Goal: Transaction & Acquisition: Purchase product/service

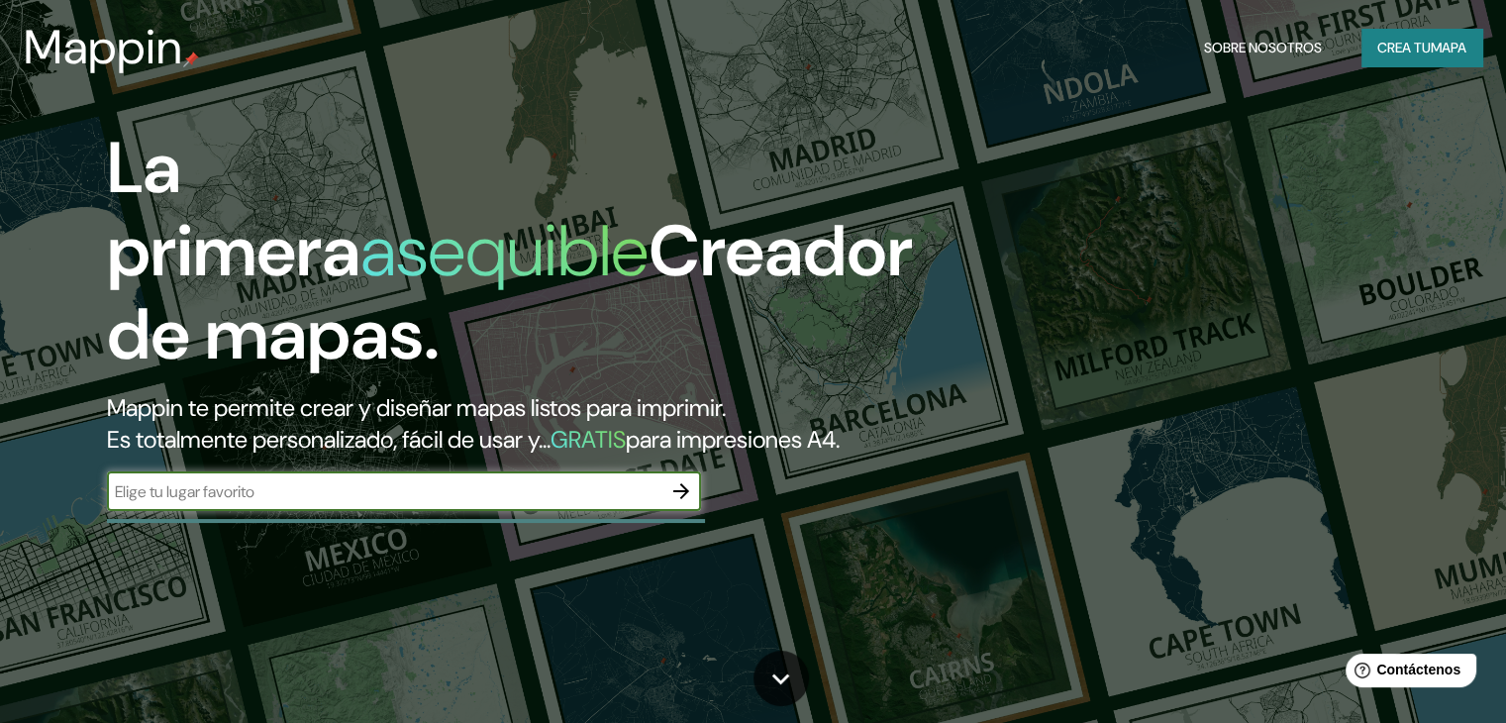
click at [270, 503] on input "text" at bounding box center [384, 491] width 554 height 23
type input "comitan [GEOGRAPHIC_DATA]"
drag, startPoint x: 721, startPoint y: 520, endPoint x: 694, endPoint y: 542, distance: 35.1
click at [705, 531] on div "La primera asequible Creador de mapas. Mappin te permite crear y diseñar mapas …" at bounding box center [484, 329] width 904 height 404
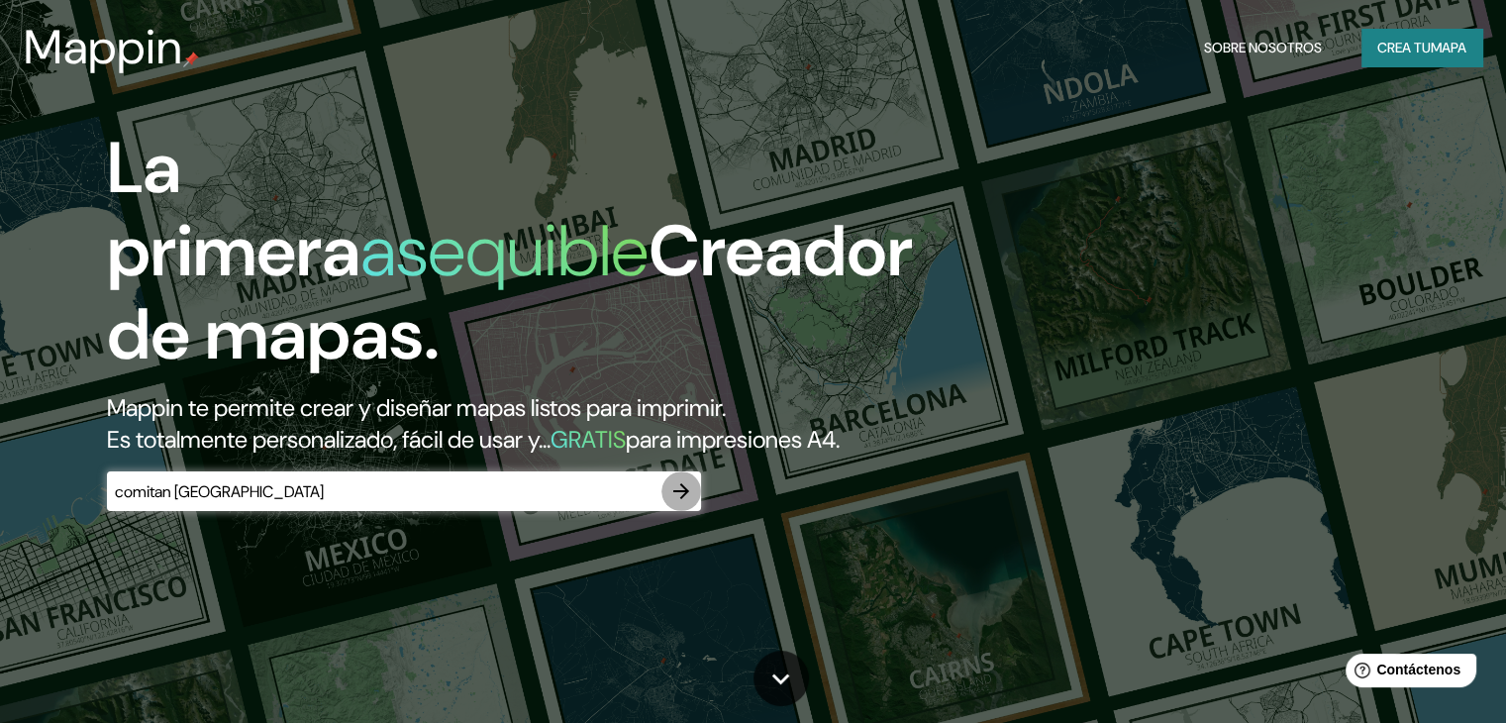
click at [677, 503] on icon "button" at bounding box center [681, 491] width 24 height 24
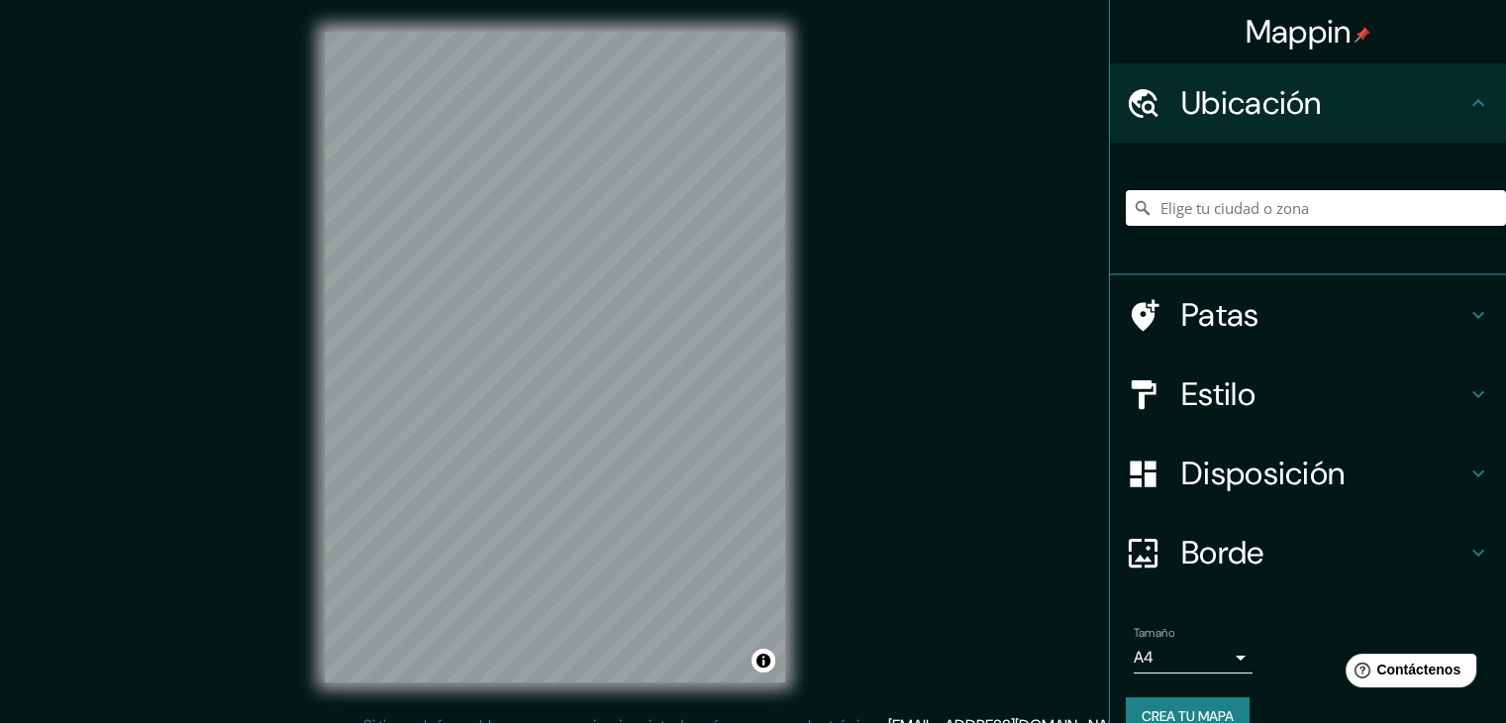
click at [648, 722] on html "Mappin Ubicación Patas Estilo Disposición Borde Elige un borde. Consejo : puede…" at bounding box center [753, 361] width 1506 height 723
click at [309, 397] on div "© Mapbox © OpenStreetMap Improve this map" at bounding box center [555, 357] width 524 height 714
click at [599, 722] on html "Mappin Ubicación Patas Estilo Disposición Borde Elige un borde. Consejo : puede…" at bounding box center [753, 361] width 1506 height 723
click at [1196, 202] on input "Elige tu ciudad o zona" at bounding box center [1315, 208] width 380 height 36
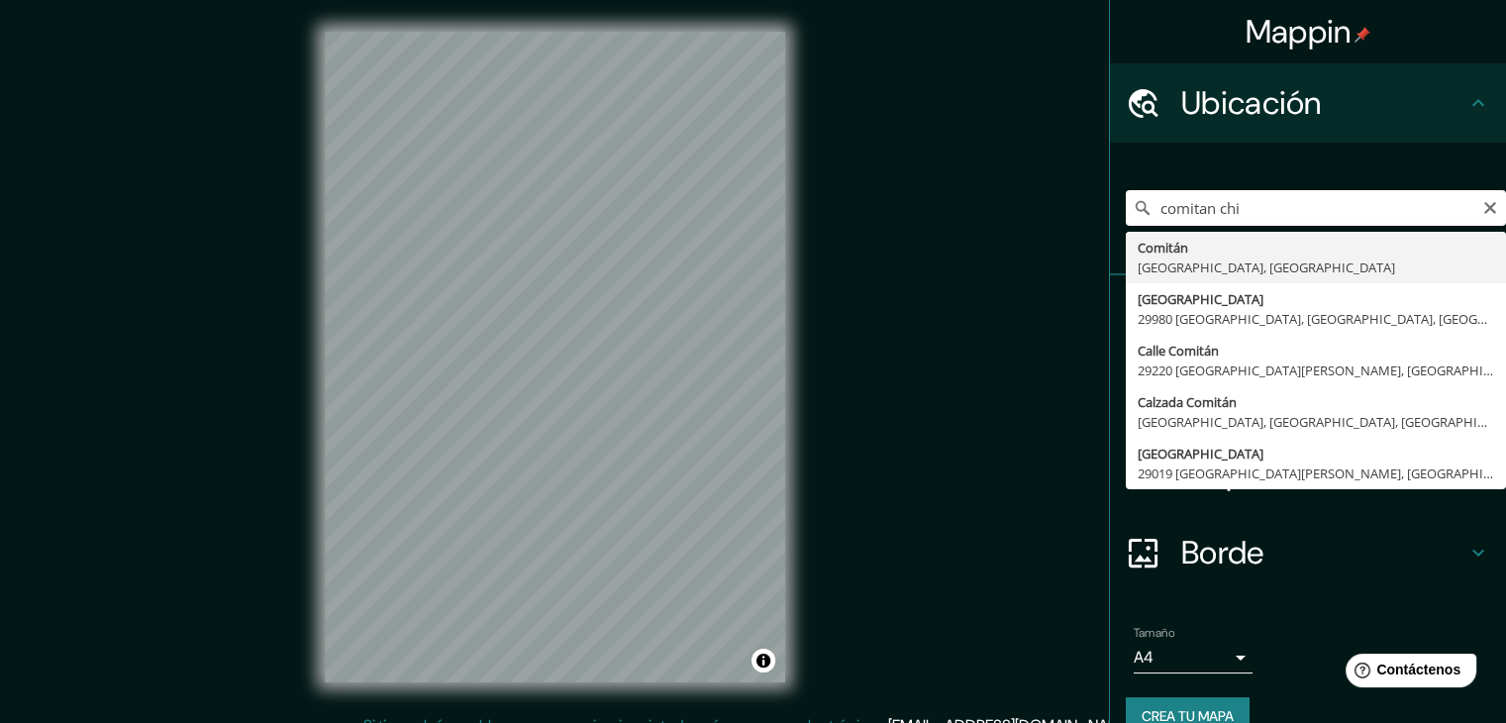
type input "Comitán, [GEOGRAPHIC_DATA], [GEOGRAPHIC_DATA]"
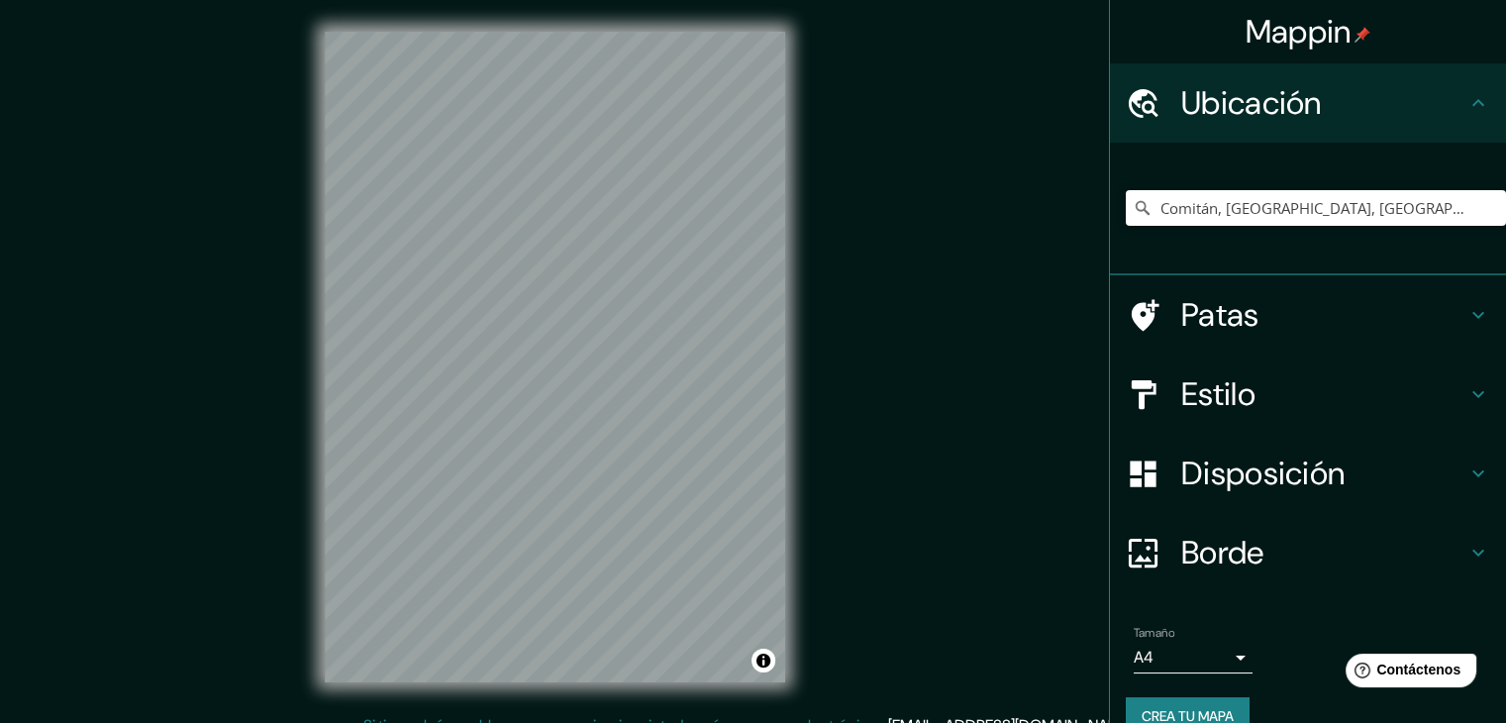
click at [1247, 316] on h4 "Patas" at bounding box center [1323, 315] width 285 height 40
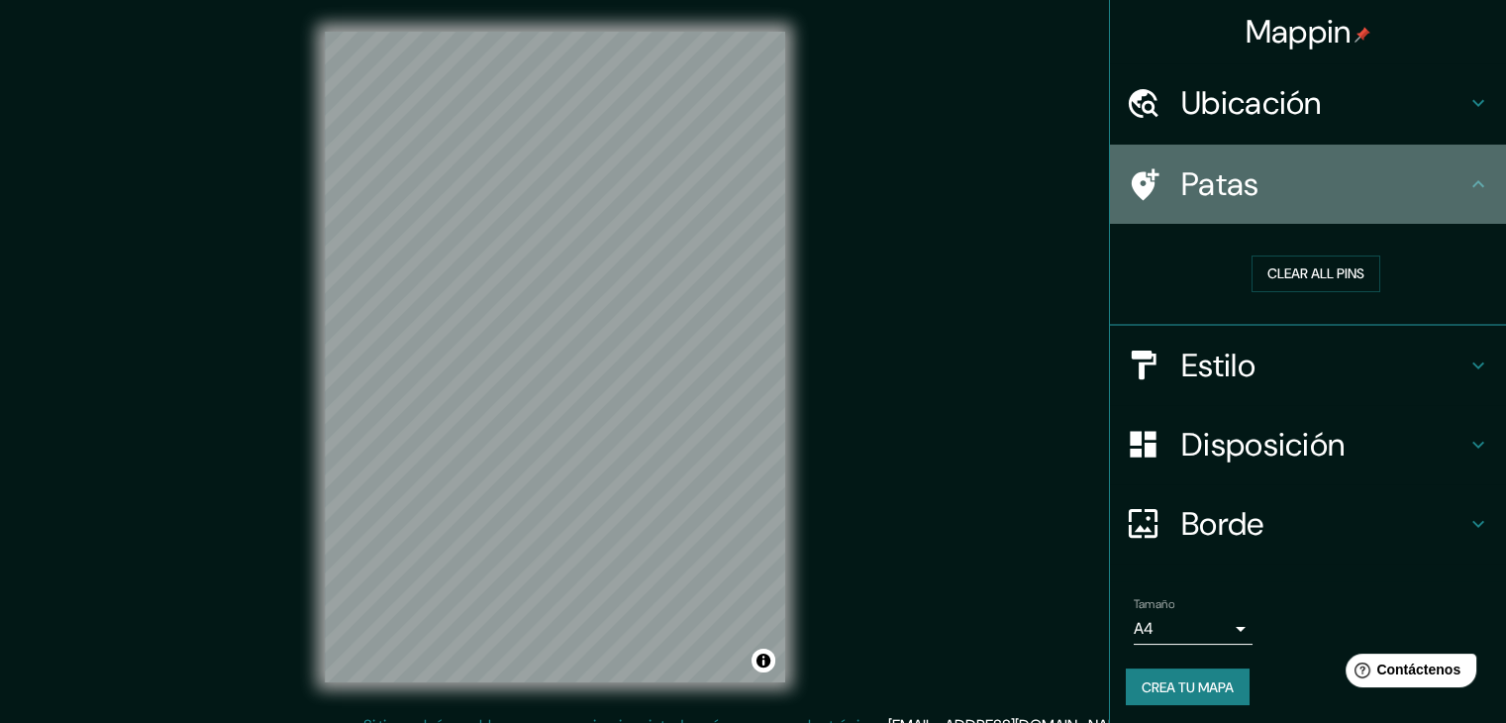
click at [1312, 186] on h4 "Patas" at bounding box center [1323, 184] width 285 height 40
click at [1472, 184] on icon at bounding box center [1478, 183] width 12 height 7
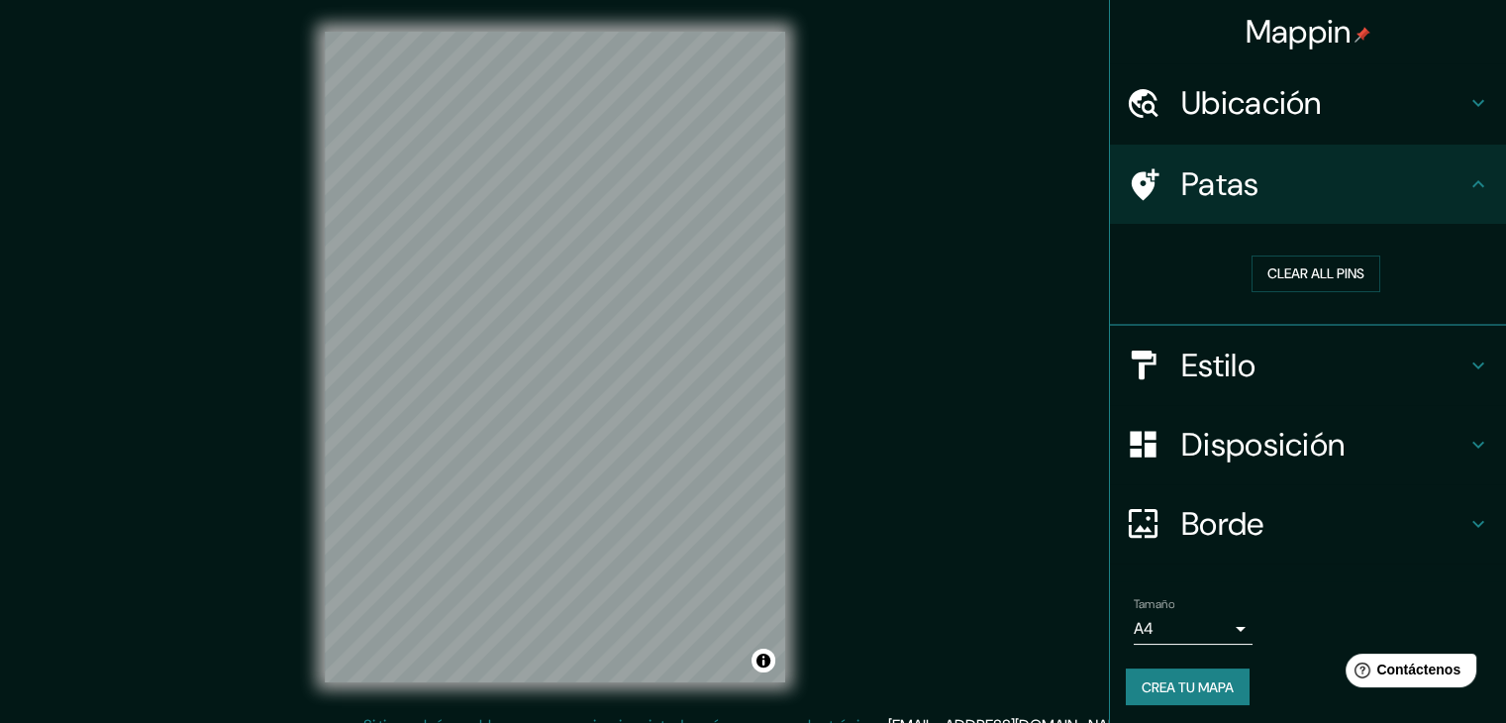
click at [1294, 365] on h4 "Estilo" at bounding box center [1323, 365] width 285 height 40
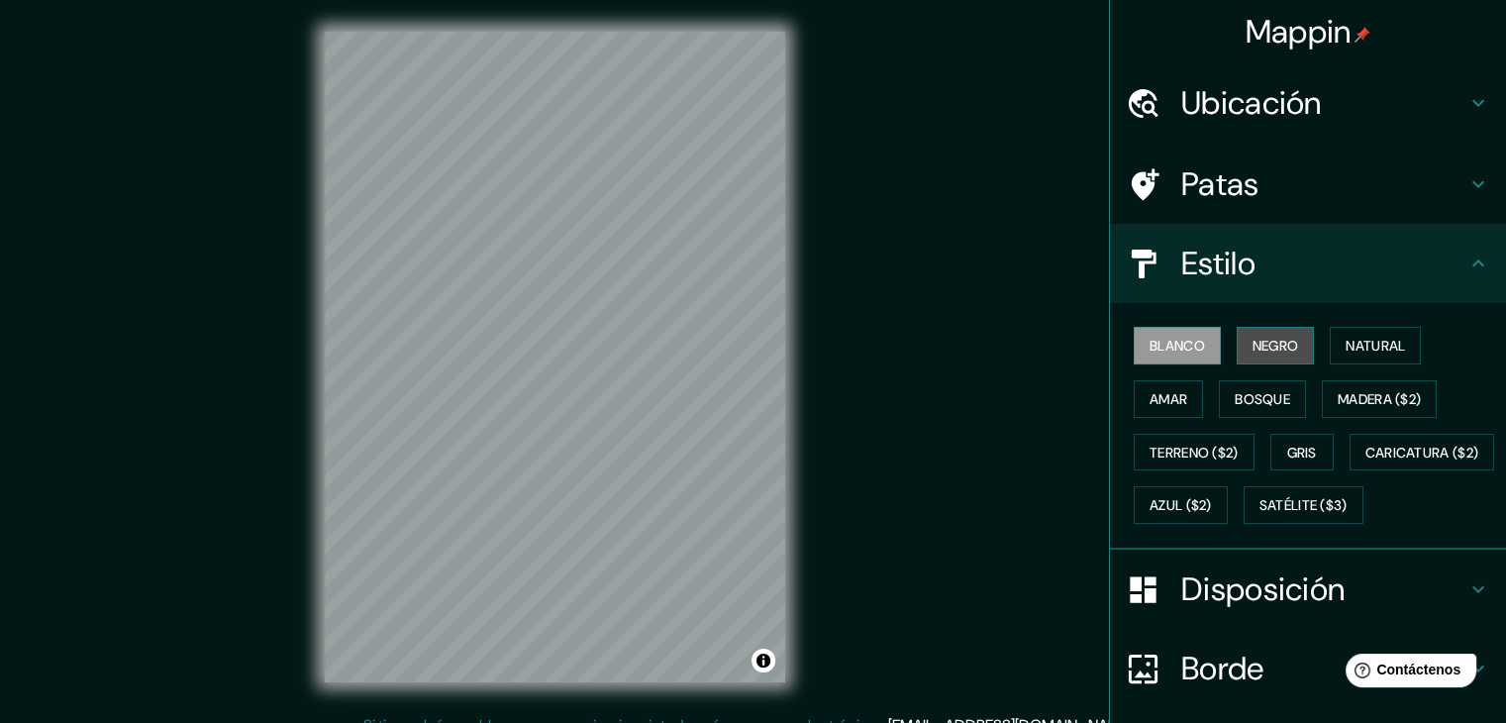
click at [1252, 341] on font "Negro" at bounding box center [1275, 346] width 47 height 18
click at [1154, 397] on font "Amar" at bounding box center [1168, 399] width 38 height 18
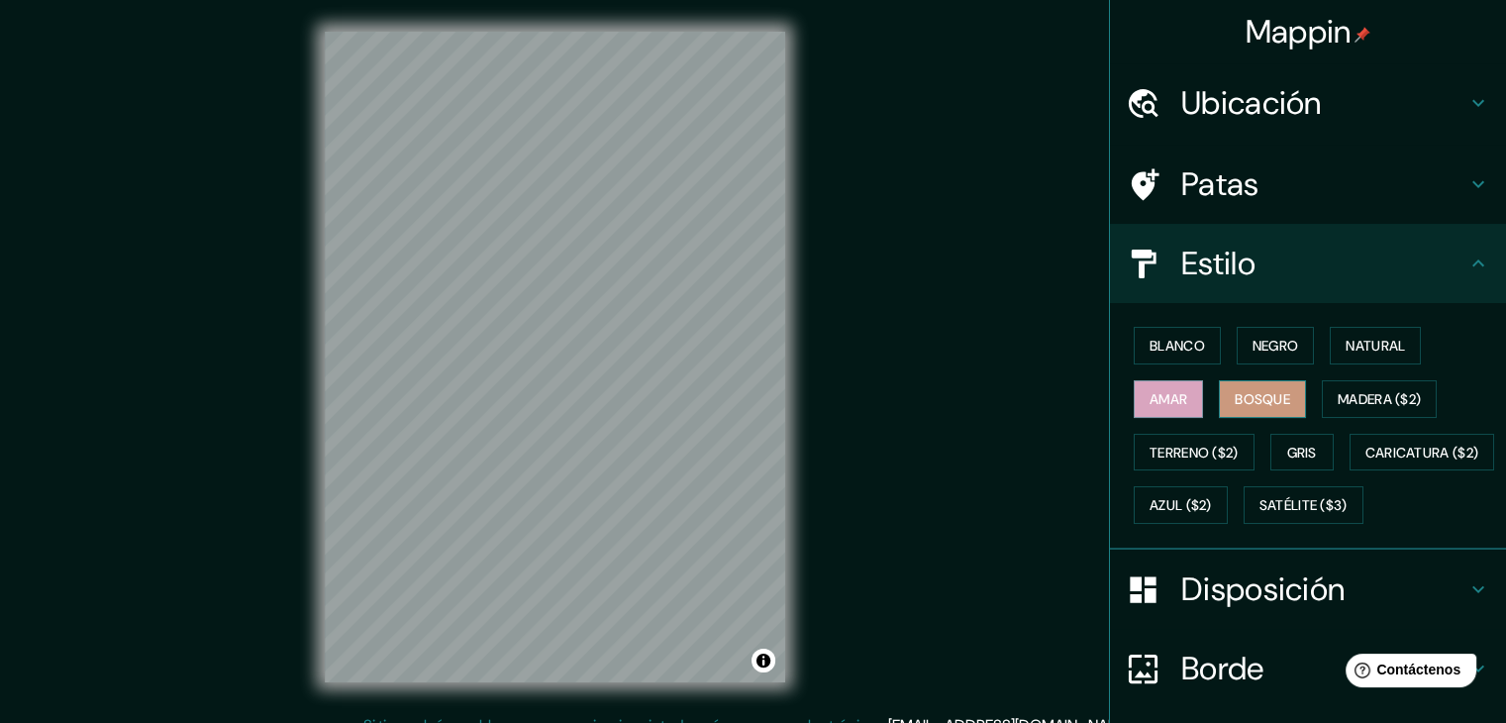
click at [1239, 401] on font "Bosque" at bounding box center [1261, 399] width 55 height 18
click at [1351, 349] on font "Natural" at bounding box center [1374, 346] width 59 height 18
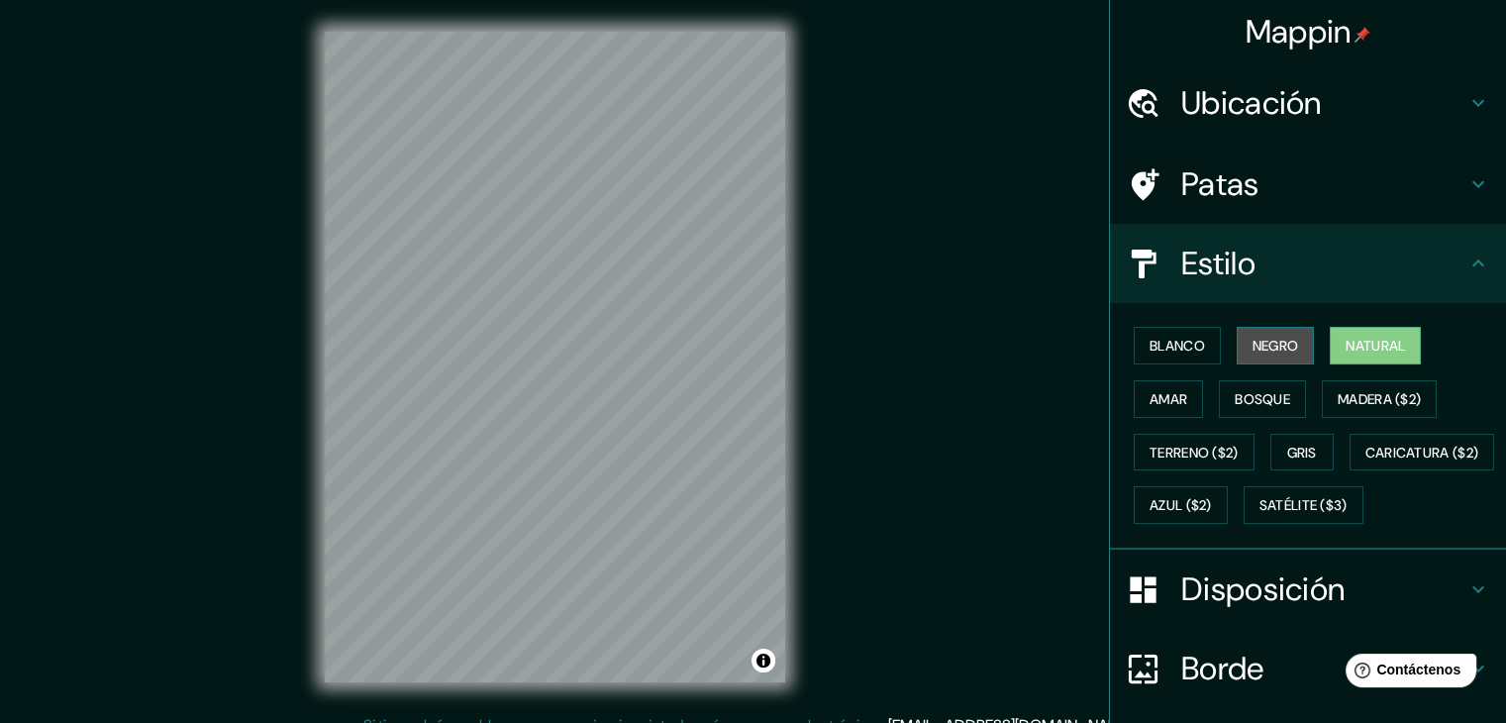
click at [1283, 350] on font "Negro" at bounding box center [1275, 346] width 47 height 18
click at [1191, 365] on div "Blanco Negro Natural Amar Bosque Madera ($2) Terreno ($2) Gris Caricatura ($2) …" at bounding box center [1315, 425] width 380 height 213
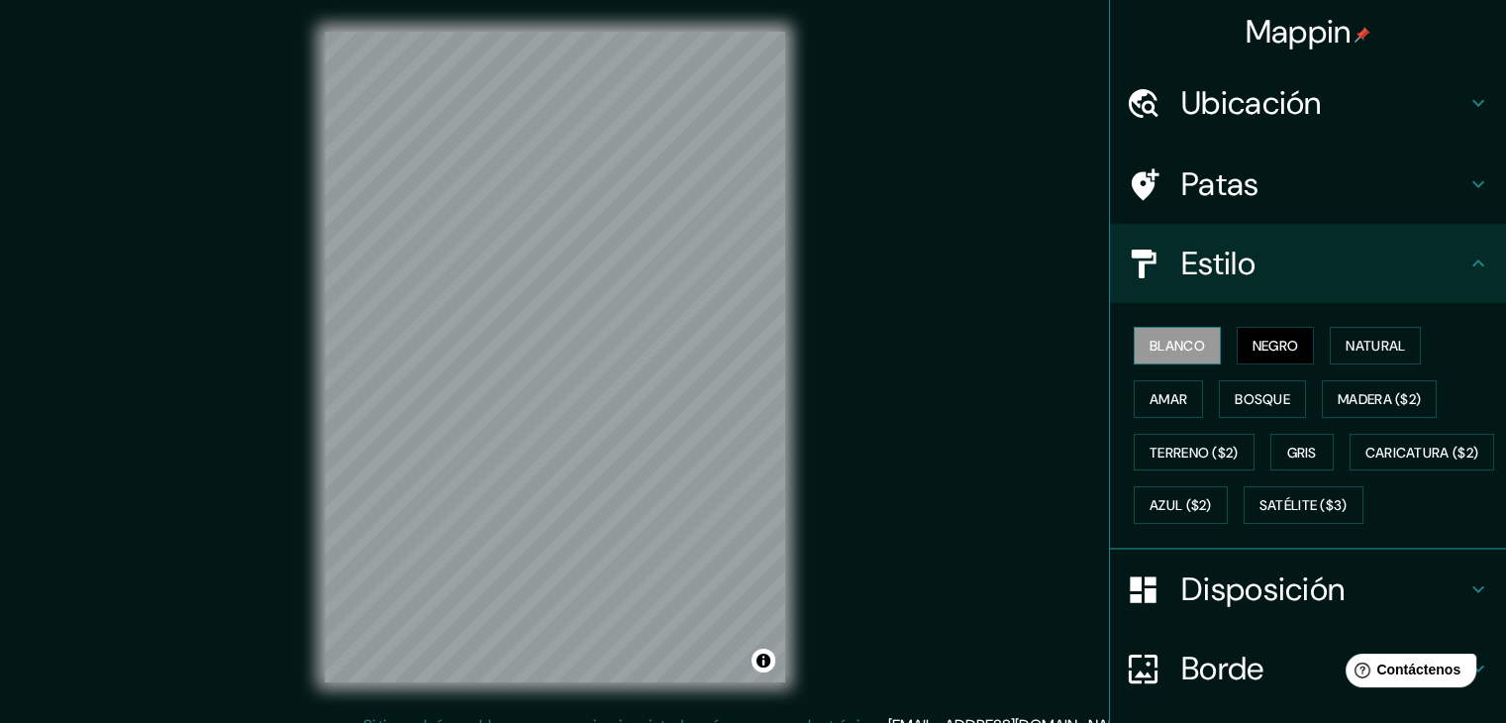
click at [1160, 349] on font "Blanco" at bounding box center [1176, 346] width 55 height 18
click at [1156, 395] on font "Amar" at bounding box center [1168, 399] width 38 height 18
click at [1159, 342] on font "Blanco" at bounding box center [1176, 346] width 55 height 18
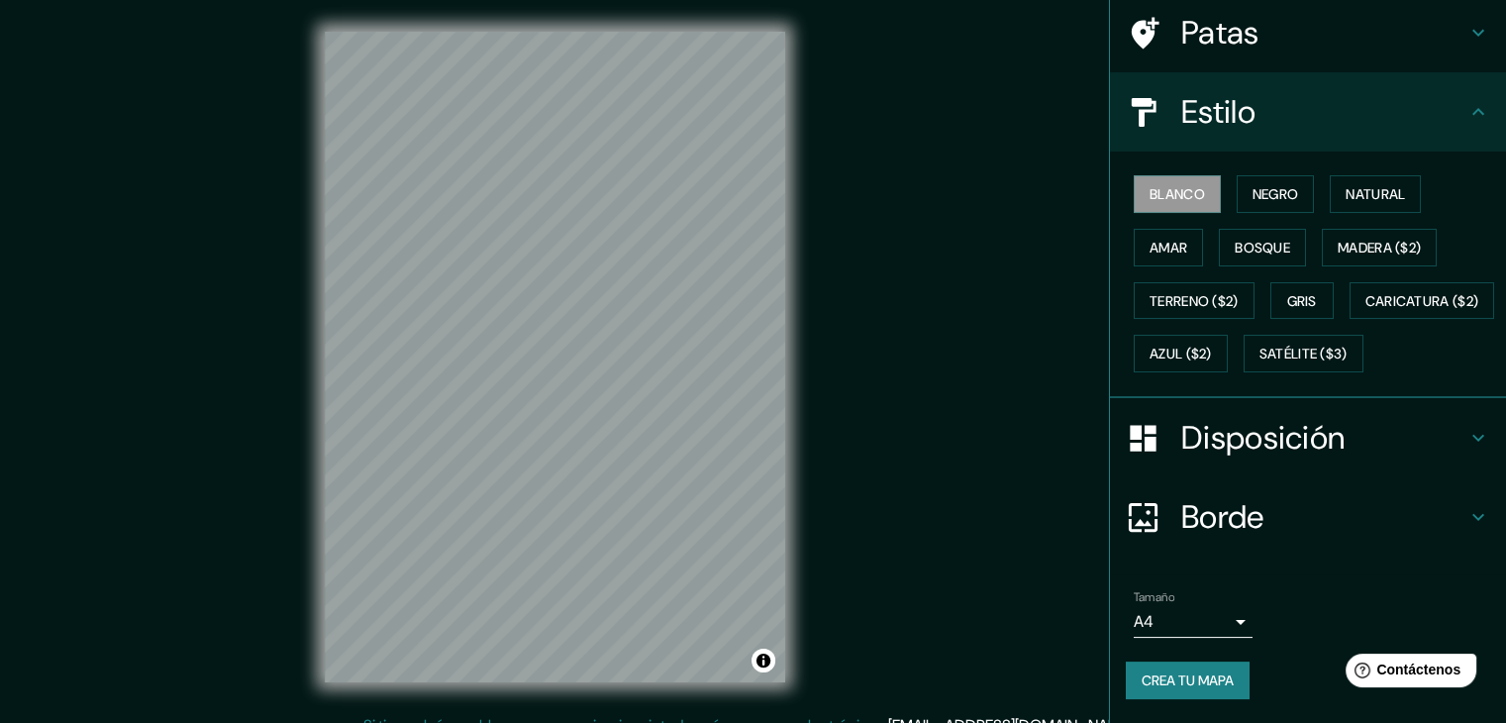
click at [1243, 430] on font "Disposición" at bounding box center [1262, 438] width 163 height 42
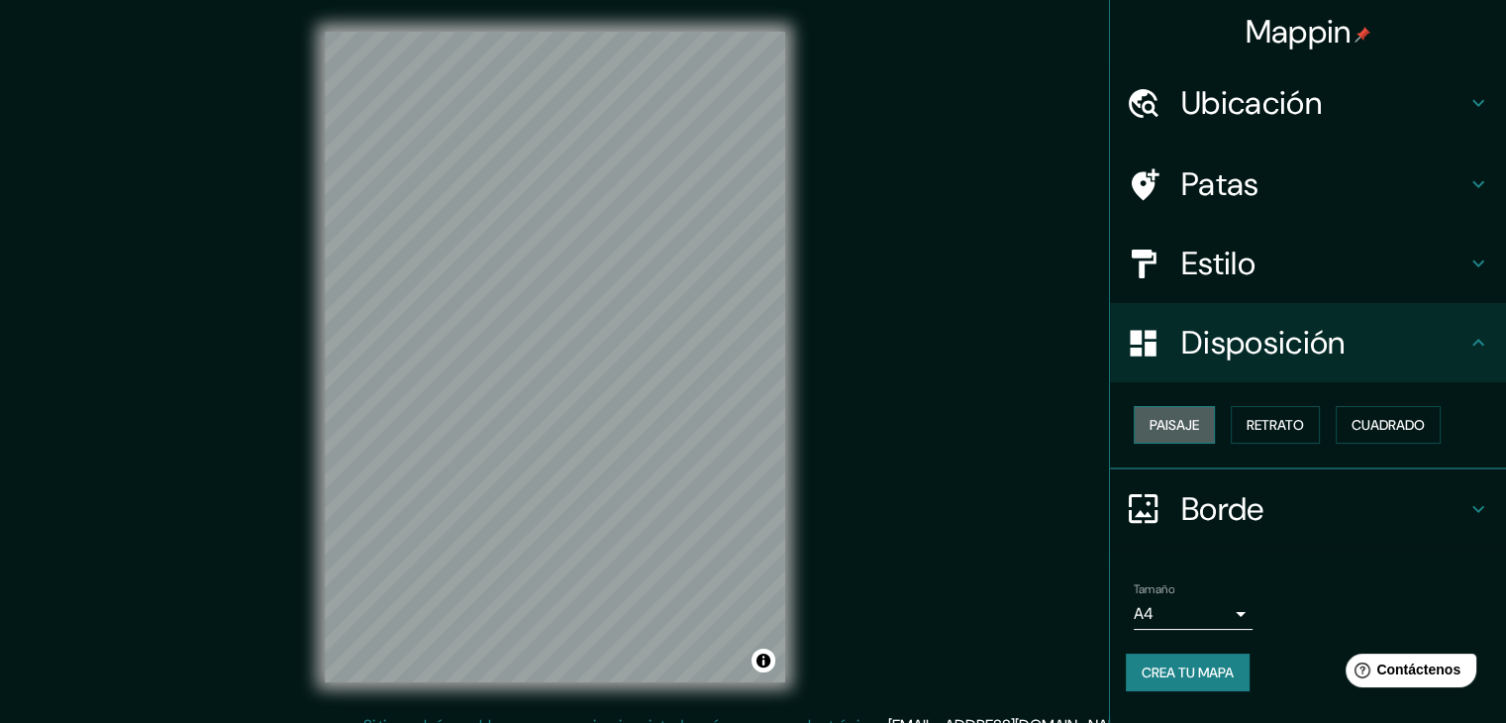
click at [1197, 429] on font "Paisaje" at bounding box center [1173, 425] width 49 height 18
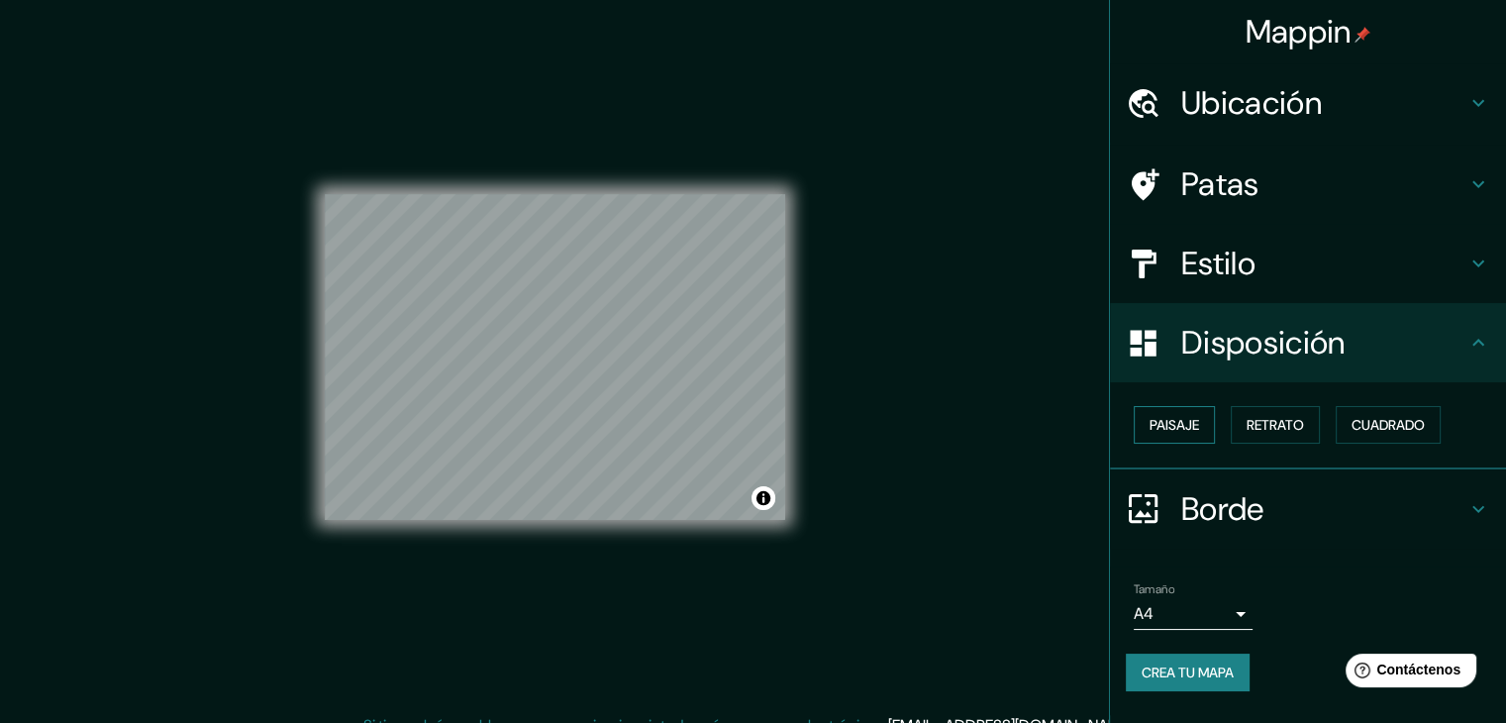
click at [1197, 429] on font "Paisaje" at bounding box center [1173, 425] width 49 height 18
click at [1275, 428] on font "Retrato" at bounding box center [1274, 425] width 57 height 18
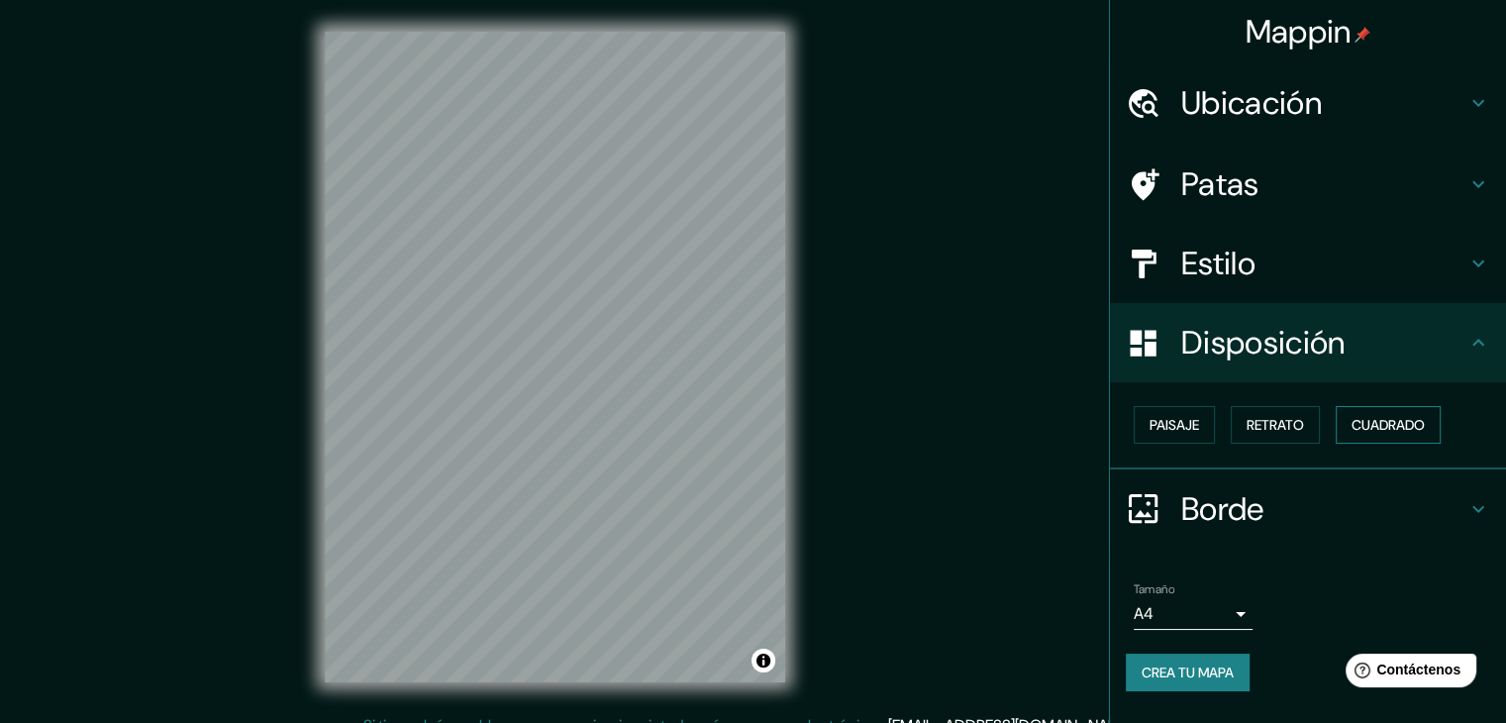
click at [1386, 428] on font "Cuadrado" at bounding box center [1387, 425] width 73 height 18
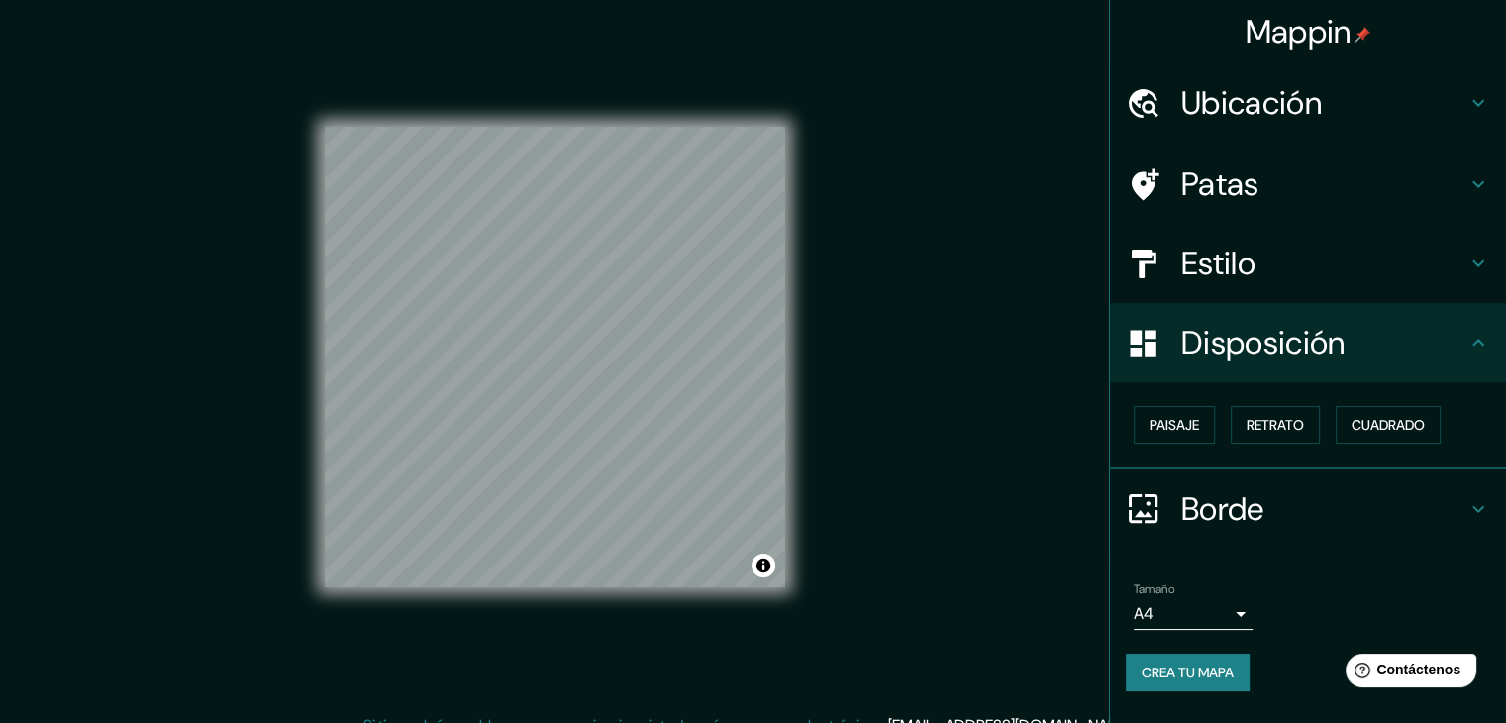
click at [1239, 613] on body "Mappin Ubicación Comitán, [GEOGRAPHIC_DATA], [GEOGRAPHIC_DATA] Patas Estilo Dis…" at bounding box center [753, 361] width 1506 height 723
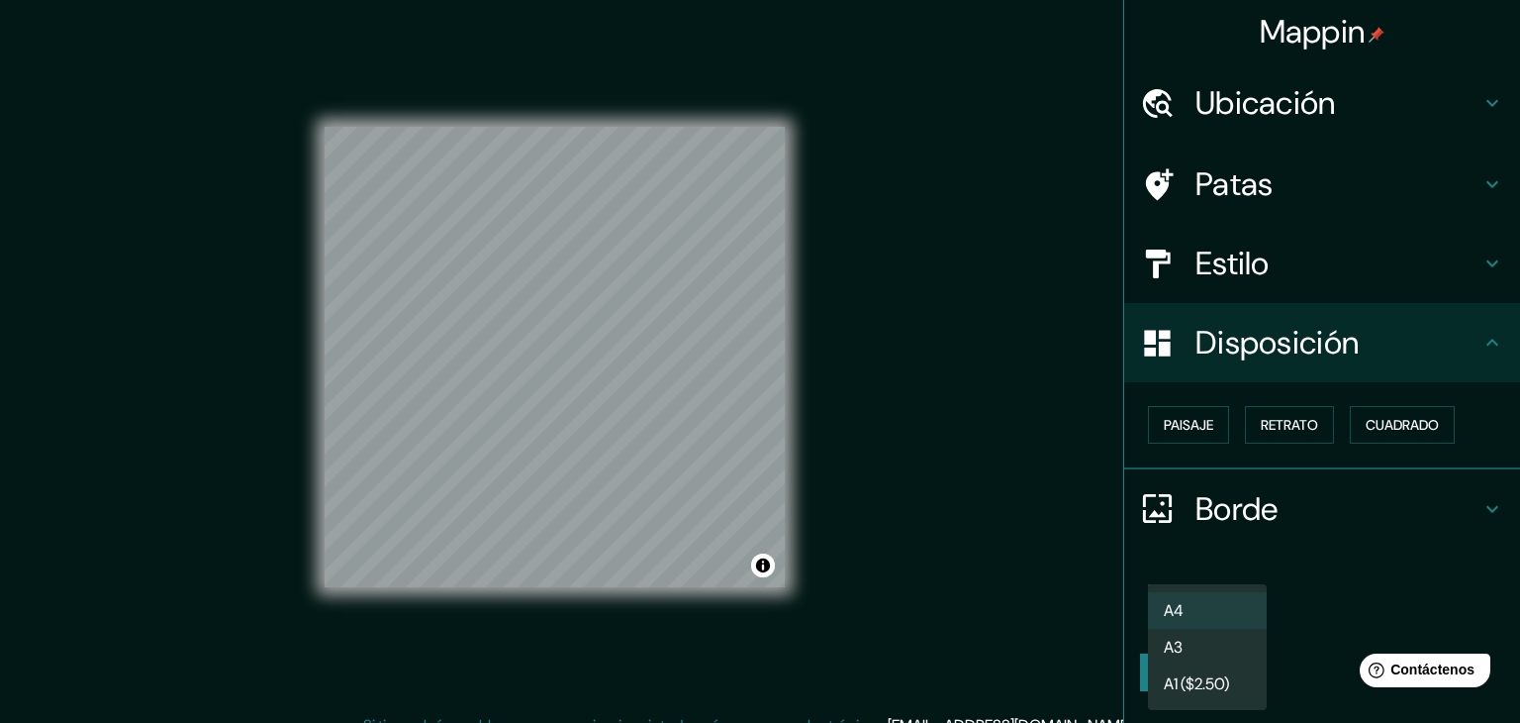
click at [1239, 607] on li "A4" at bounding box center [1207, 610] width 119 height 37
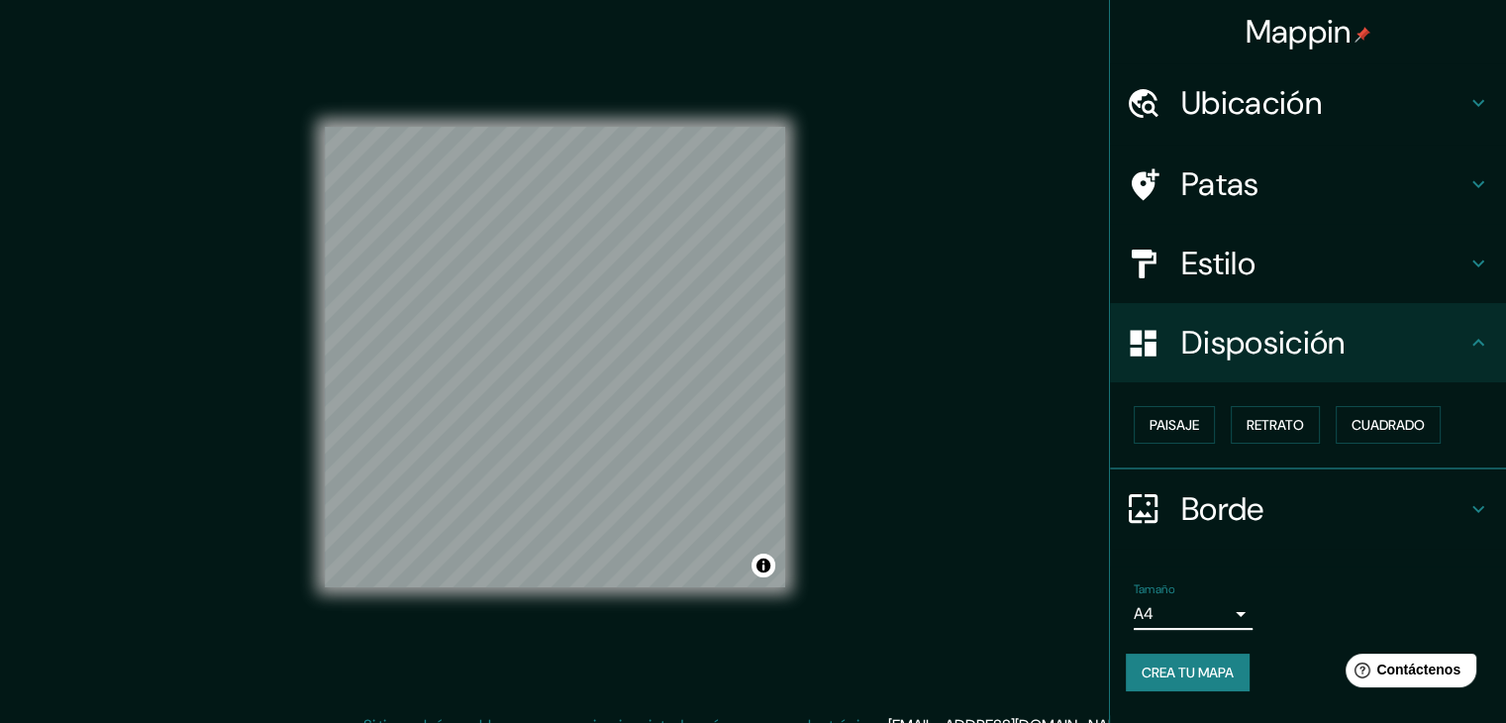
click at [1486, 337] on icon at bounding box center [1478, 343] width 24 height 24
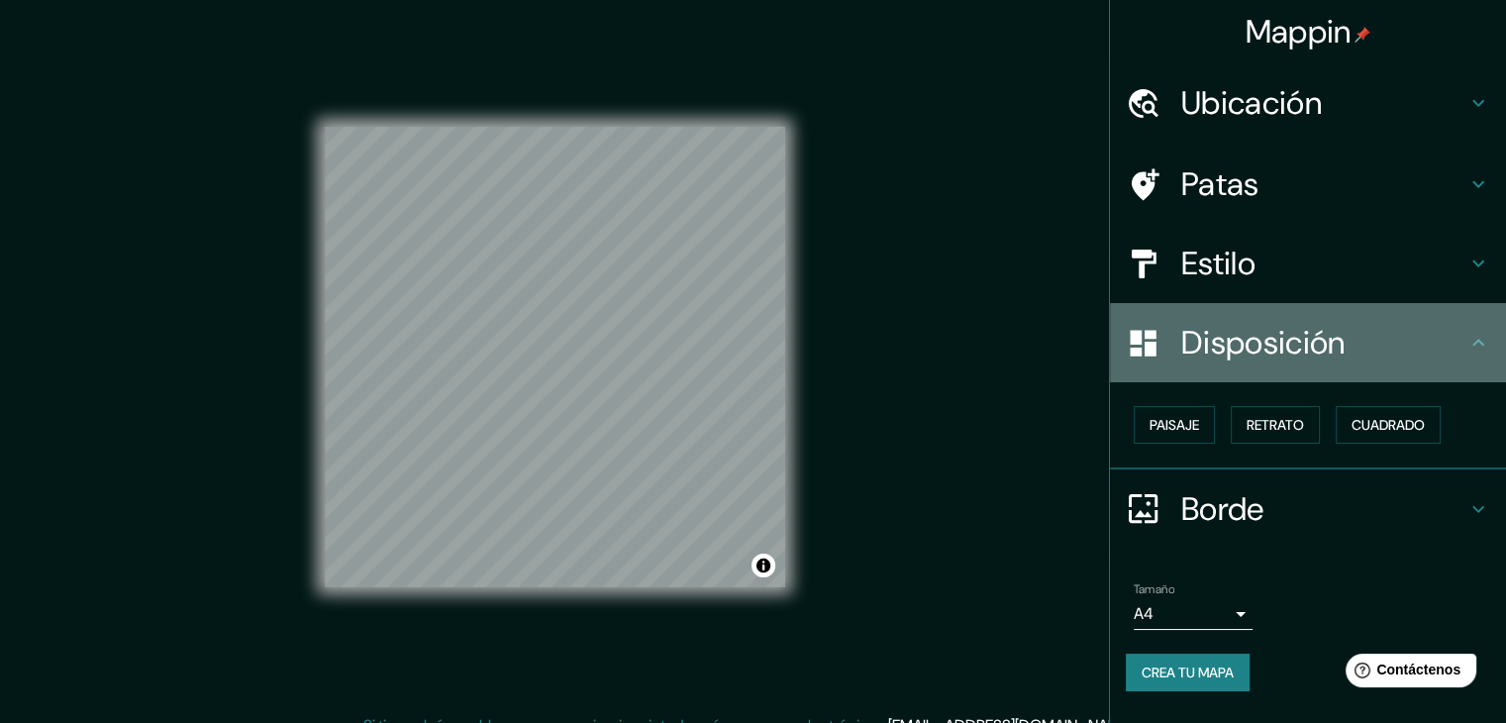
click at [1483, 347] on icon at bounding box center [1478, 343] width 24 height 24
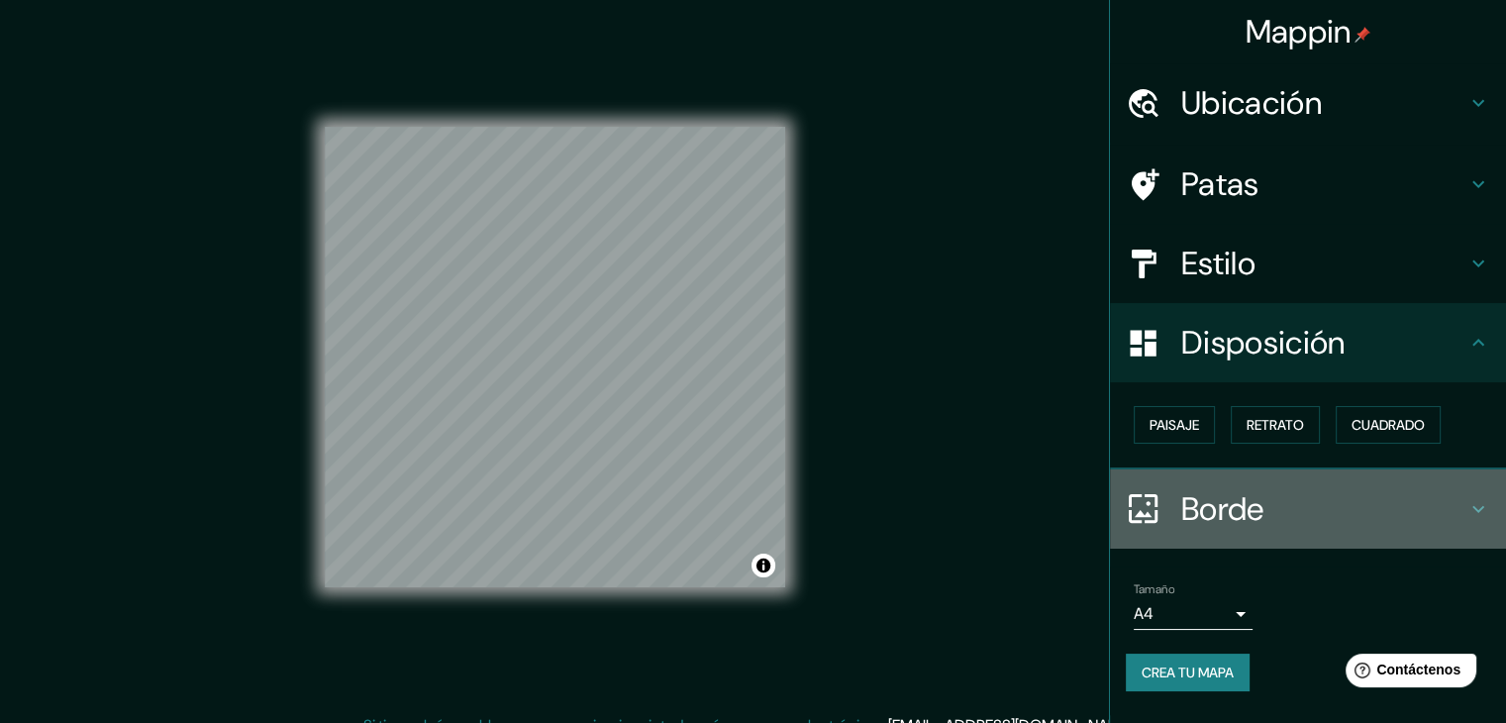
click at [1465, 498] on h4 "Borde" at bounding box center [1323, 509] width 285 height 40
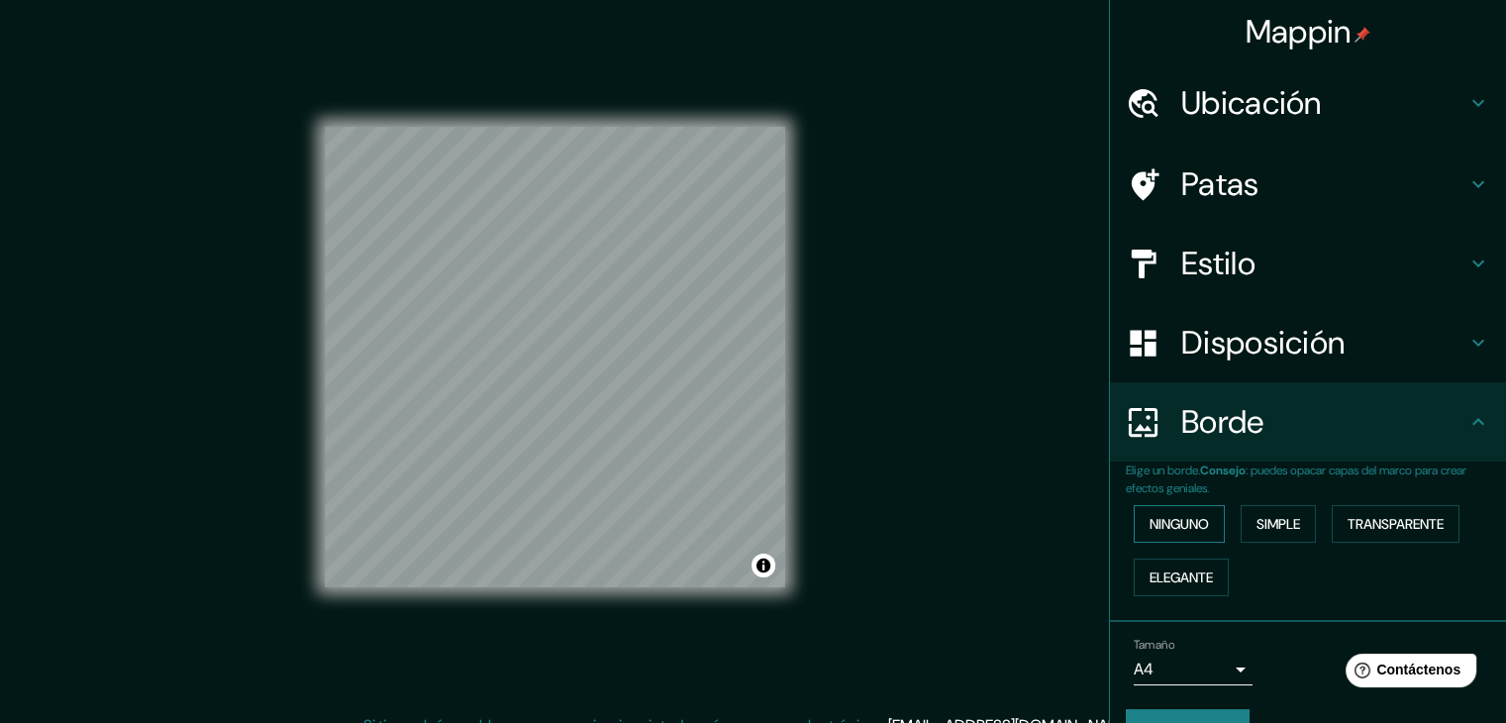
click at [1156, 515] on font "Ninguno" at bounding box center [1178, 524] width 59 height 18
click at [1259, 525] on font "Simple" at bounding box center [1278, 524] width 44 height 18
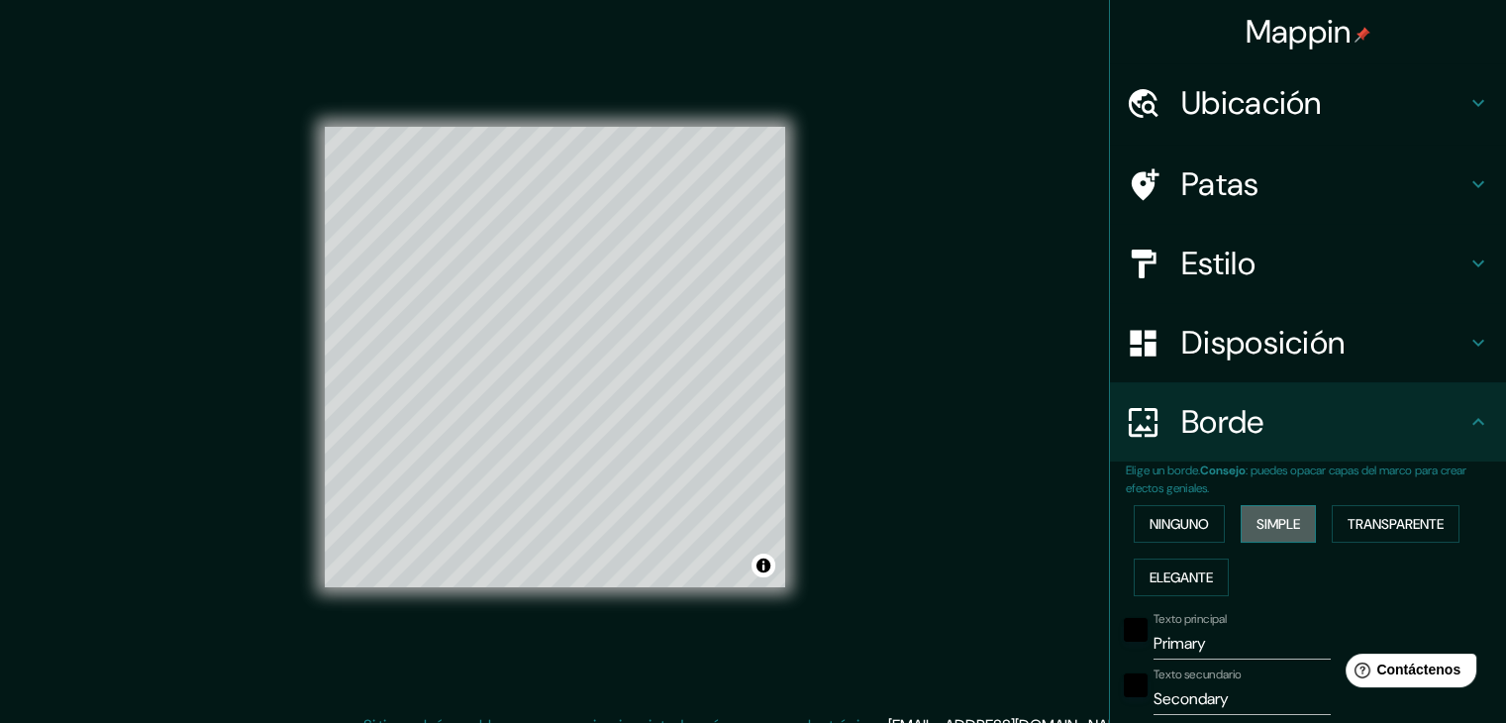
click at [1256, 527] on font "Simple" at bounding box center [1278, 524] width 44 height 18
type input "37"
click at [1347, 529] on font "Transparente" at bounding box center [1395, 524] width 96 height 18
click at [1283, 532] on font "Simple" at bounding box center [1278, 524] width 44 height 26
click at [1154, 576] on font "Elegante" at bounding box center [1180, 577] width 63 height 18
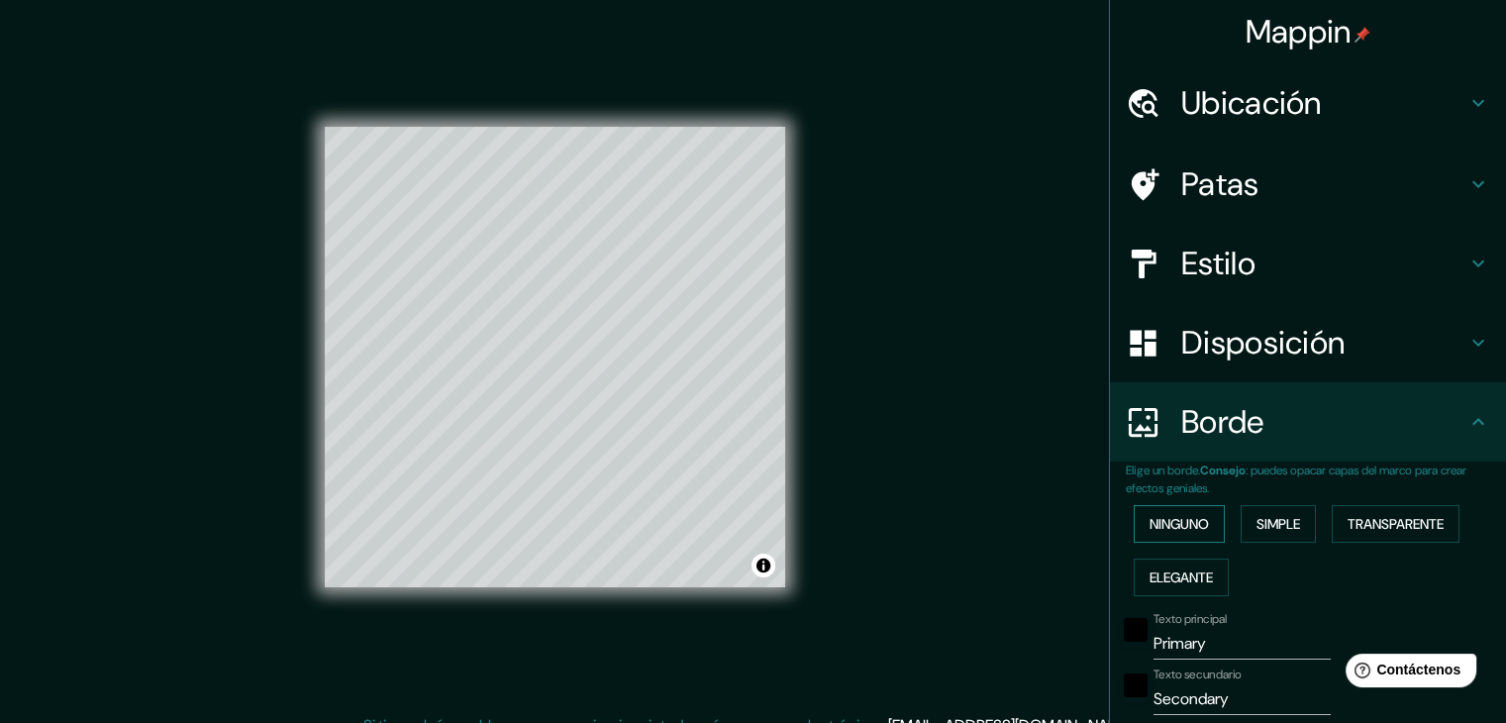
click at [1163, 526] on font "Ninguno" at bounding box center [1178, 524] width 59 height 18
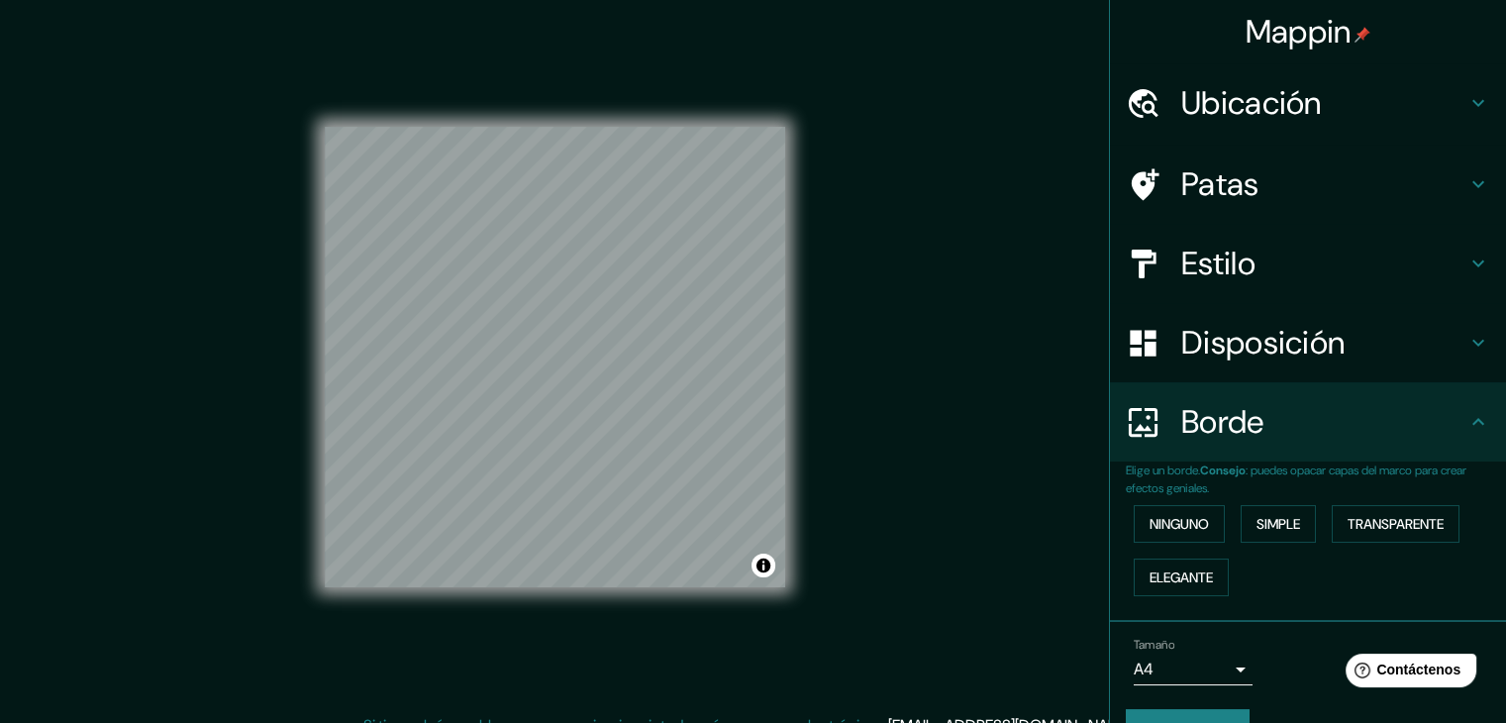
click at [1240, 278] on font "Estilo" at bounding box center [1218, 264] width 74 height 42
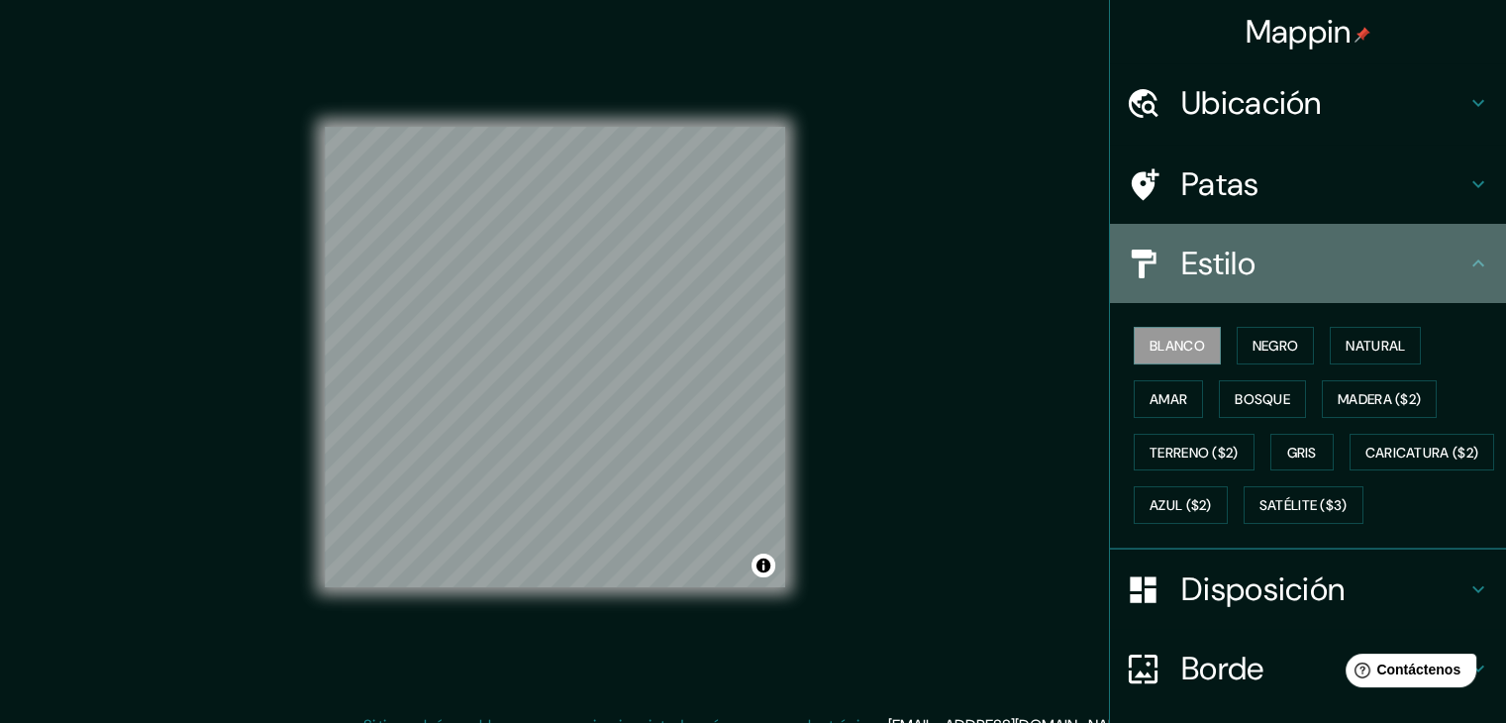
click at [1255, 259] on h4 "Estilo" at bounding box center [1323, 264] width 285 height 40
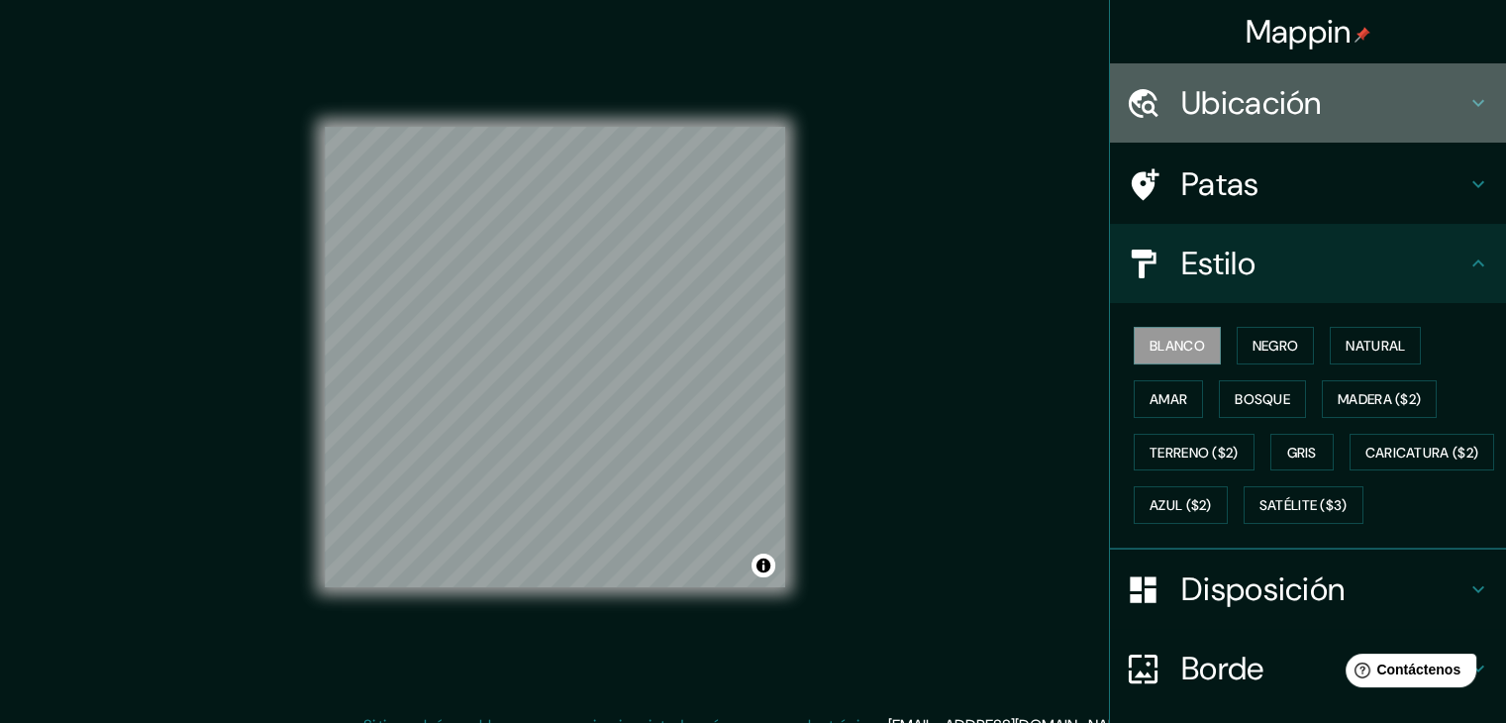
click at [1283, 92] on font "Ubicación" at bounding box center [1251, 103] width 141 height 42
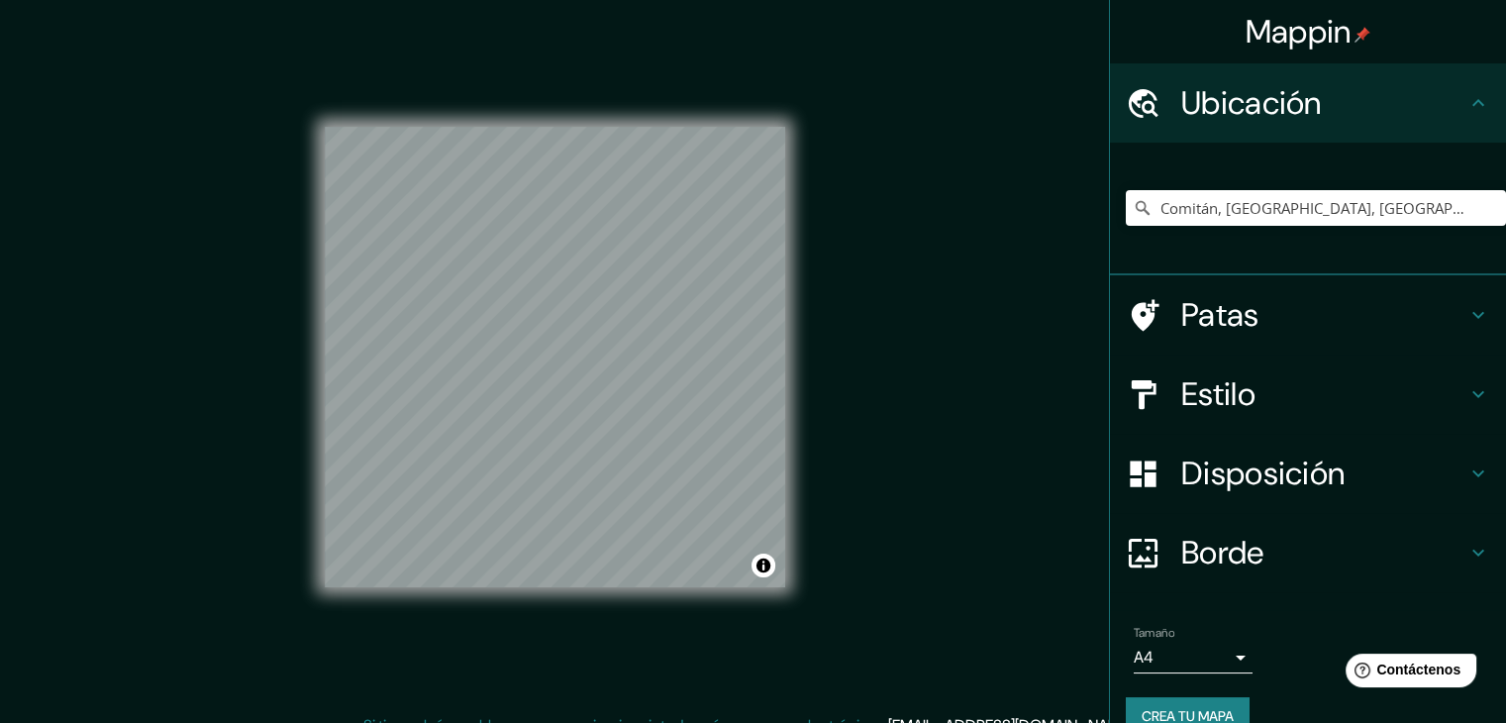
click at [1275, 324] on h4 "Patas" at bounding box center [1323, 315] width 285 height 40
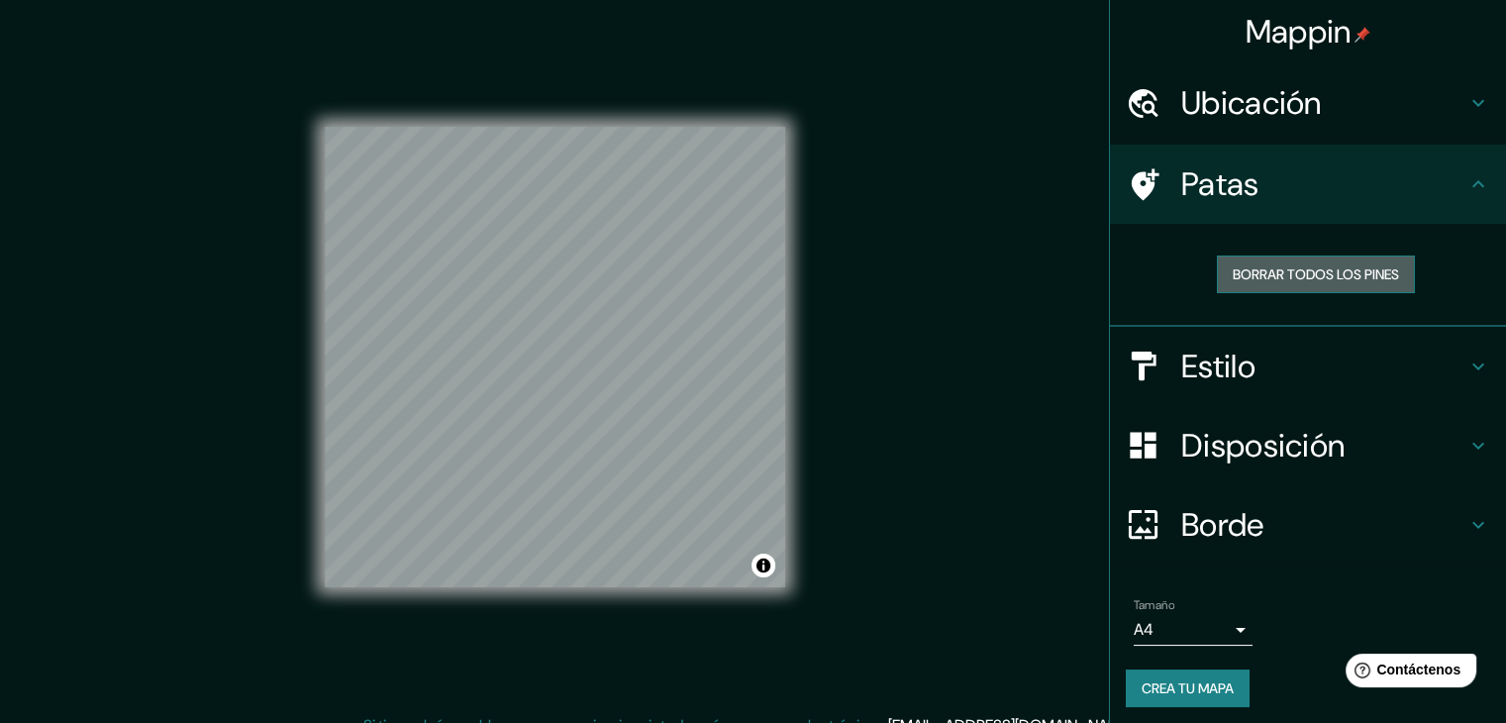
click at [1283, 276] on font "Borrar todos los pines" at bounding box center [1315, 274] width 166 height 18
drag, startPoint x: 1283, startPoint y: 276, endPoint x: 1285, endPoint y: 252, distance: 23.8
click at [1283, 276] on font "Borrar todos los pines" at bounding box center [1315, 274] width 166 height 18
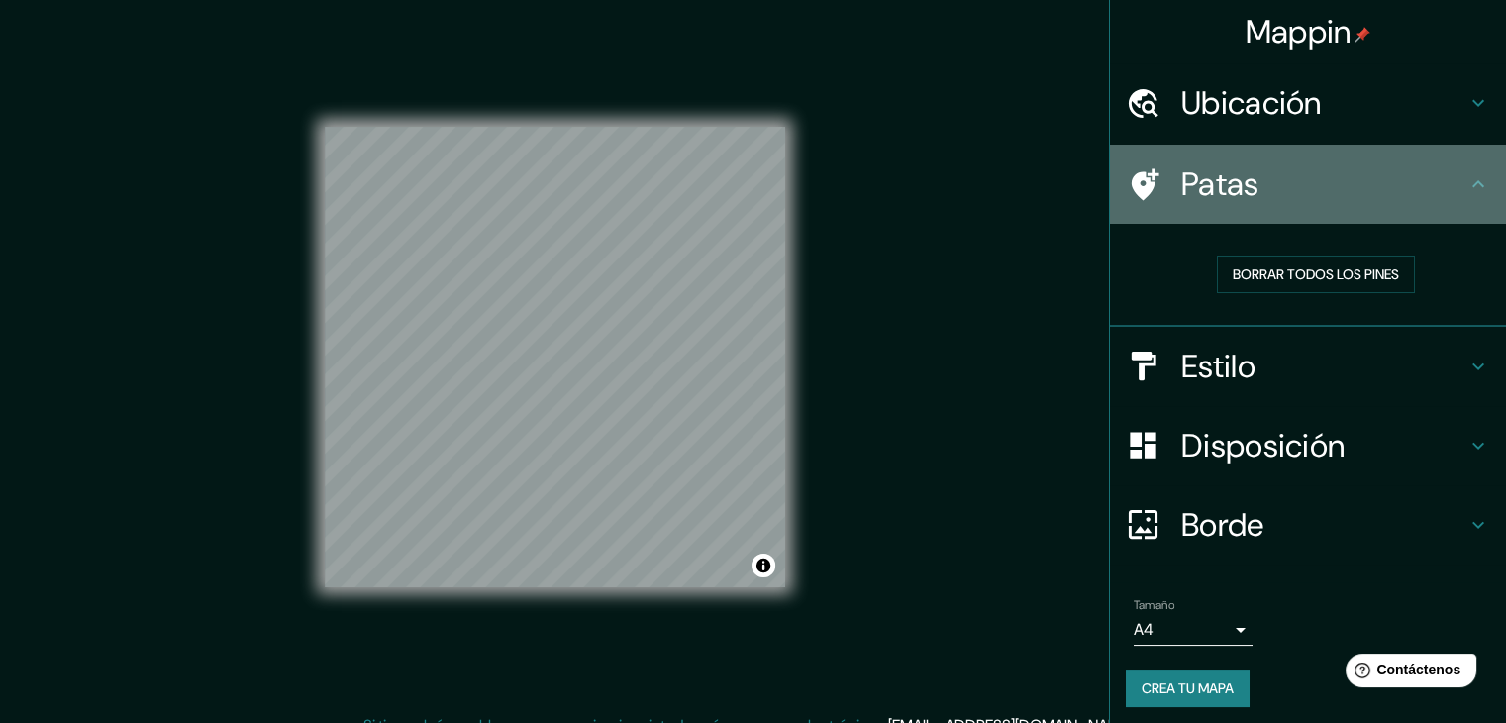
click at [1283, 187] on h4 "Patas" at bounding box center [1323, 184] width 285 height 40
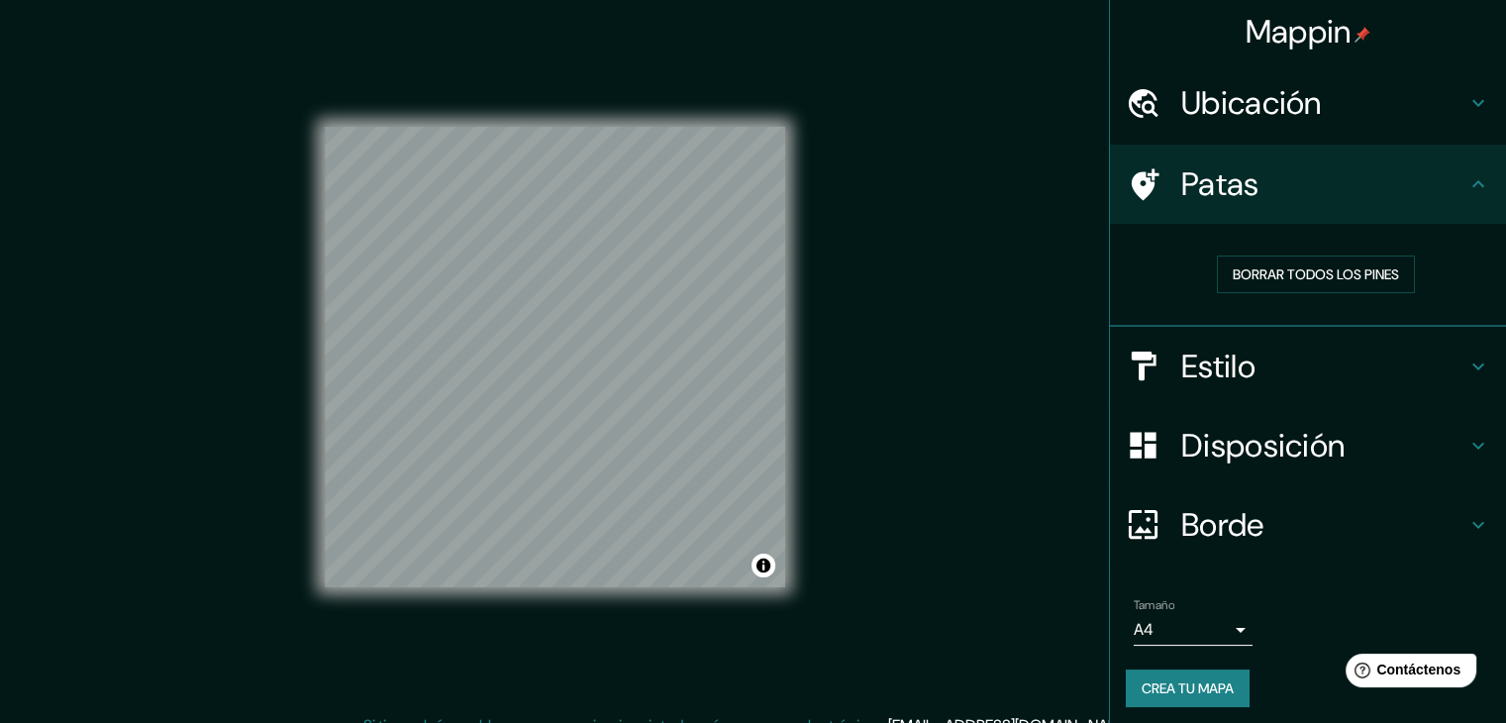
click at [1139, 187] on icon at bounding box center [1142, 184] width 35 height 35
click at [1131, 187] on icon at bounding box center [1145, 184] width 28 height 32
click at [1486, 184] on div "Patas" at bounding box center [1308, 184] width 396 height 79
click at [1314, 288] on button "Borrar todos los pines" at bounding box center [1316, 274] width 198 height 38
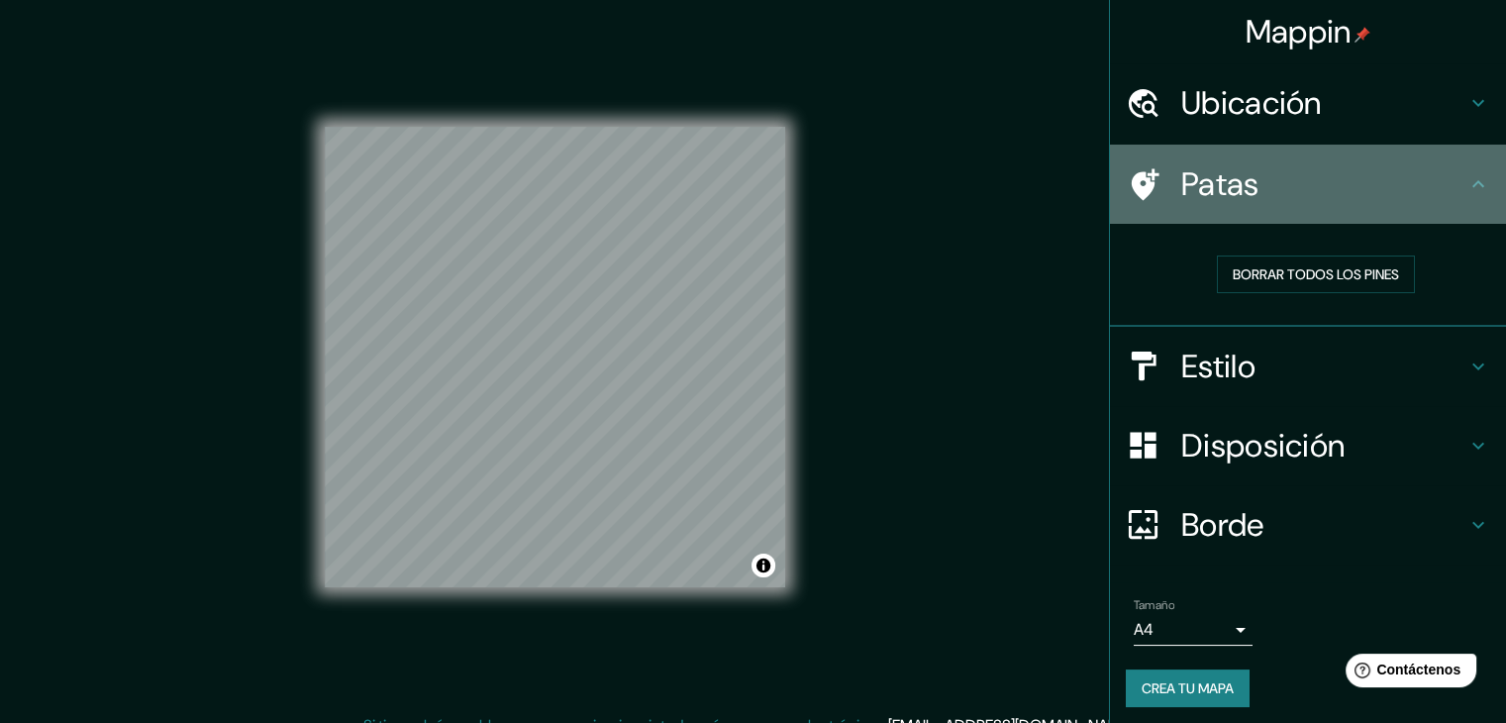
click at [1449, 174] on h4 "Patas" at bounding box center [1323, 184] width 285 height 40
click at [1466, 176] on icon at bounding box center [1478, 184] width 24 height 24
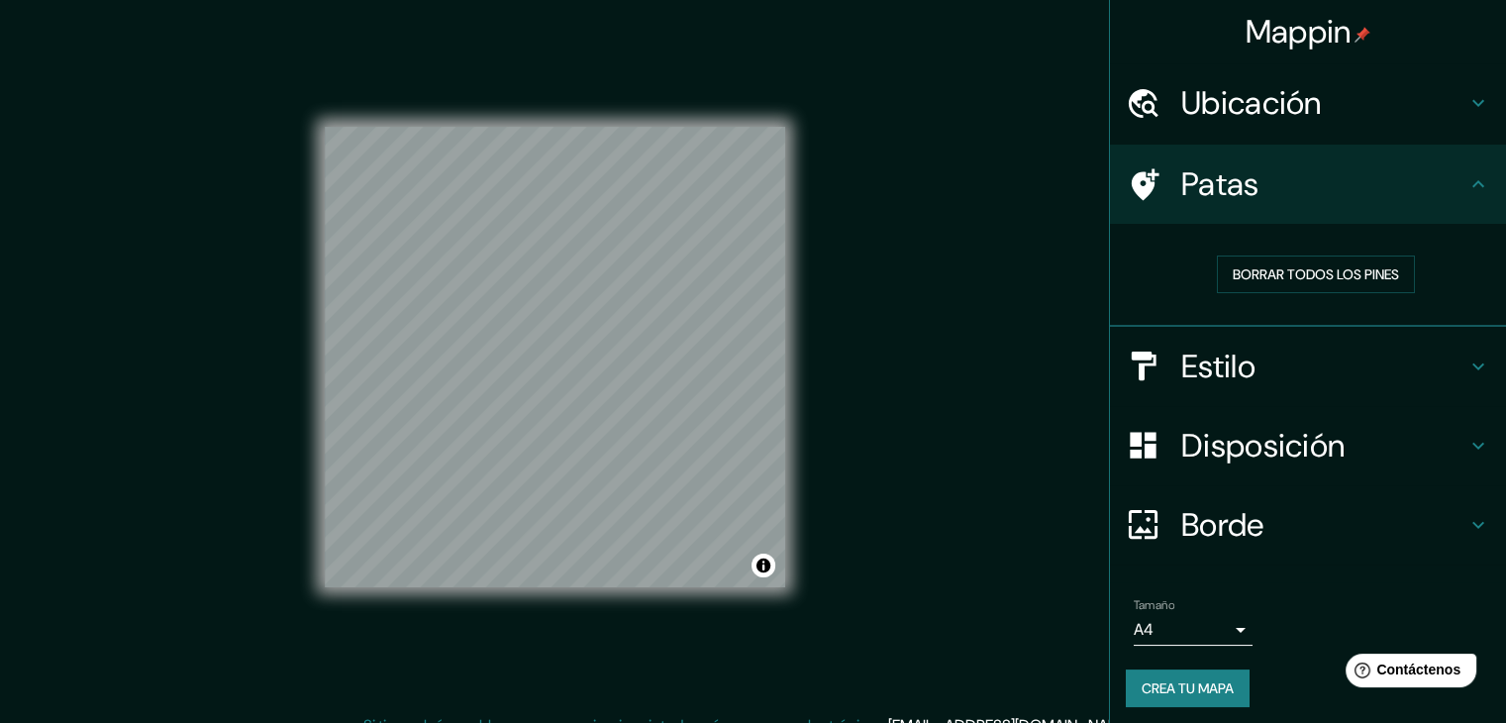
drag, startPoint x: 911, startPoint y: 468, endPoint x: 879, endPoint y: 467, distance: 31.7
click at [911, 468] on div "Mappin Ubicación Comitán, [GEOGRAPHIC_DATA], [GEOGRAPHIC_DATA] Patas Borrar tod…" at bounding box center [753, 372] width 1506 height 745
click at [1296, 272] on font "Borrar todos los pines" at bounding box center [1315, 274] width 166 height 18
click at [1295, 355] on h4 "Estilo" at bounding box center [1323, 366] width 285 height 40
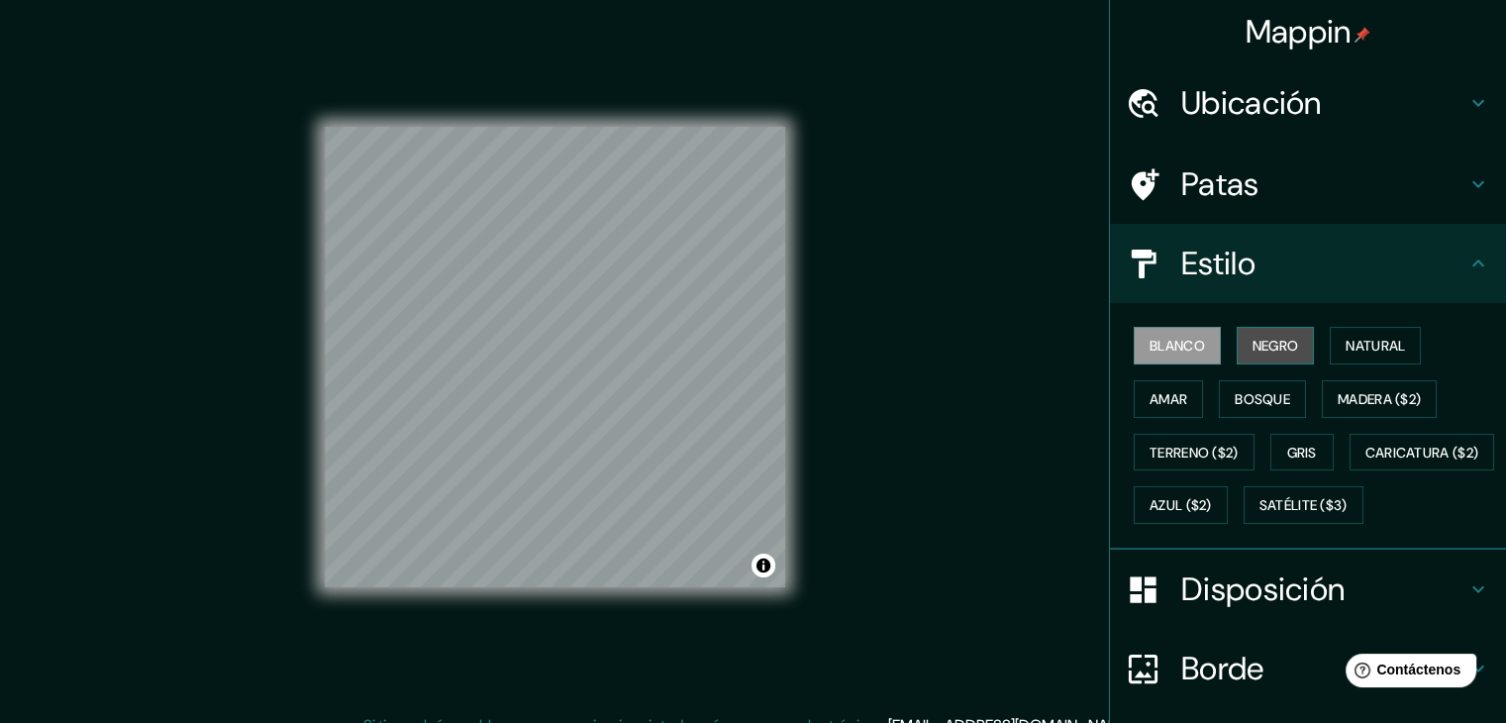
click at [1270, 345] on font "Negro" at bounding box center [1275, 346] width 47 height 18
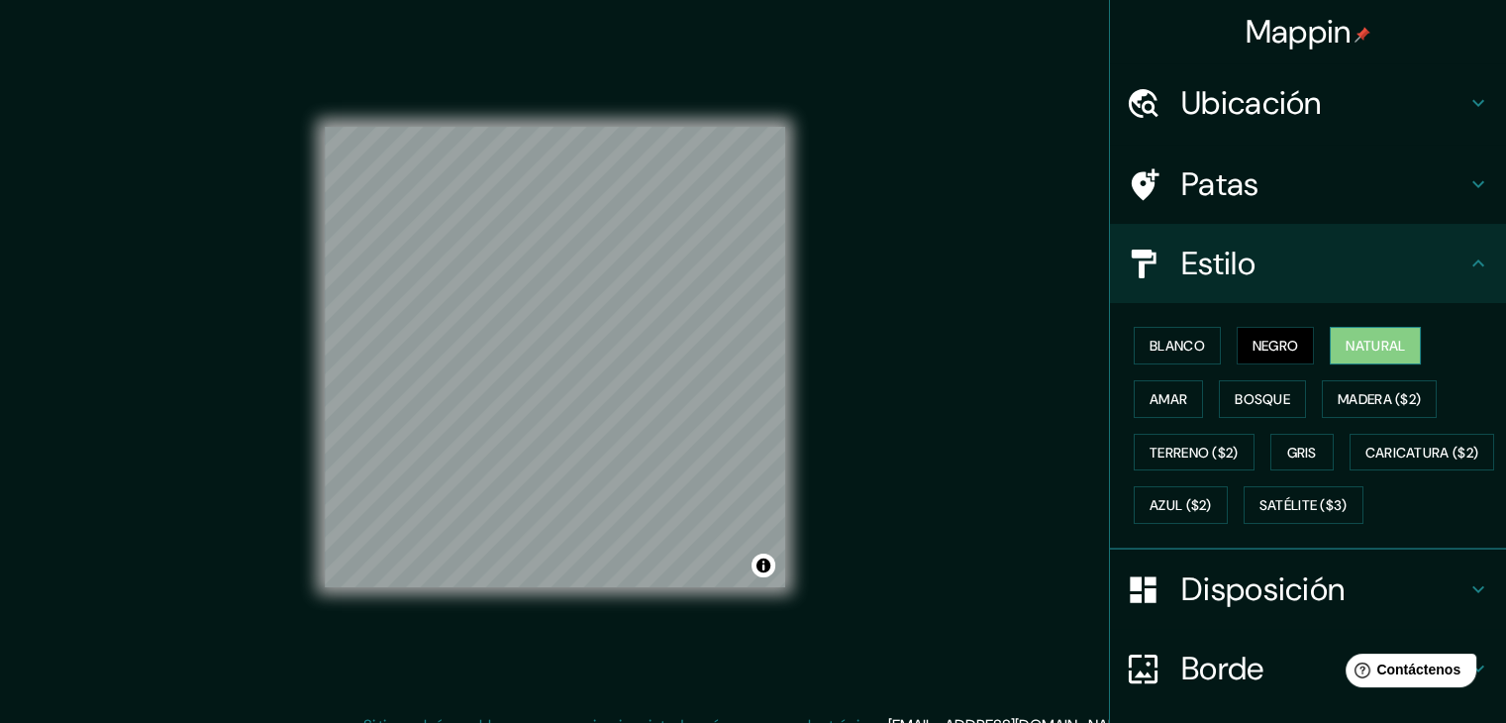
click at [1358, 345] on font "Natural" at bounding box center [1374, 346] width 59 height 18
click at [1155, 348] on font "Blanco" at bounding box center [1176, 346] width 55 height 18
click at [1386, 347] on font "Natural" at bounding box center [1374, 346] width 59 height 18
click at [1170, 400] on font "Amar" at bounding box center [1168, 399] width 38 height 18
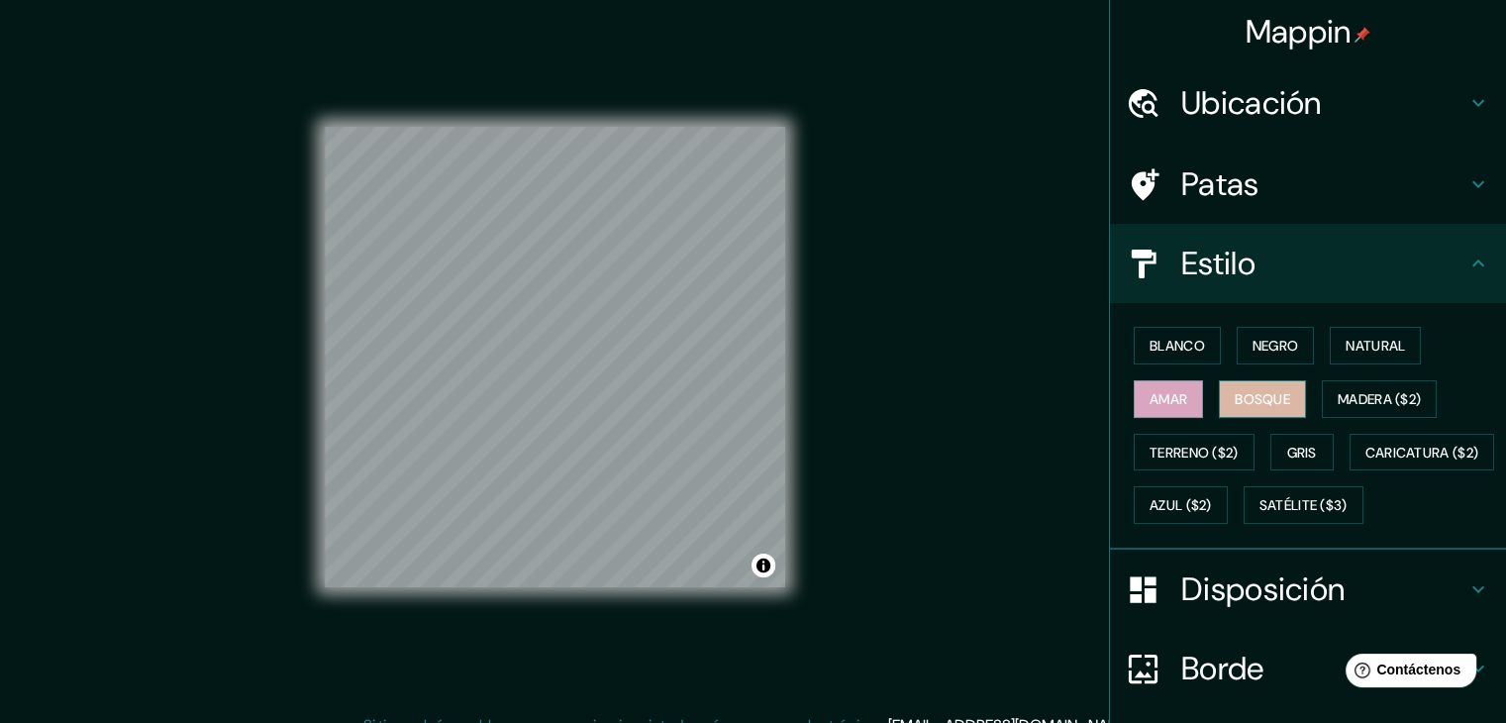
click at [1237, 397] on font "Bosque" at bounding box center [1261, 399] width 55 height 18
click at [1358, 393] on font "Madera ($2)" at bounding box center [1378, 399] width 83 height 18
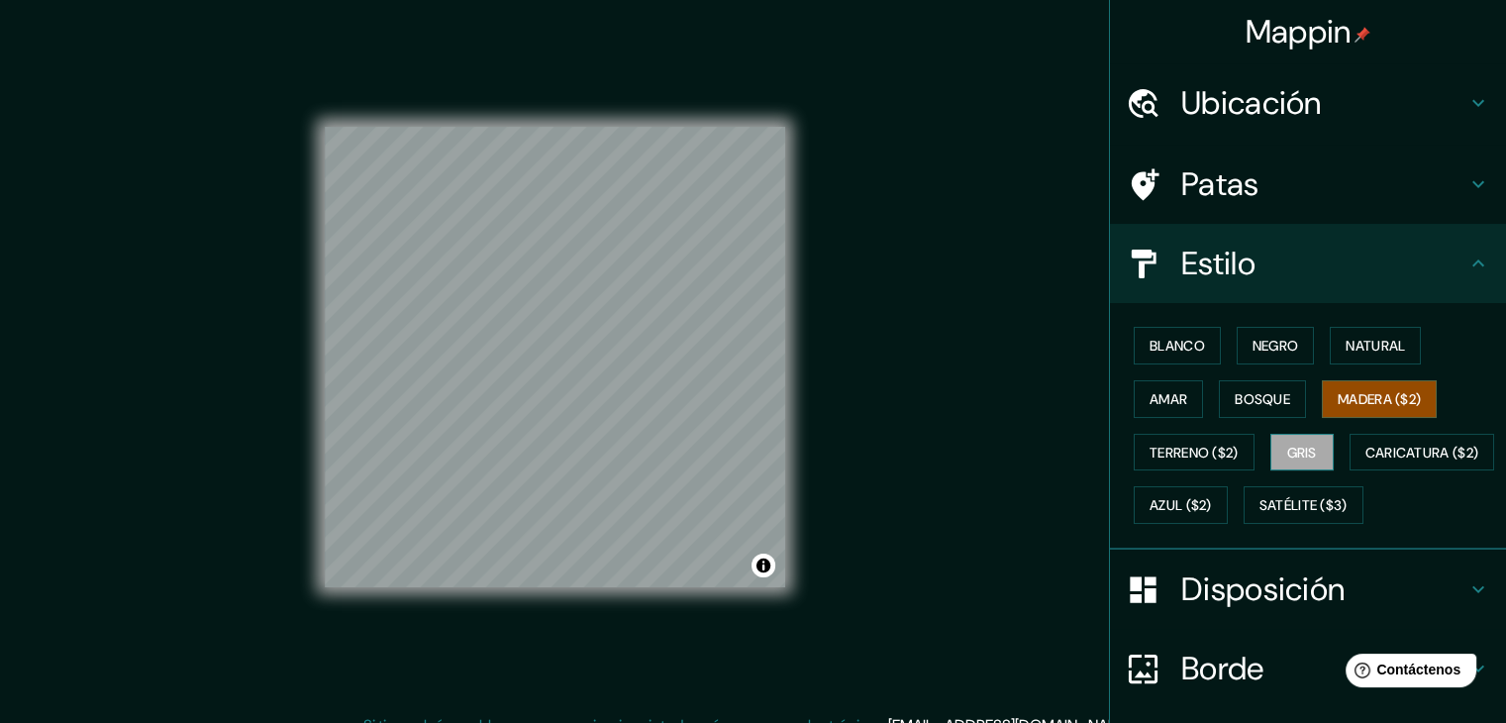
click at [1293, 443] on font "Gris" at bounding box center [1302, 452] width 30 height 18
click at [1212, 503] on font "Azul ($2)" at bounding box center [1180, 506] width 62 height 18
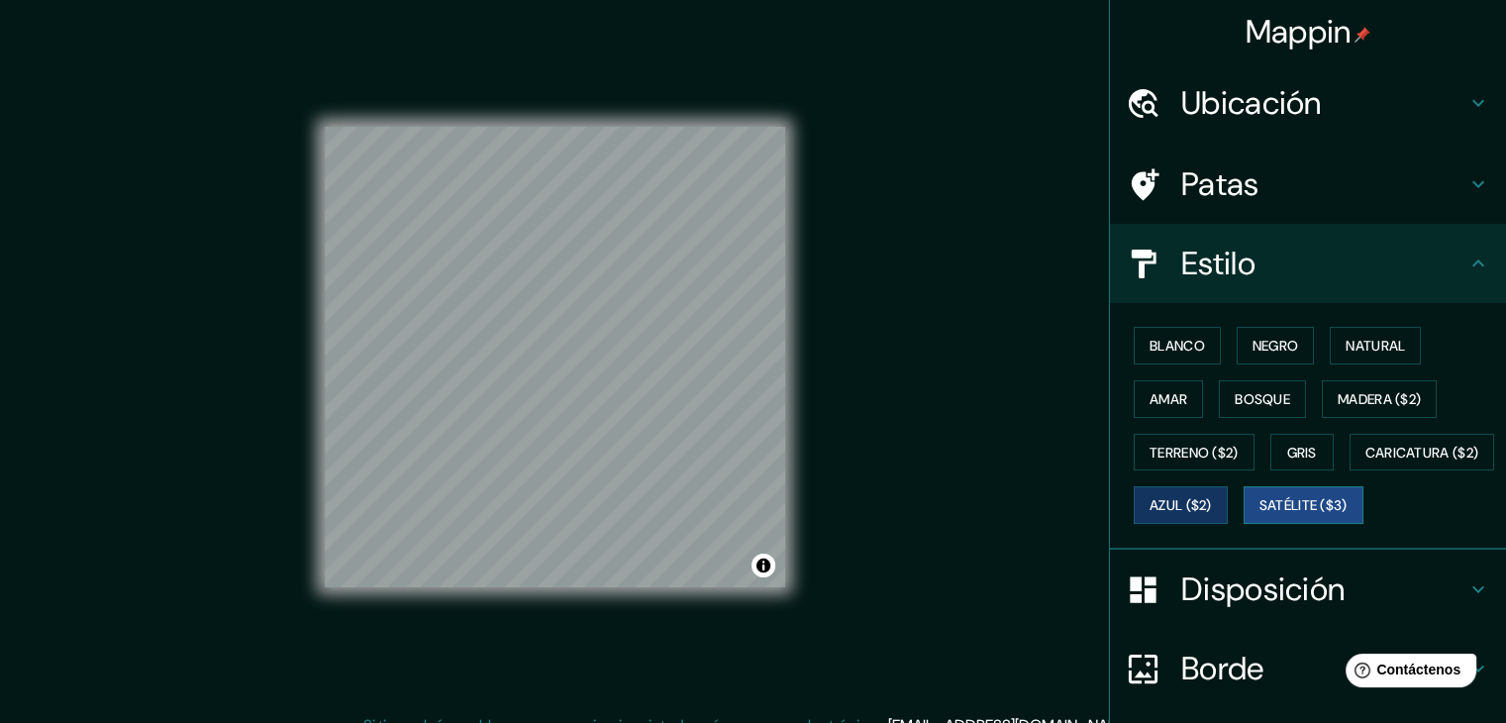
click at [1259, 515] on font "Satélite ($3)" at bounding box center [1303, 506] width 88 height 18
click at [1365, 465] on font "Caricatura ($2)" at bounding box center [1422, 452] width 114 height 26
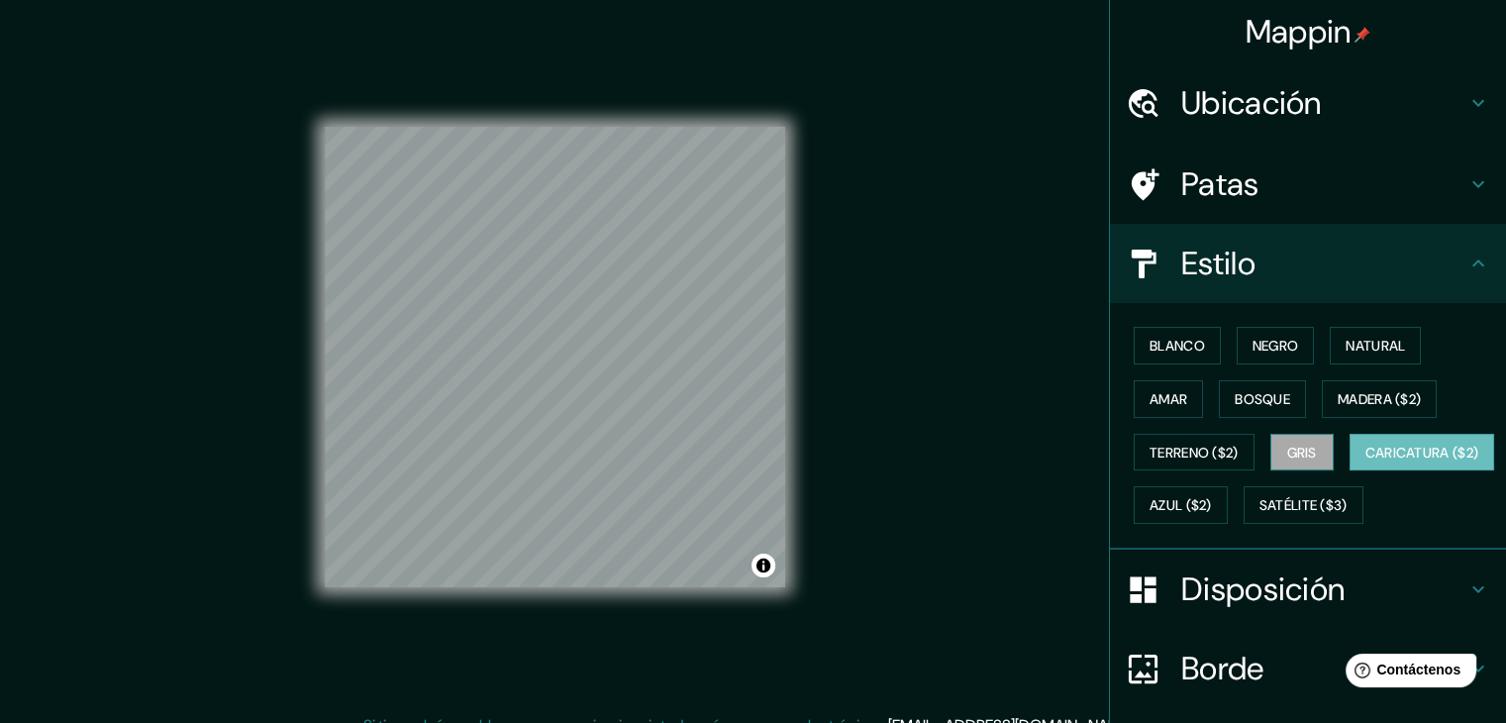
click at [1274, 452] on button "Gris" at bounding box center [1301, 453] width 63 height 38
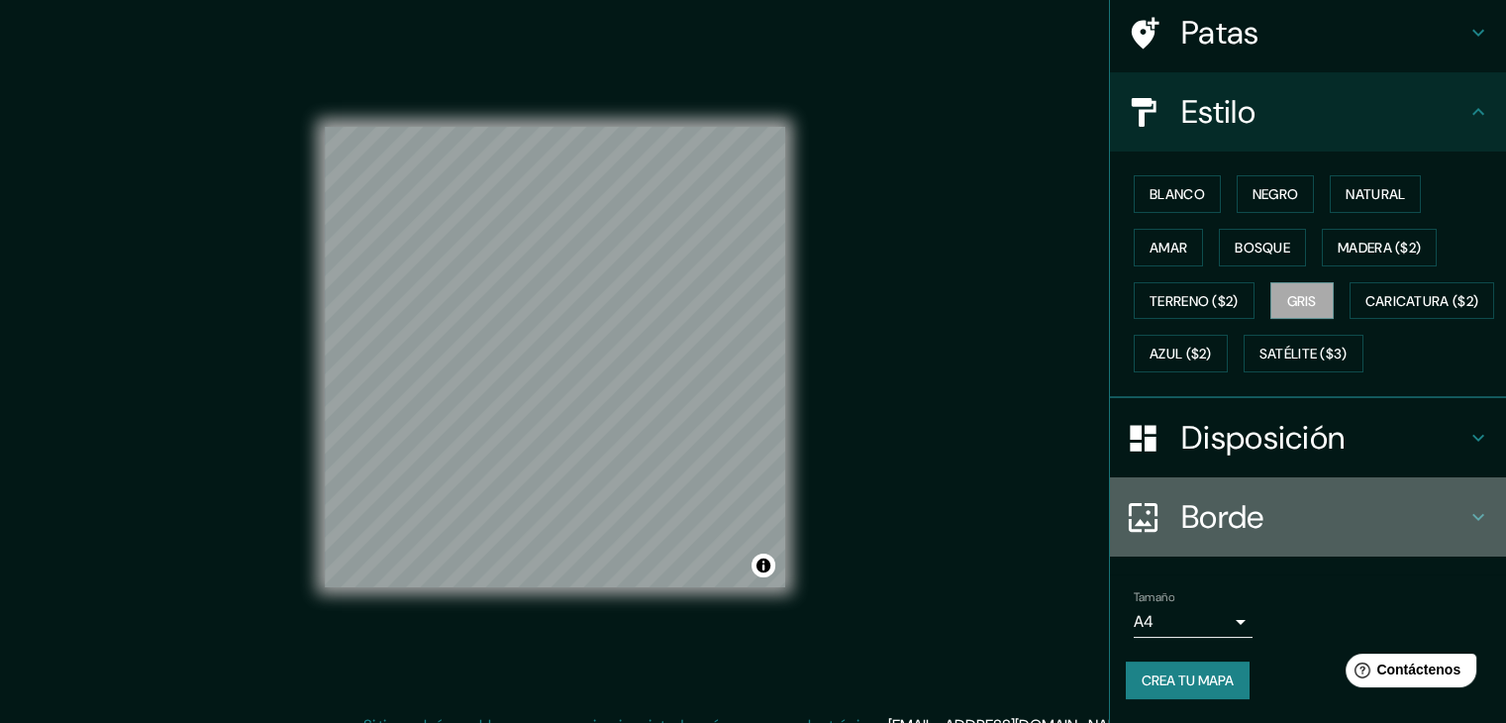
click at [1221, 532] on font "Borde" at bounding box center [1222, 517] width 83 height 42
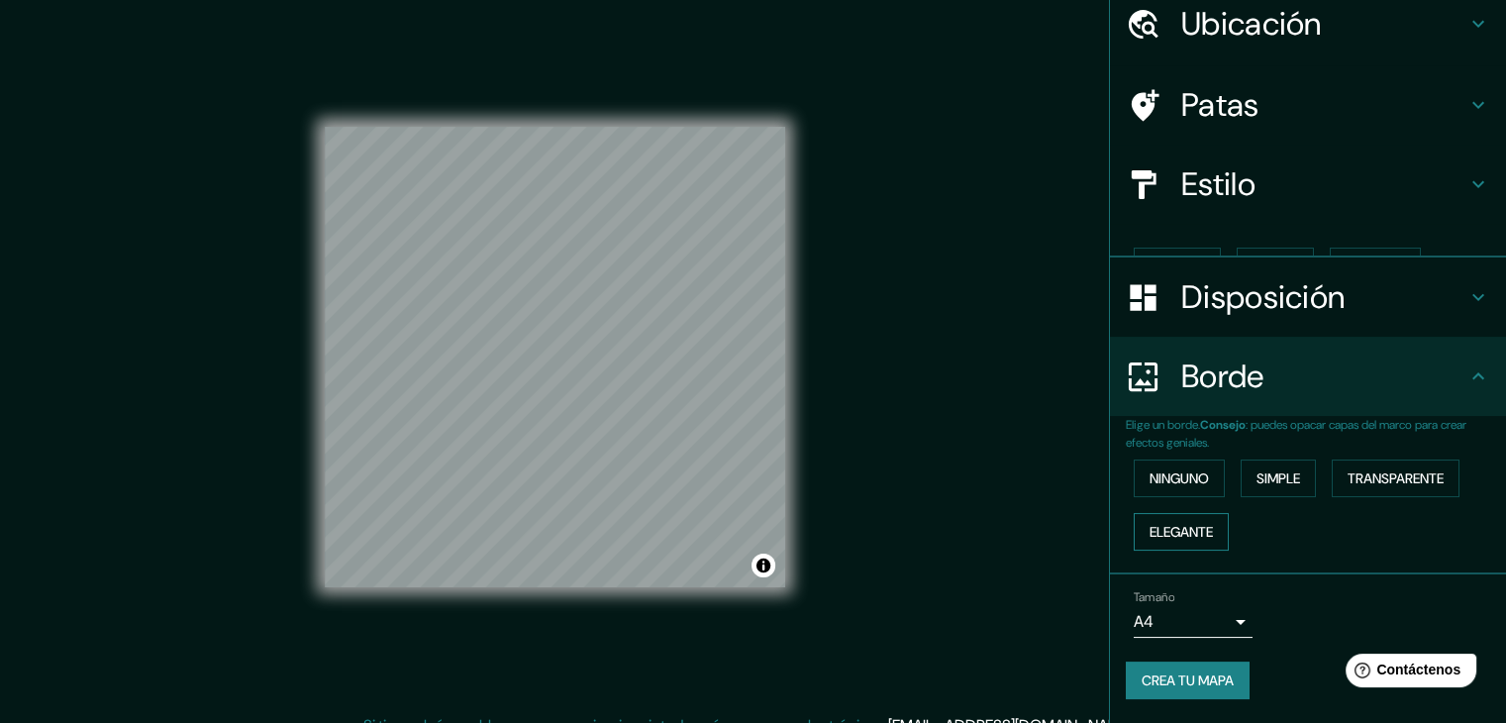
scroll to position [45, 0]
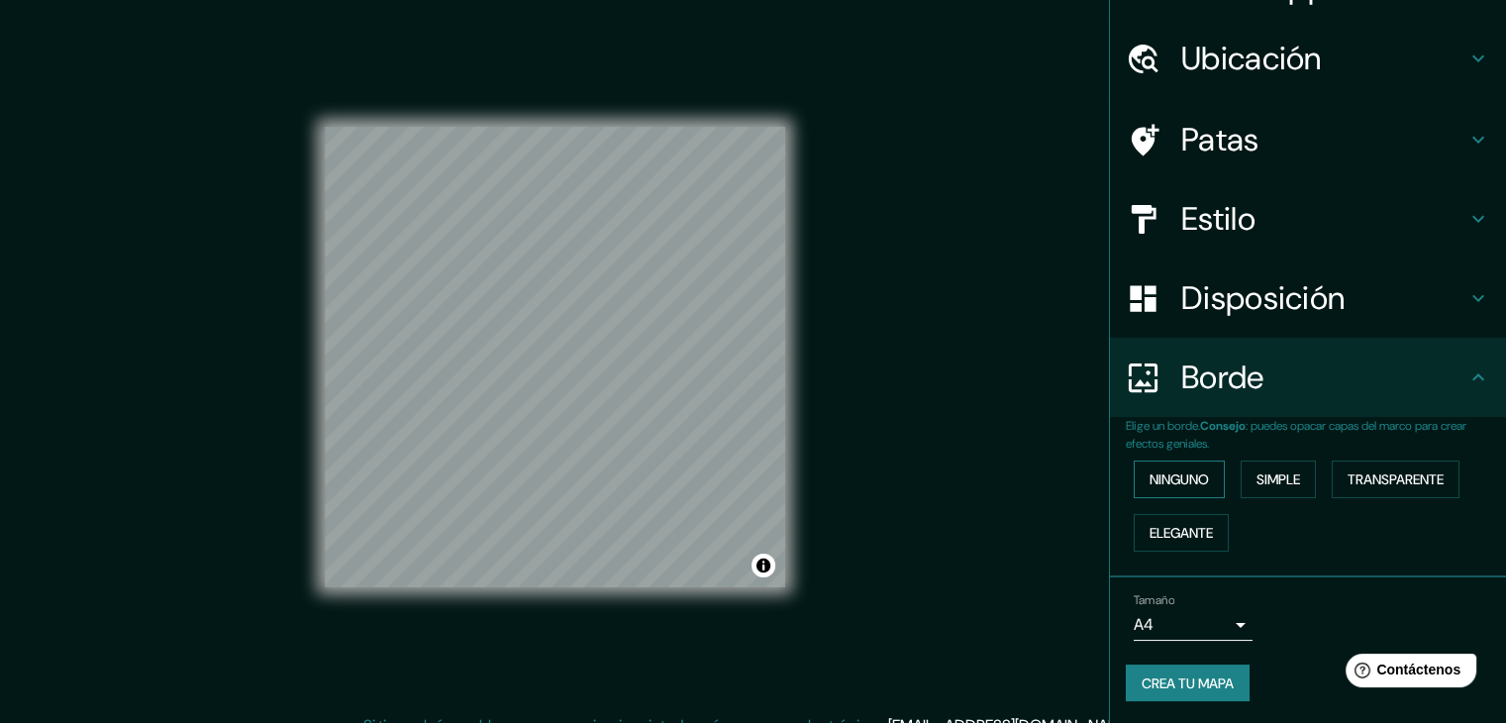
click at [1172, 484] on font "Ninguno" at bounding box center [1178, 479] width 59 height 18
click at [1256, 488] on font "Simple" at bounding box center [1278, 479] width 44 height 26
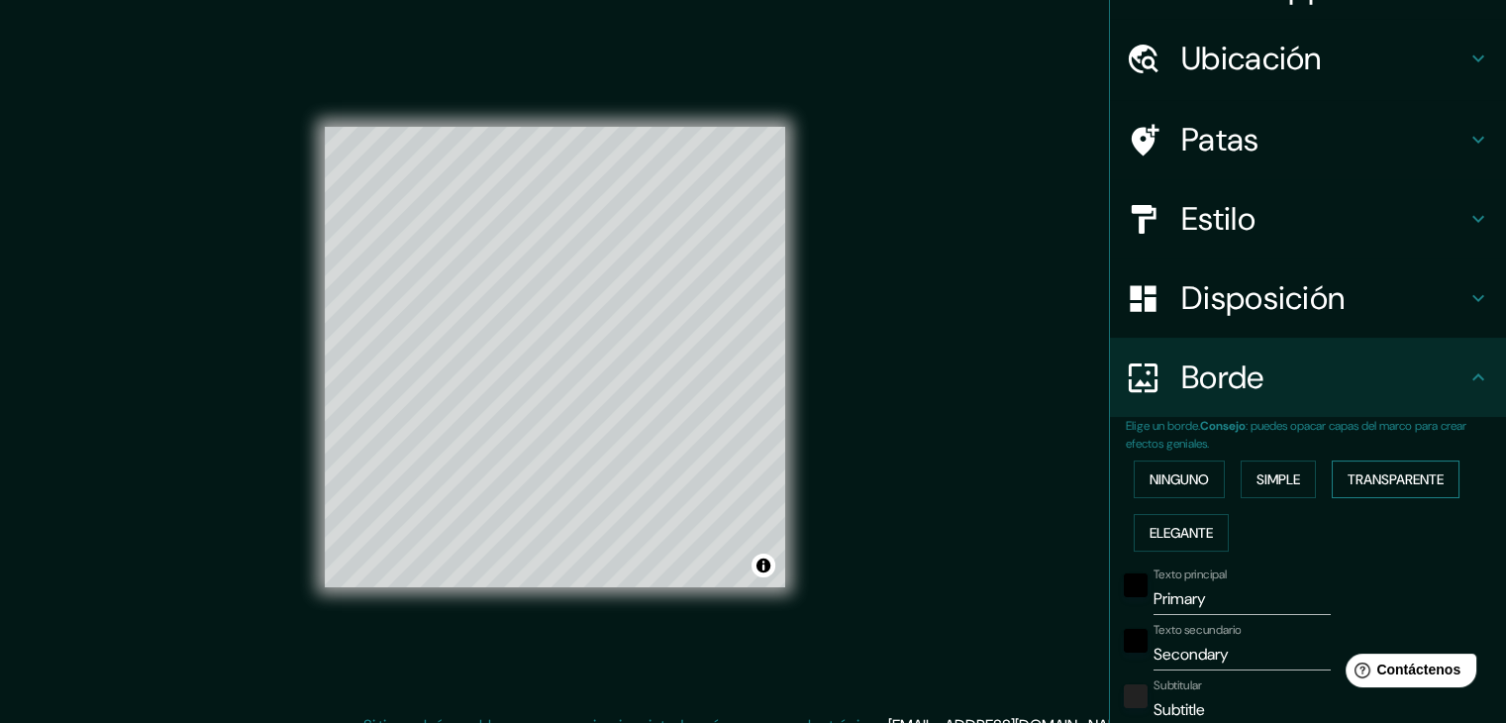
click at [1384, 472] on font "Transparente" at bounding box center [1395, 479] width 96 height 18
click at [1156, 538] on font "Elegante" at bounding box center [1180, 533] width 63 height 18
click at [1425, 472] on font "Transparente" at bounding box center [1395, 479] width 96 height 18
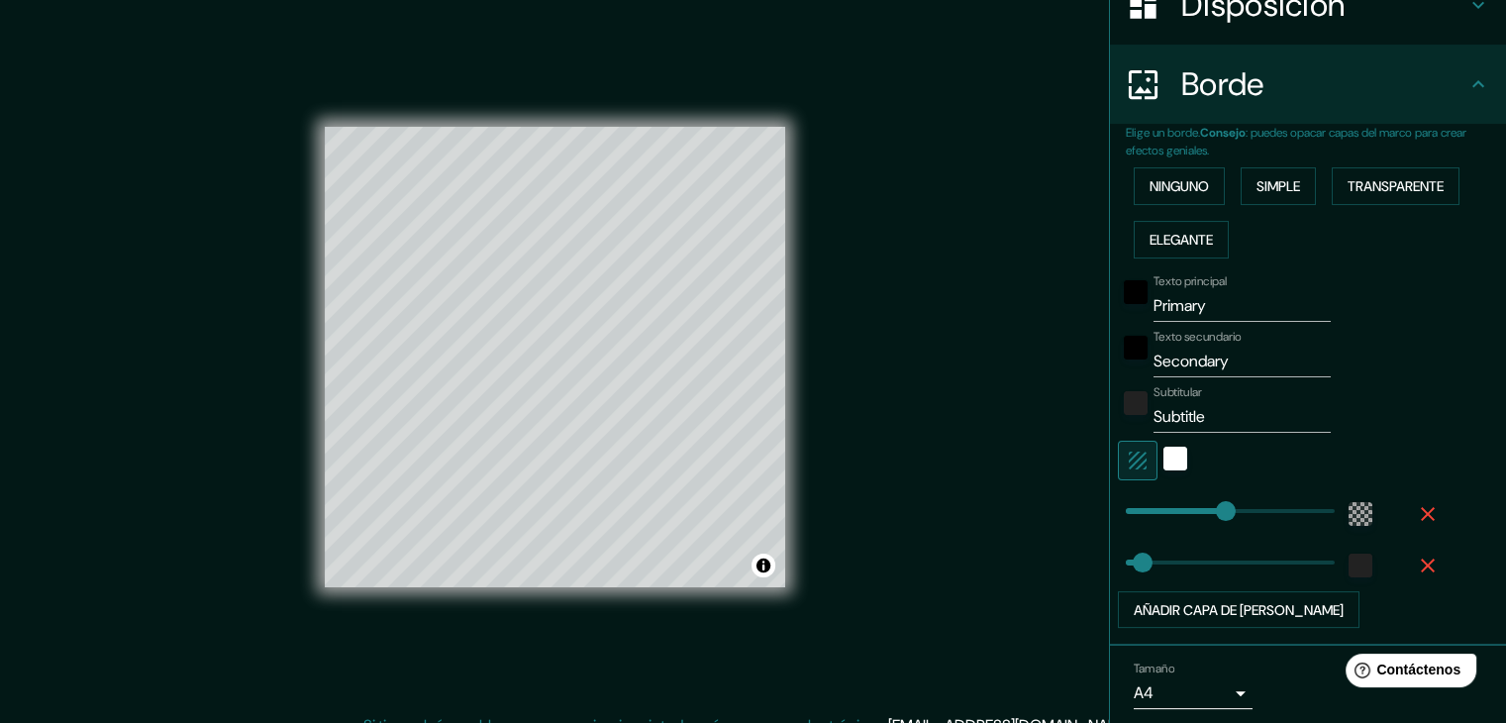
scroll to position [341, 0]
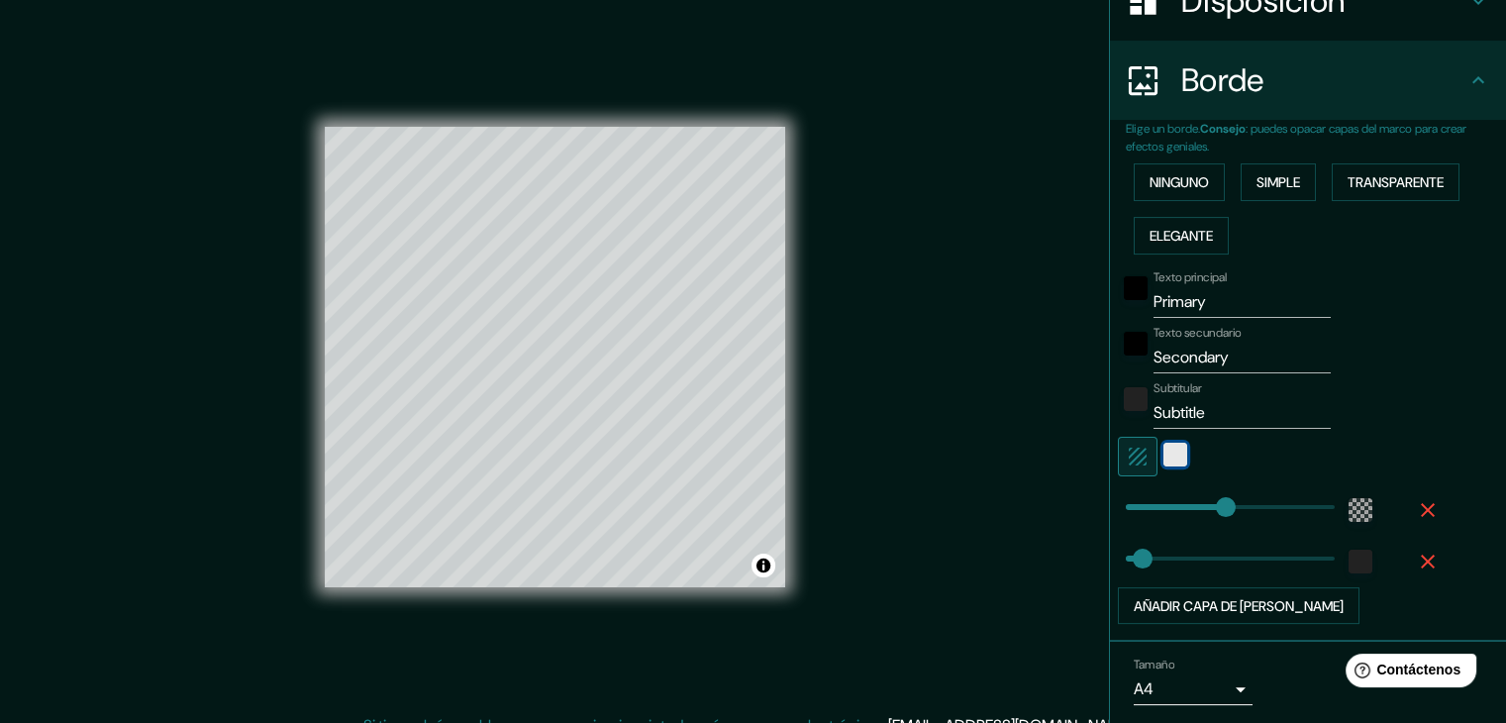
click at [1163, 449] on div "blanco" at bounding box center [1175, 454] width 24 height 24
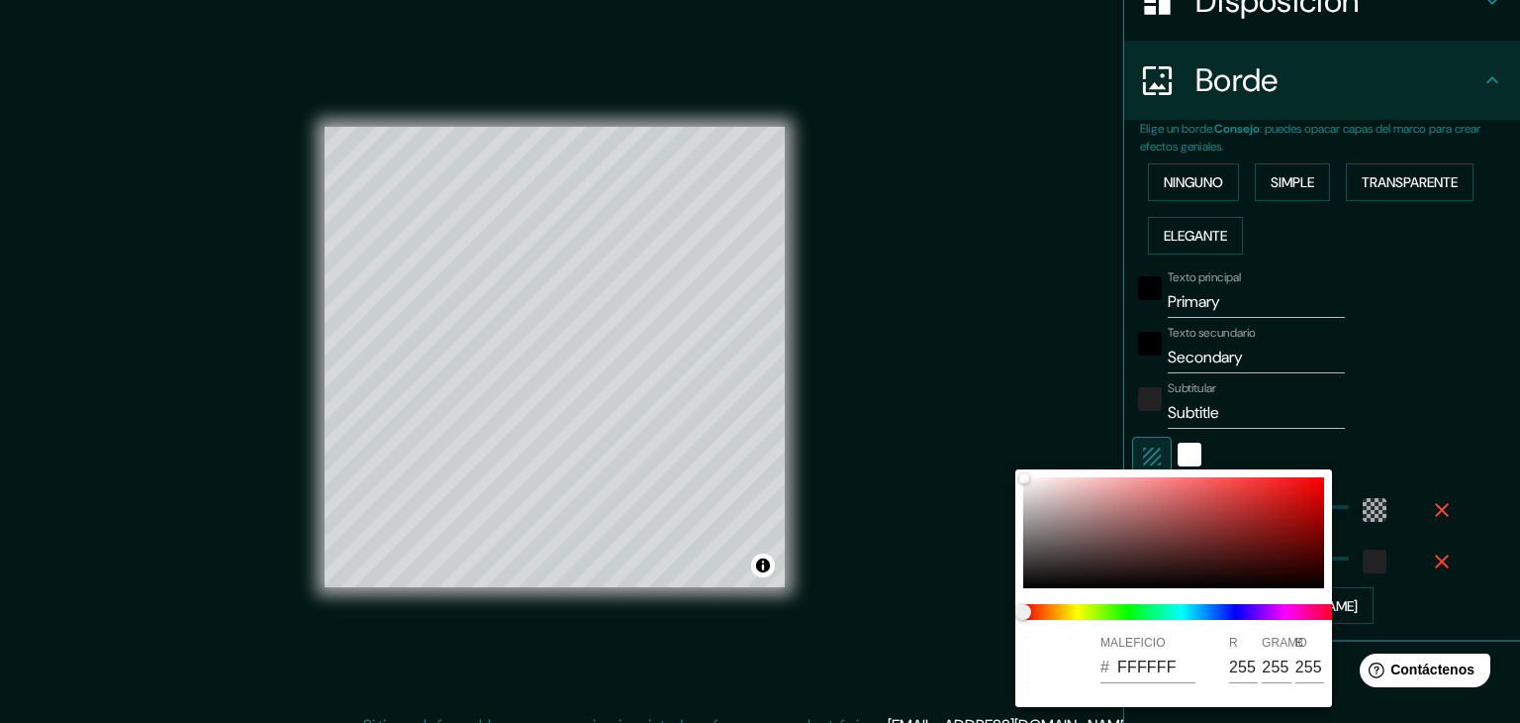
click at [1297, 379] on div at bounding box center [760, 361] width 1520 height 723
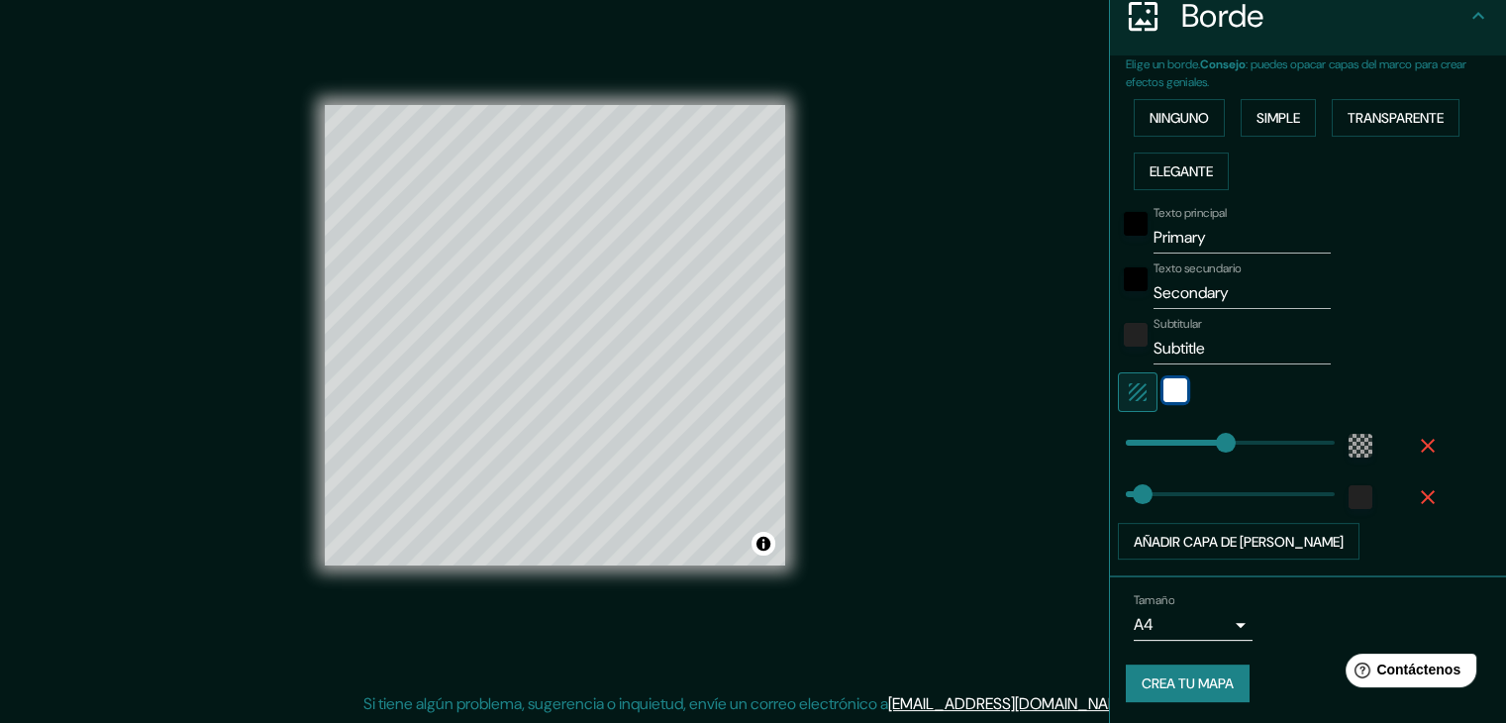
scroll to position [23, 0]
type input "21"
drag, startPoint x: 1204, startPoint y: 439, endPoint x: 1120, endPoint y: 448, distance: 84.6
type input "37"
type input "398"
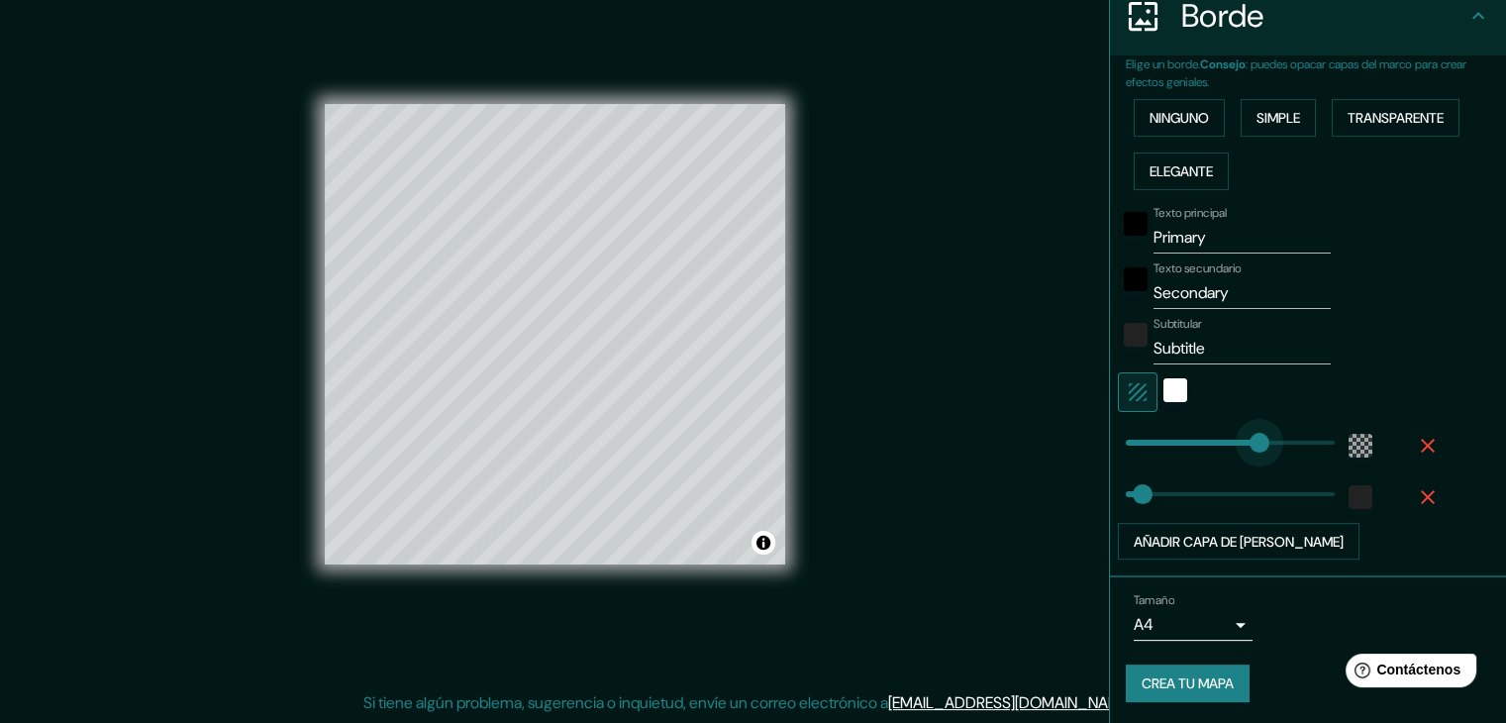
drag, startPoint x: 1120, startPoint y: 440, endPoint x: 1289, endPoint y: 440, distance: 169.3
type input "37"
type input "131"
drag, startPoint x: 1289, startPoint y: 440, endPoint x: 1169, endPoint y: 453, distance: 120.5
type input "37"
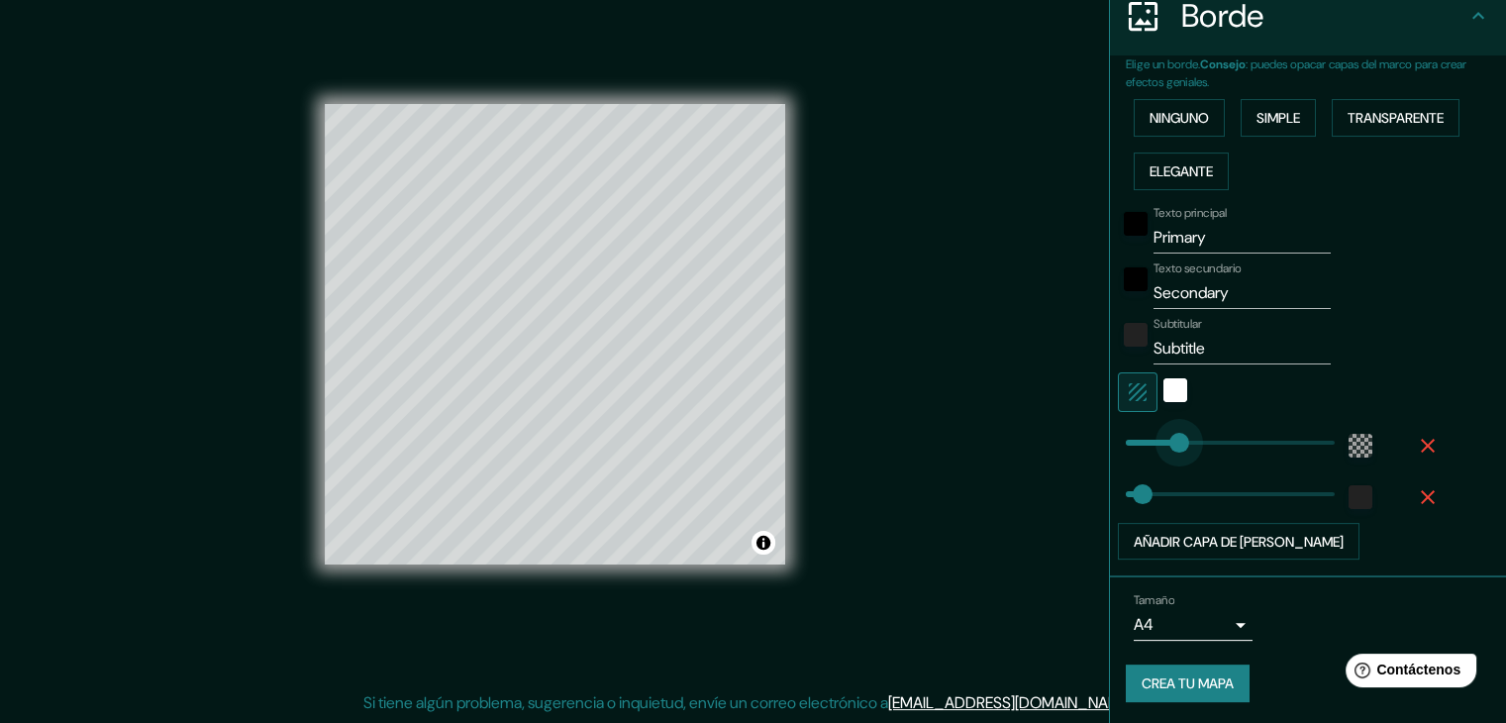
type input "49"
drag, startPoint x: 1164, startPoint y: 455, endPoint x: 1132, endPoint y: 459, distance: 31.9
type input "288"
drag, startPoint x: 1122, startPoint y: 493, endPoint x: 1239, endPoint y: 494, distance: 116.8
type input "0"
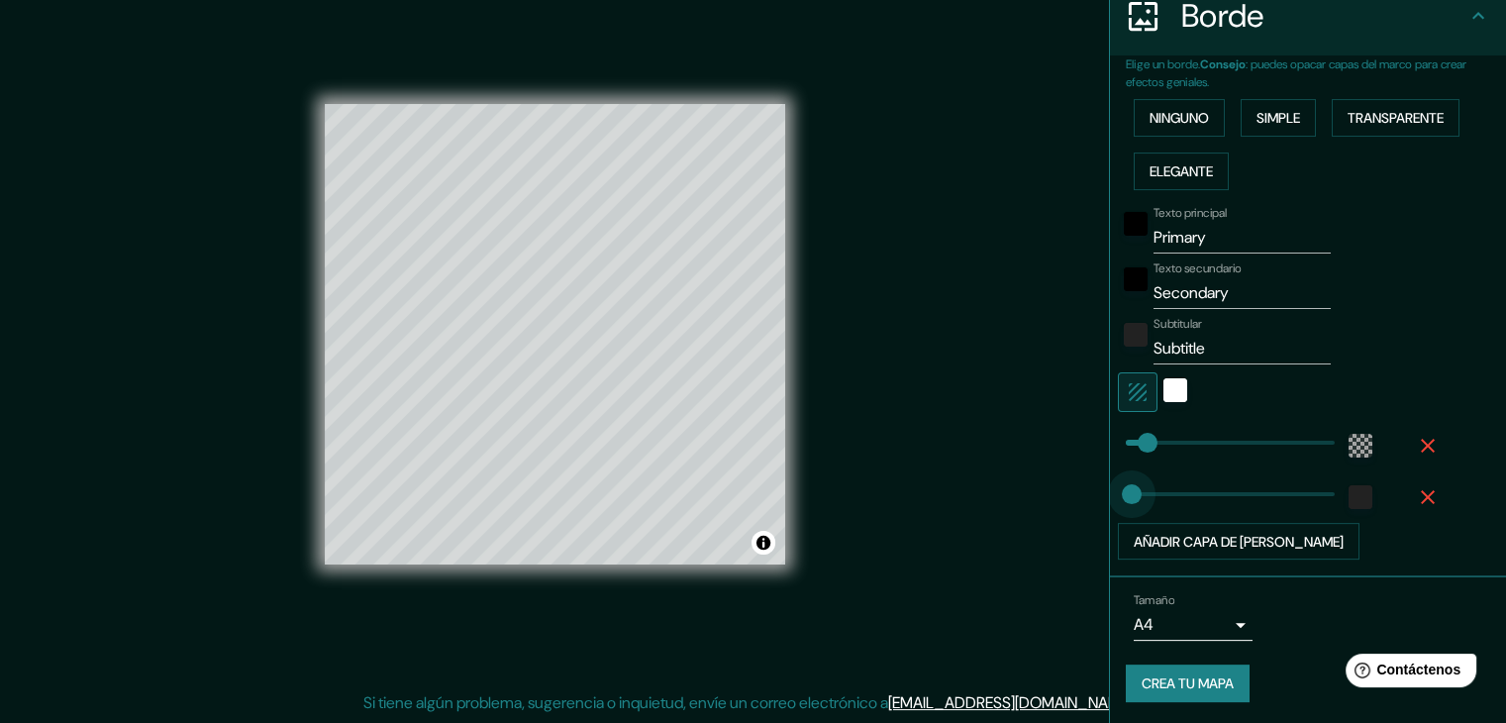
drag, startPoint x: 1239, startPoint y: 494, endPoint x: 1050, endPoint y: 499, distance: 189.1
type input "120"
drag, startPoint x: 1111, startPoint y: 494, endPoint x: 1164, endPoint y: 495, distance: 53.5
type input "164"
drag, startPoint x: 1132, startPoint y: 440, endPoint x: 1184, endPoint y: 440, distance: 51.5
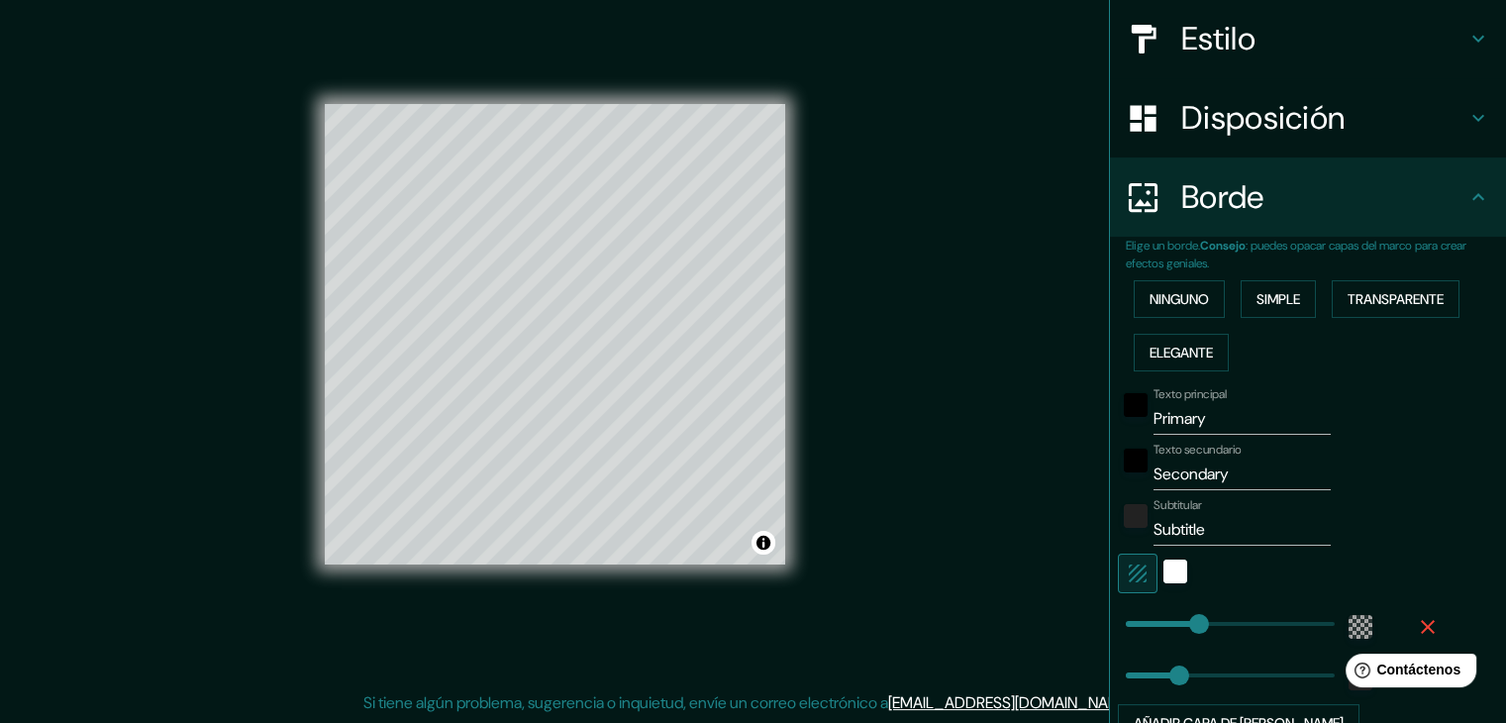
scroll to position [208, 0]
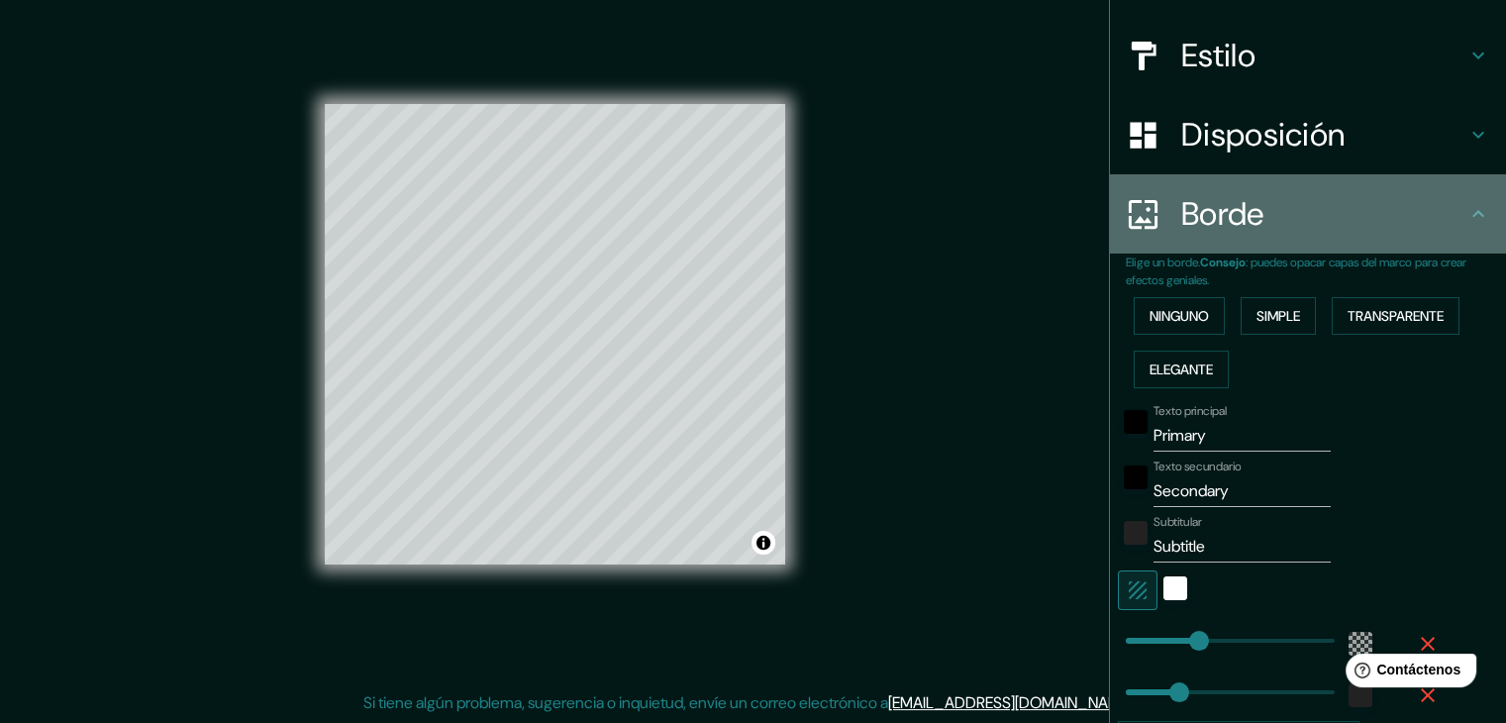
click at [1421, 215] on h4 "Borde" at bounding box center [1323, 214] width 285 height 40
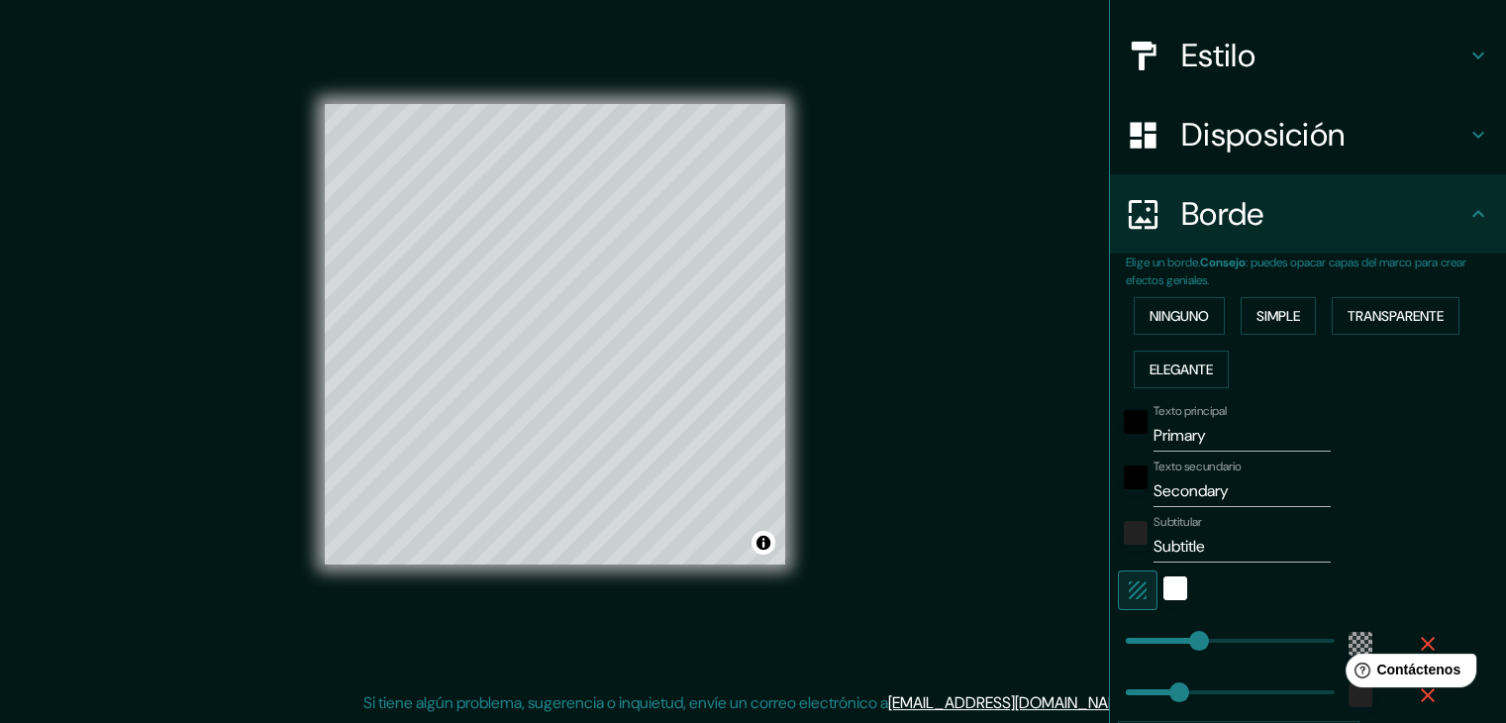
click at [1466, 224] on icon at bounding box center [1478, 214] width 24 height 24
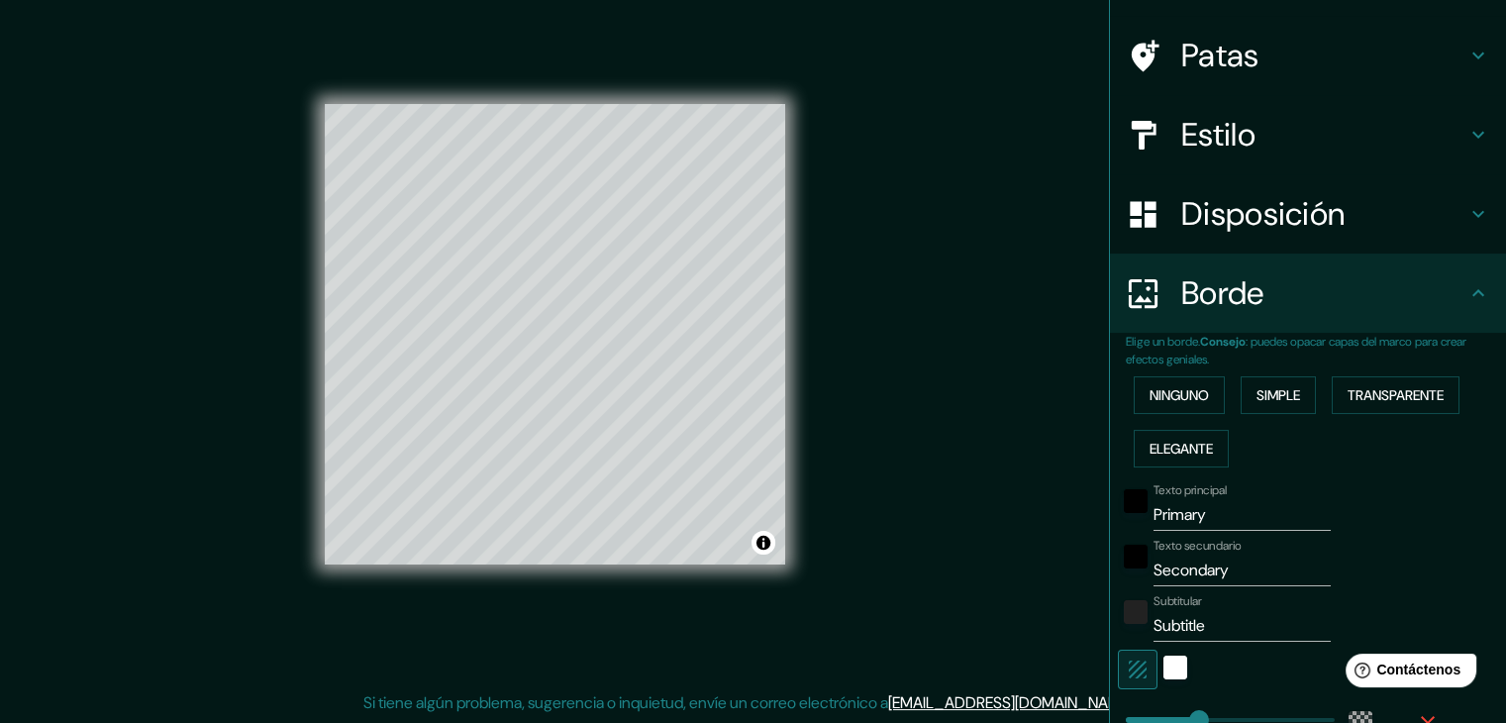
scroll to position [10, 0]
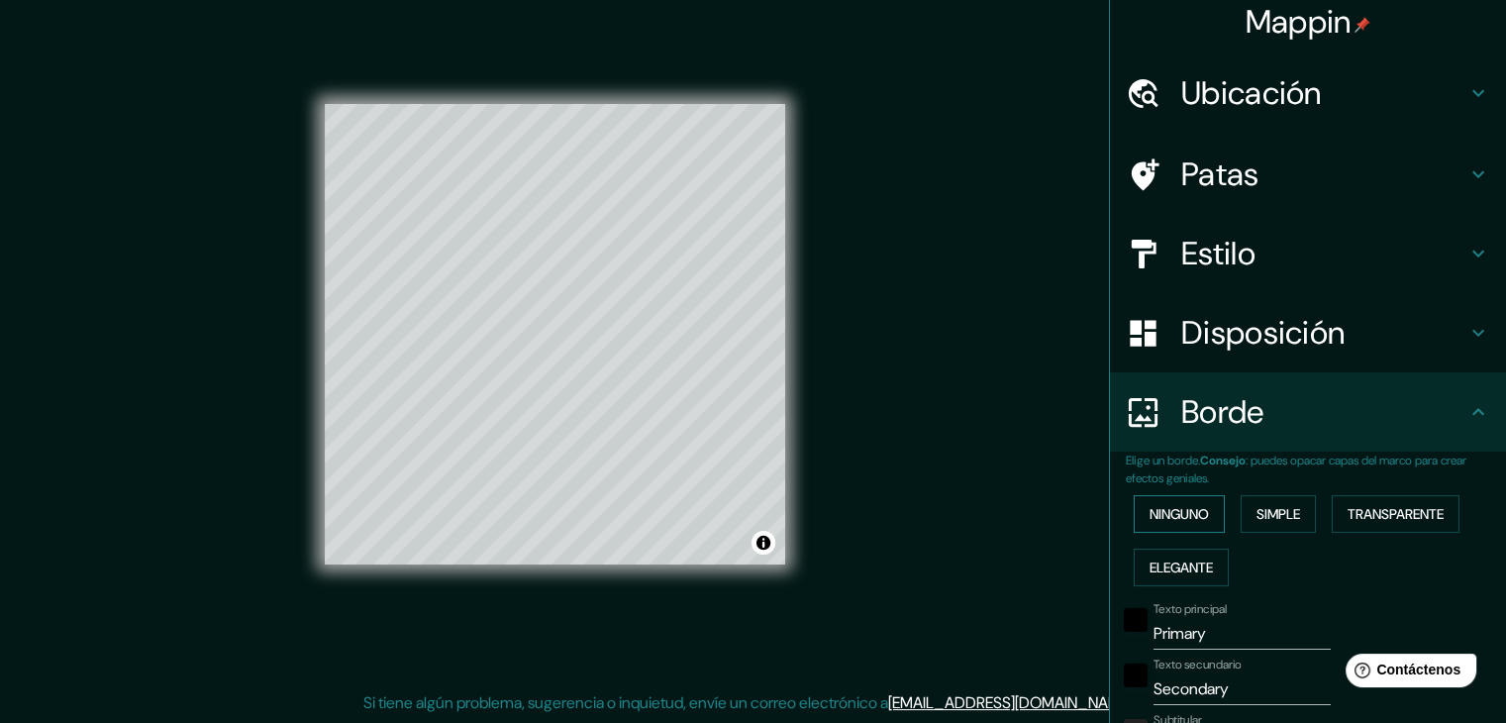
click at [1166, 515] on font "Ninguno" at bounding box center [1178, 514] width 59 height 18
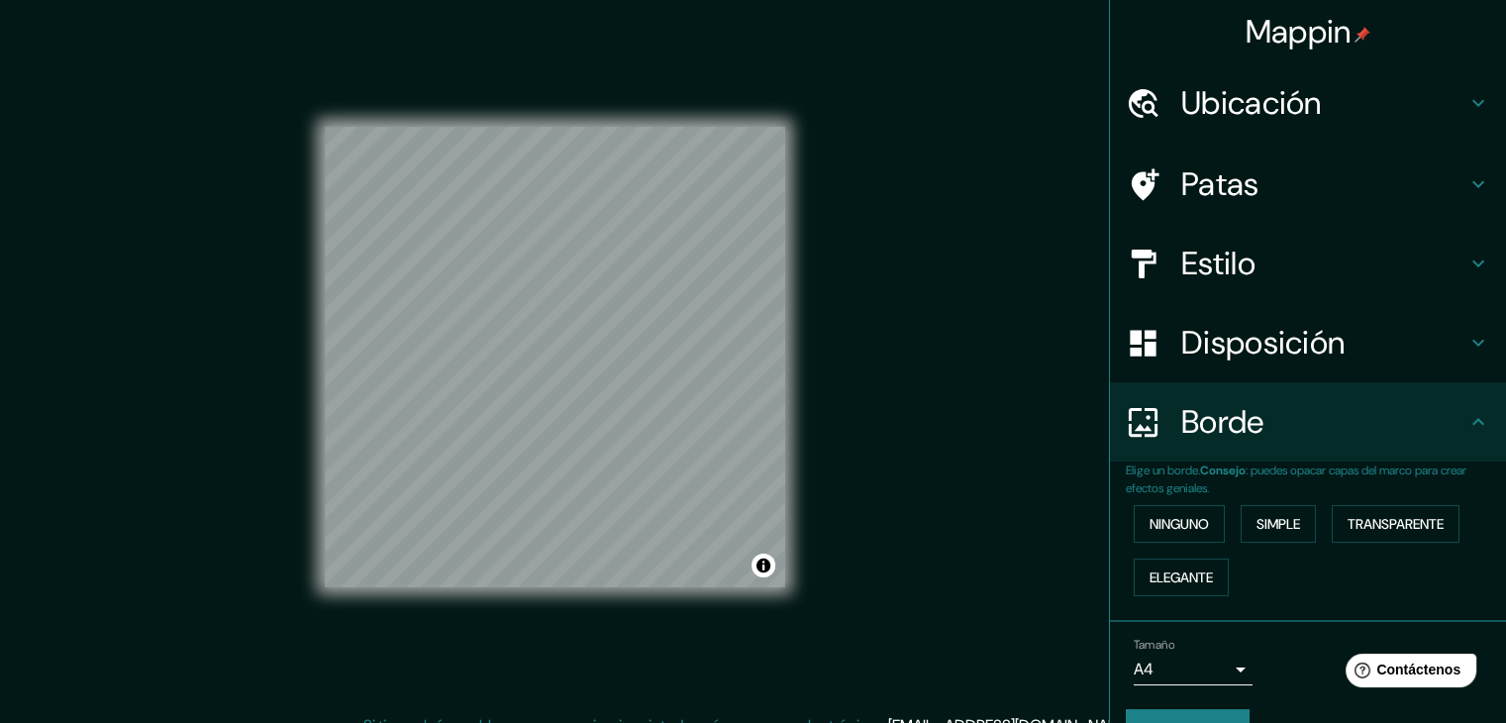
scroll to position [0, 0]
click at [1227, 341] on font "Disposición" at bounding box center [1262, 343] width 163 height 42
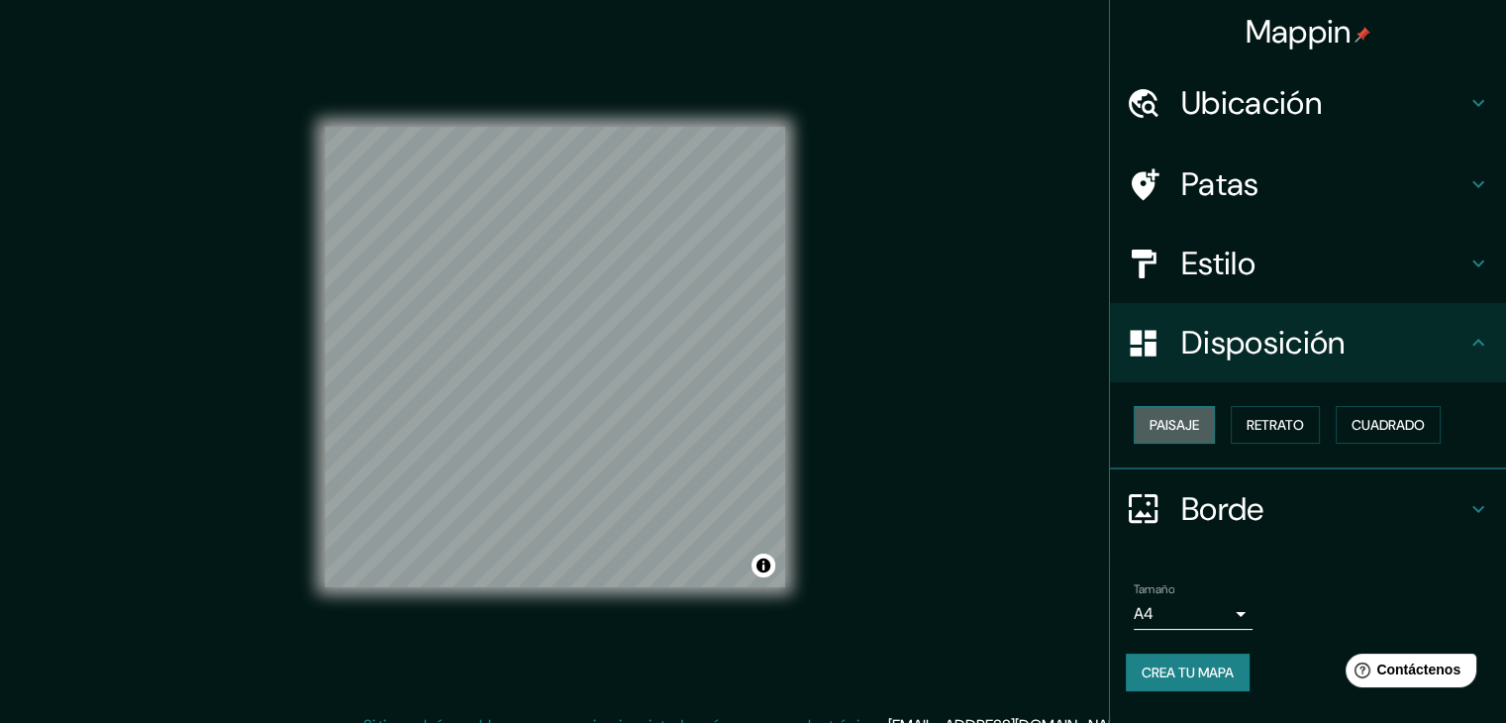
click at [1186, 426] on font "Paisaje" at bounding box center [1173, 425] width 49 height 18
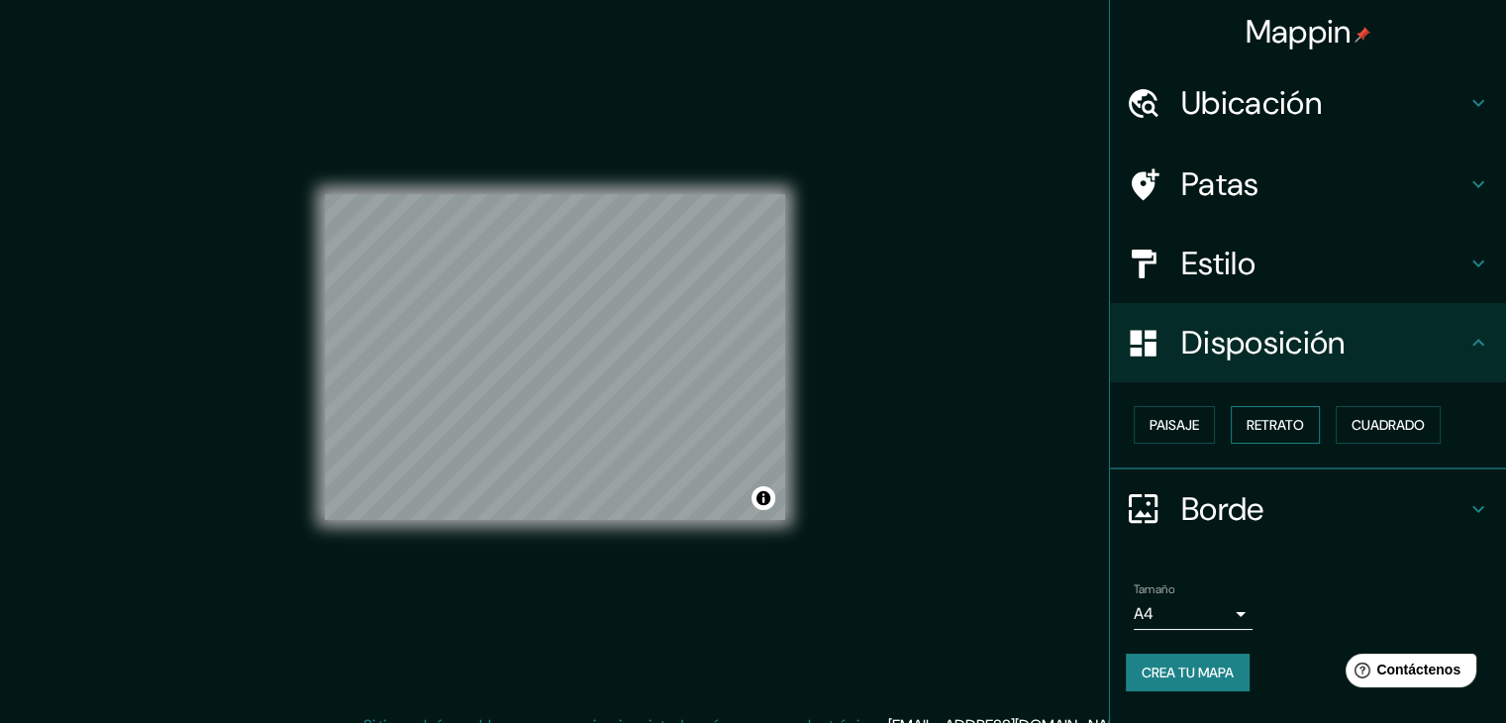
click at [1264, 417] on font "Retrato" at bounding box center [1274, 425] width 57 height 18
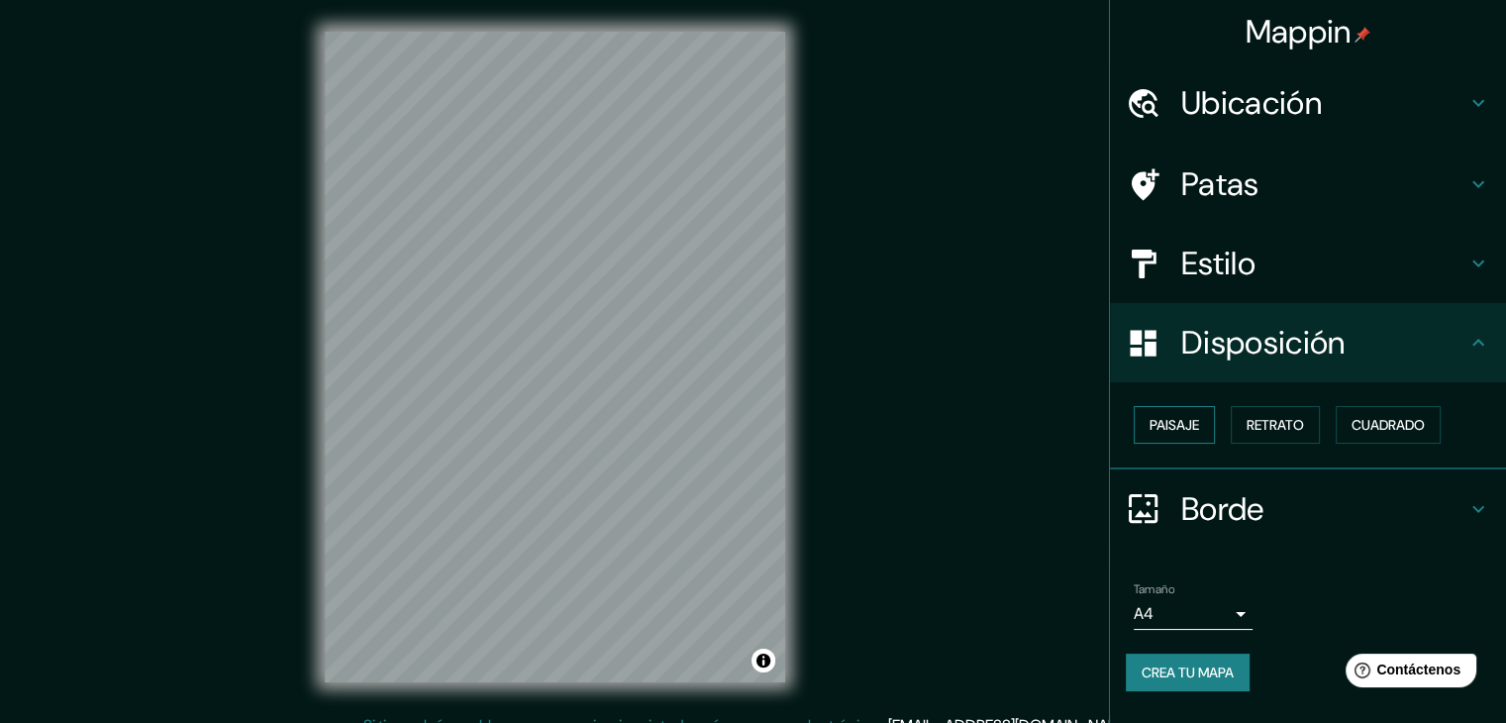
click at [1188, 416] on font "Paisaje" at bounding box center [1173, 425] width 49 height 18
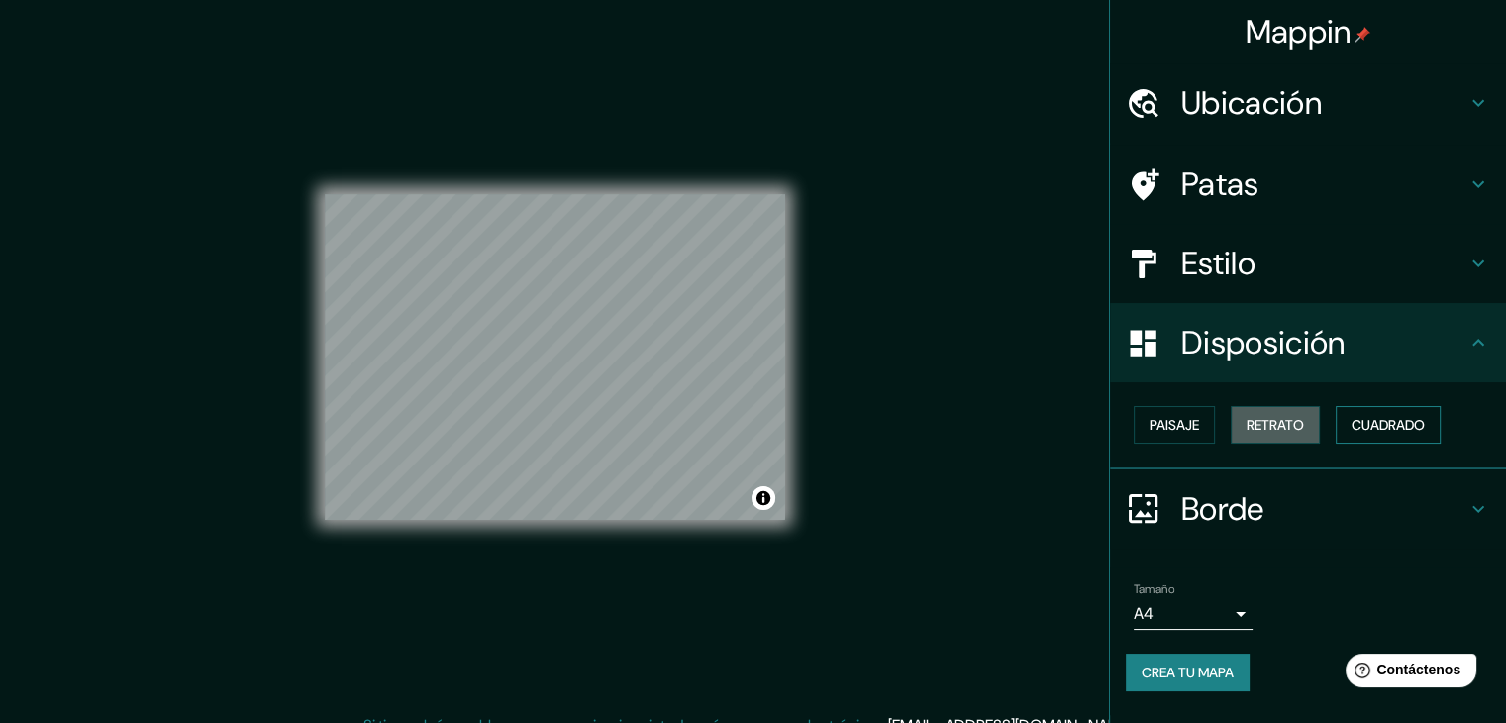
drag, startPoint x: 1280, startPoint y: 408, endPoint x: 1412, endPoint y: 428, distance: 133.1
click at [1285, 411] on button "Retrato" at bounding box center [1274, 425] width 89 height 38
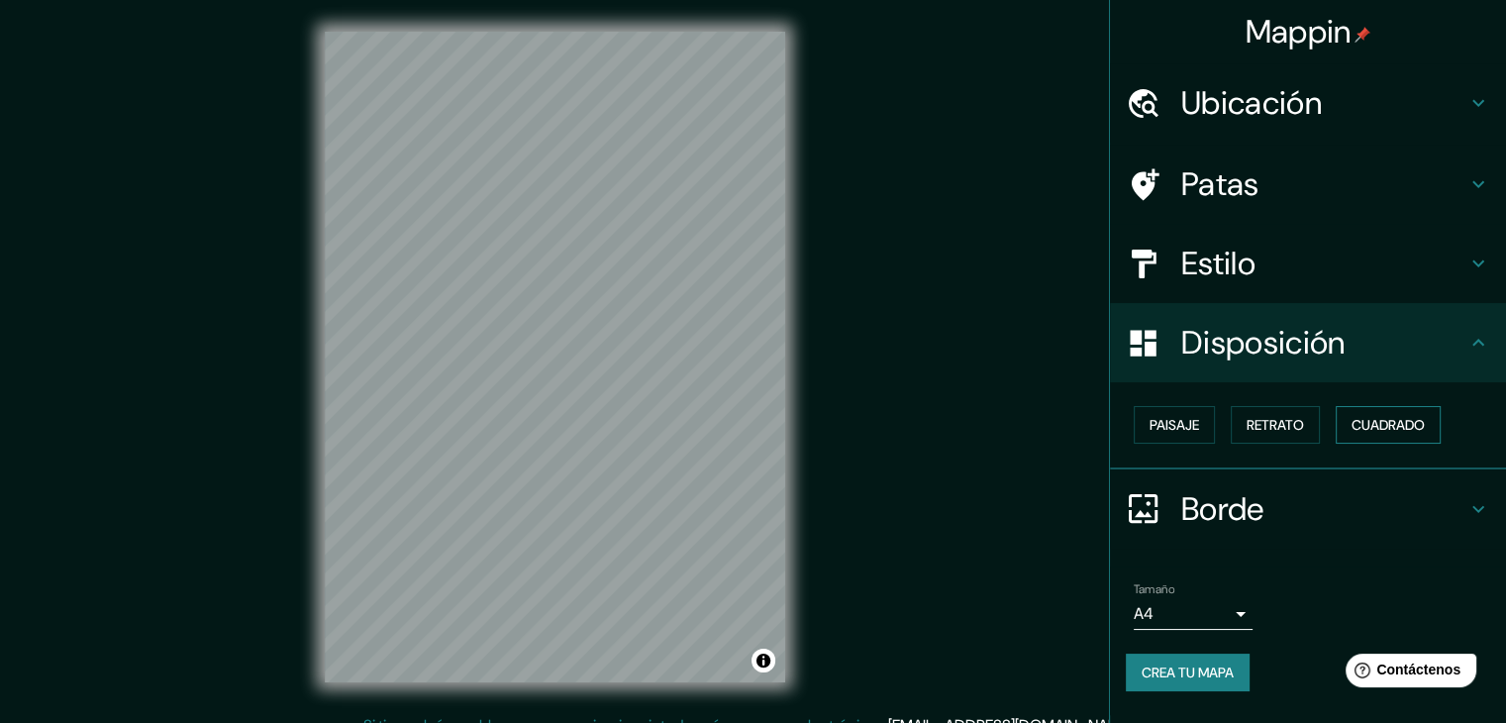
click at [1411, 428] on font "Cuadrado" at bounding box center [1387, 425] width 73 height 18
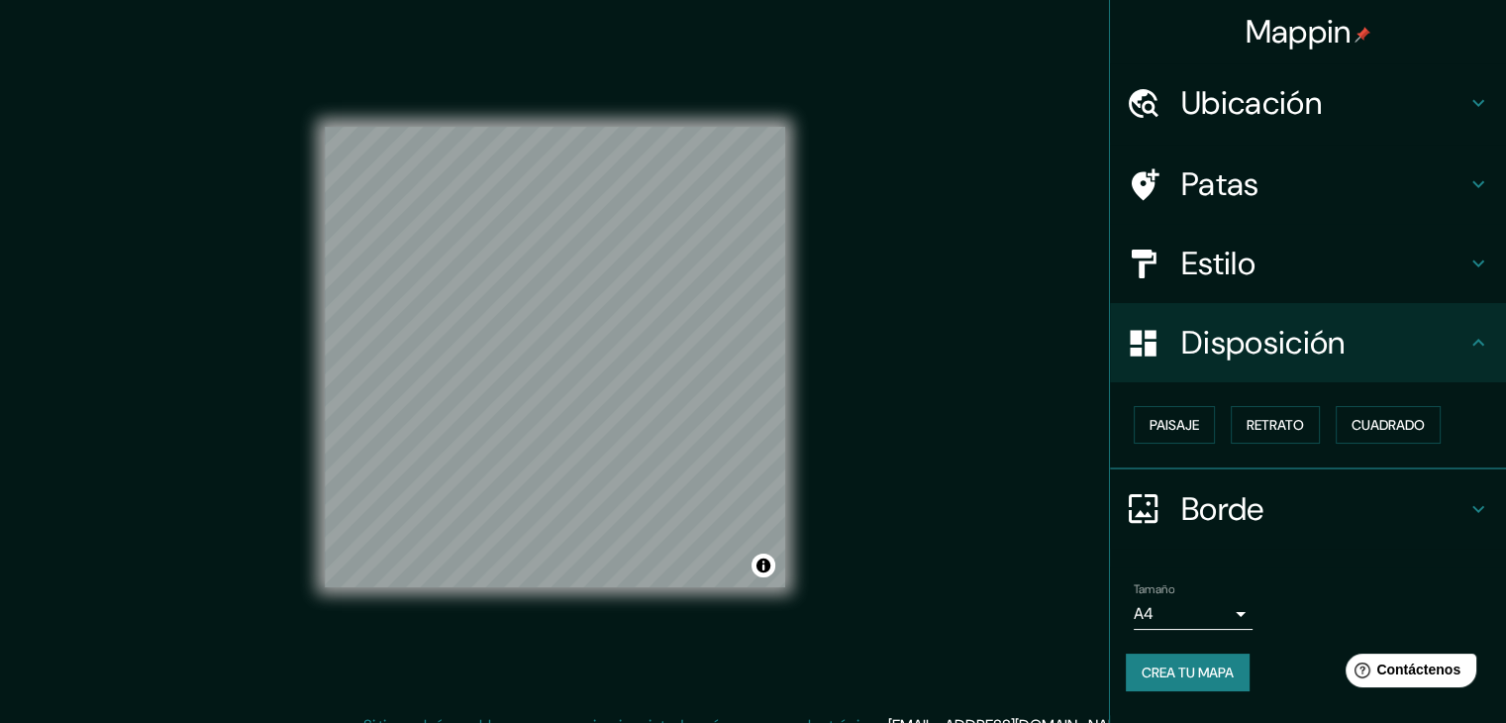
click at [1270, 269] on h4 "Estilo" at bounding box center [1323, 264] width 285 height 40
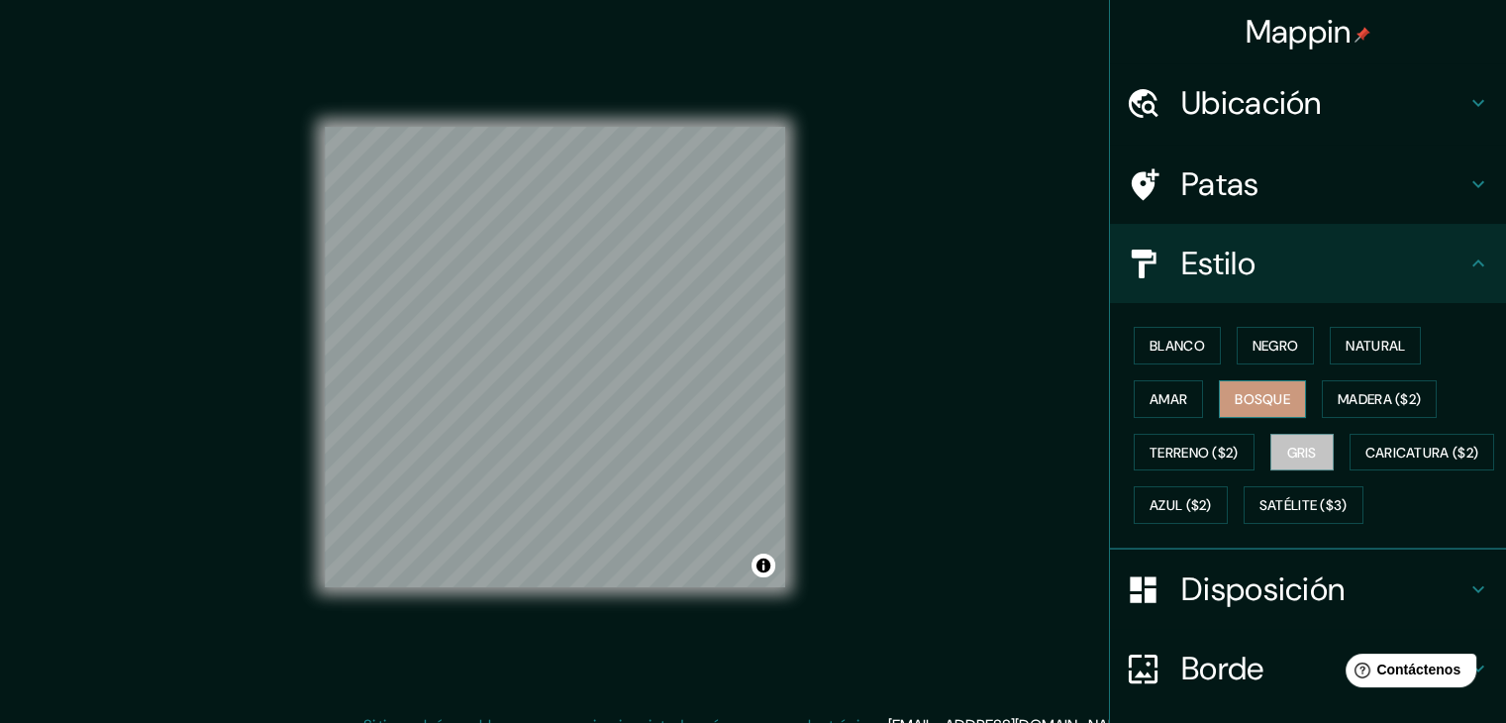
drag, startPoint x: 1285, startPoint y: 452, endPoint x: 1235, endPoint y: 401, distance: 71.4
click at [1287, 452] on font "Gris" at bounding box center [1302, 452] width 30 height 18
click at [1165, 344] on font "Blanco" at bounding box center [1176, 346] width 55 height 18
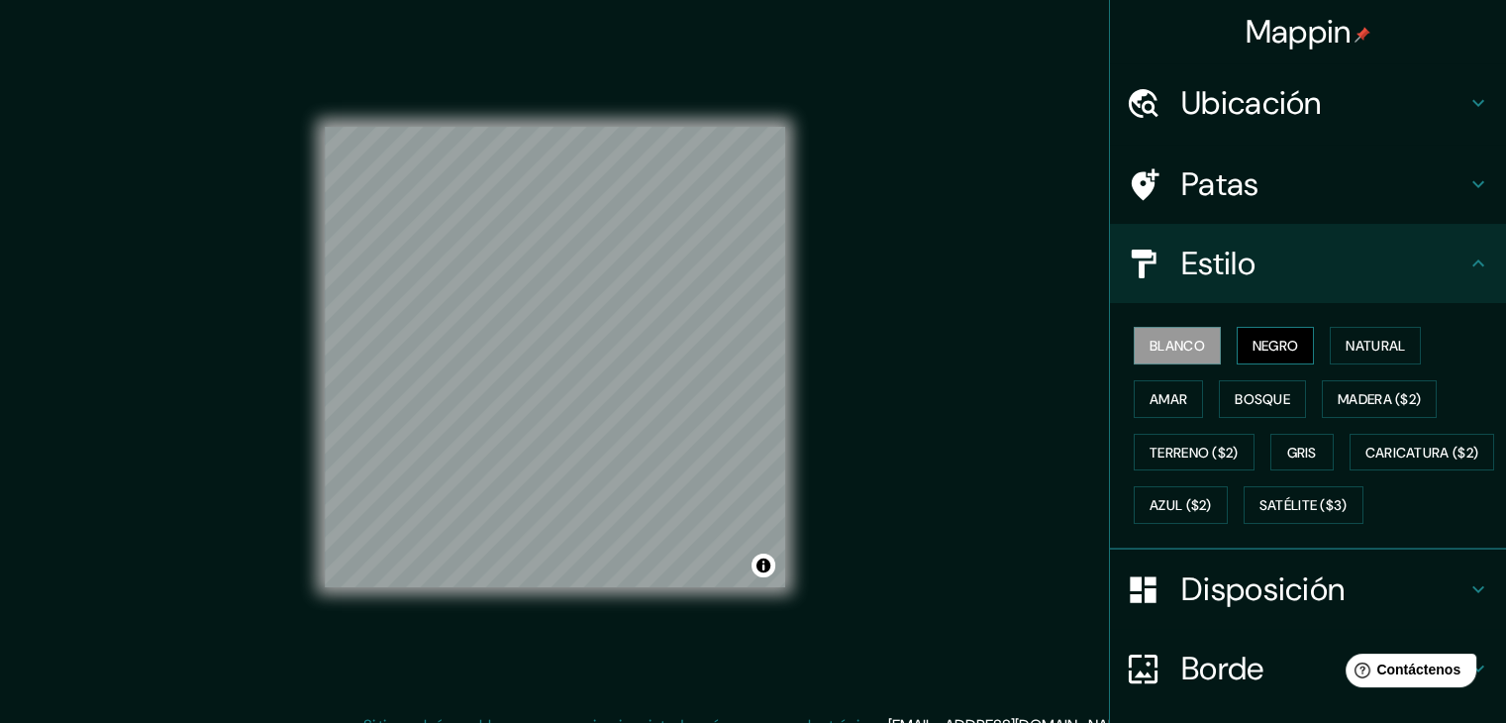
click at [1262, 351] on font "Negro" at bounding box center [1275, 346] width 47 height 18
click at [1354, 345] on font "Natural" at bounding box center [1374, 346] width 59 height 18
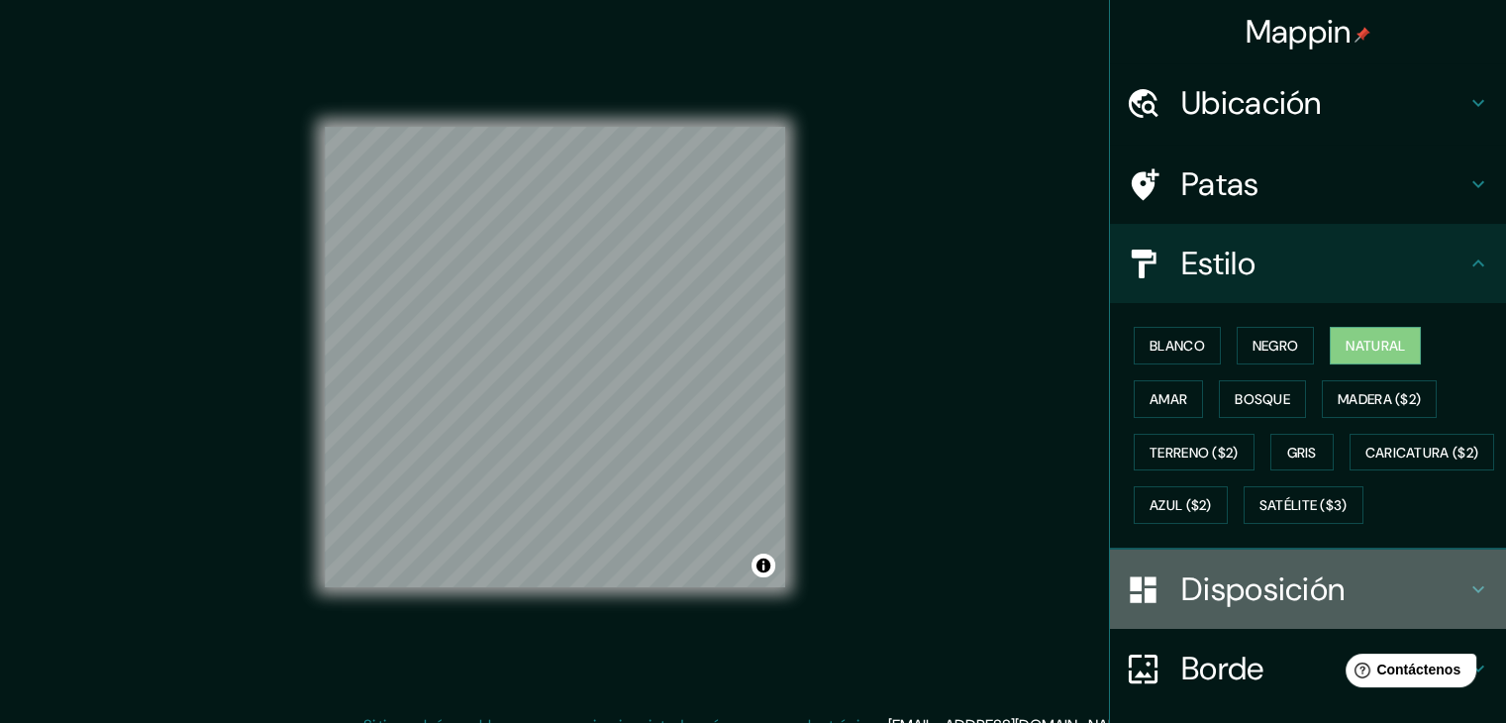
click at [1220, 610] on font "Disposición" at bounding box center [1262, 589] width 163 height 42
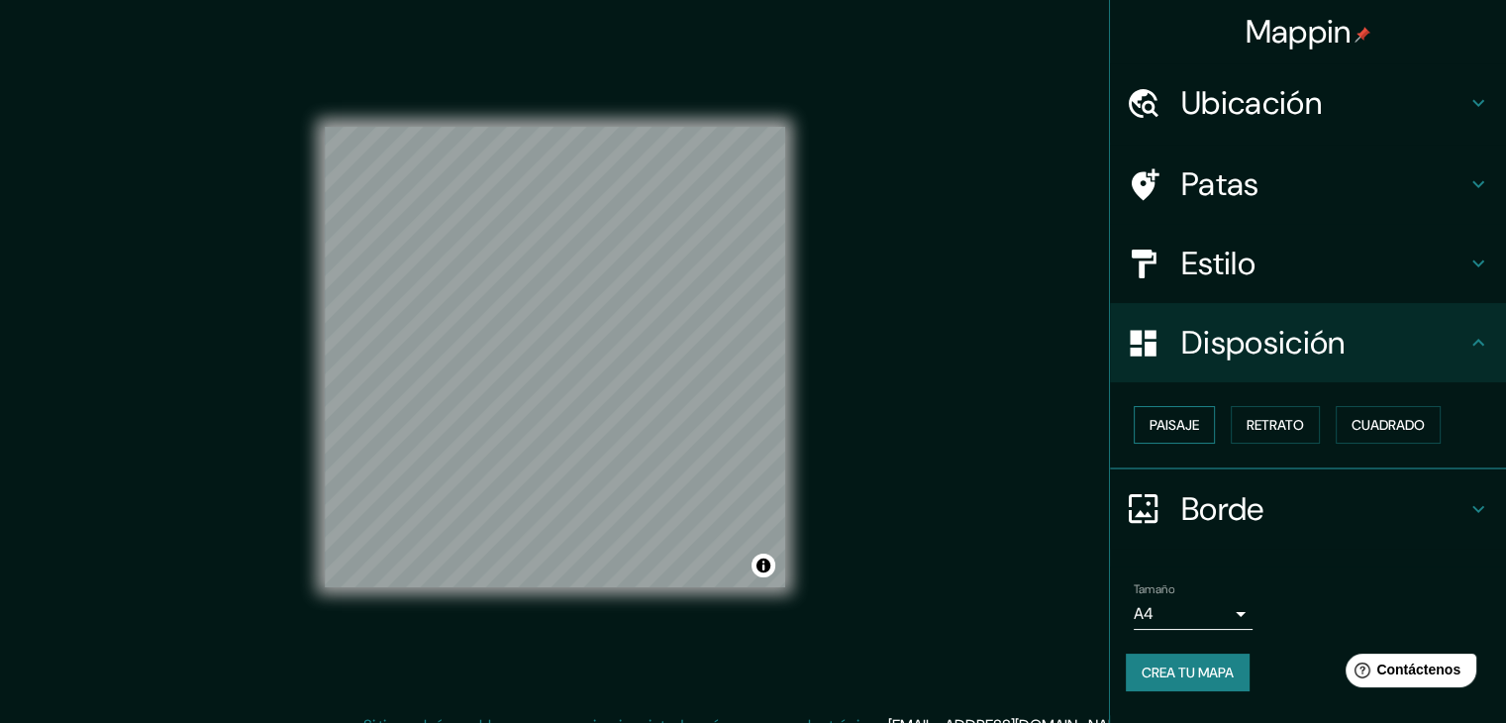
click at [1184, 423] on font "Paisaje" at bounding box center [1173, 425] width 49 height 18
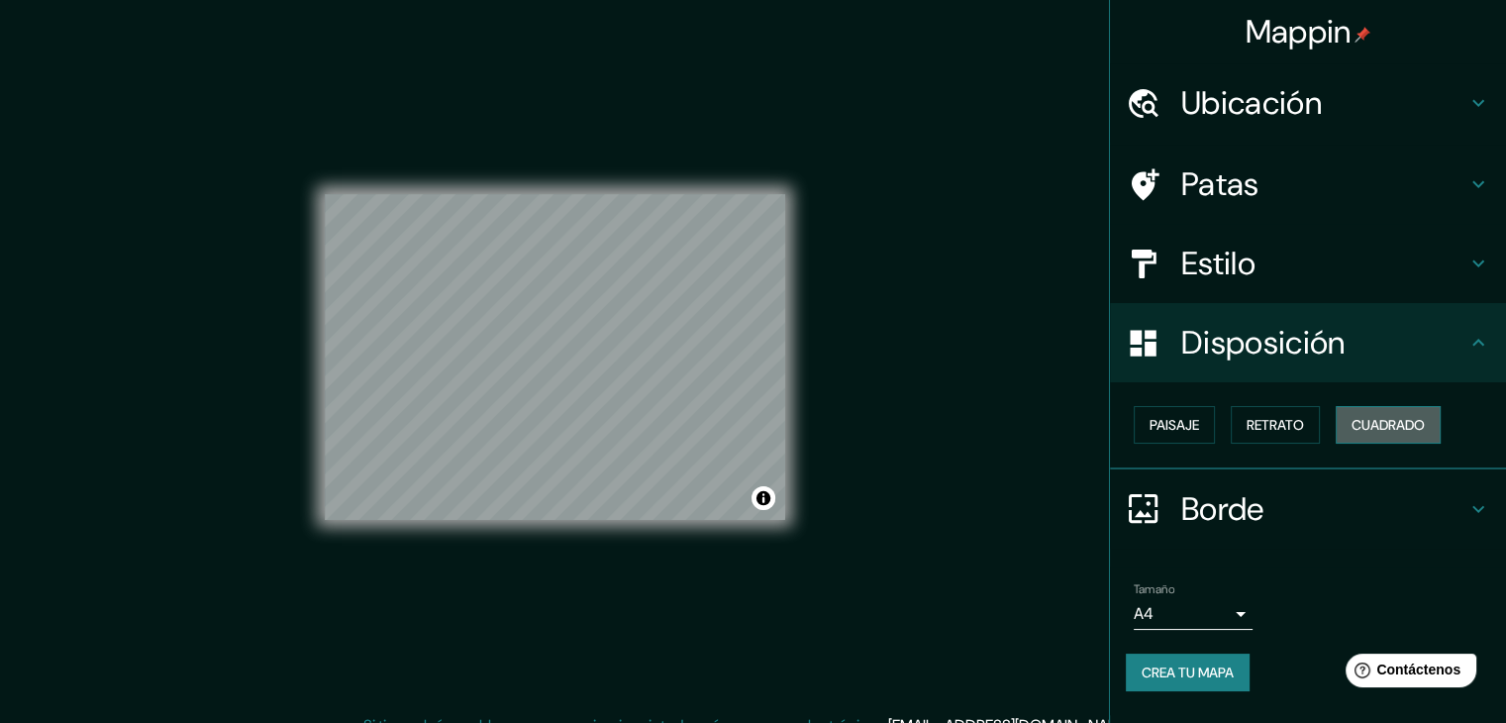
click at [1415, 413] on font "Cuadrado" at bounding box center [1387, 425] width 73 height 26
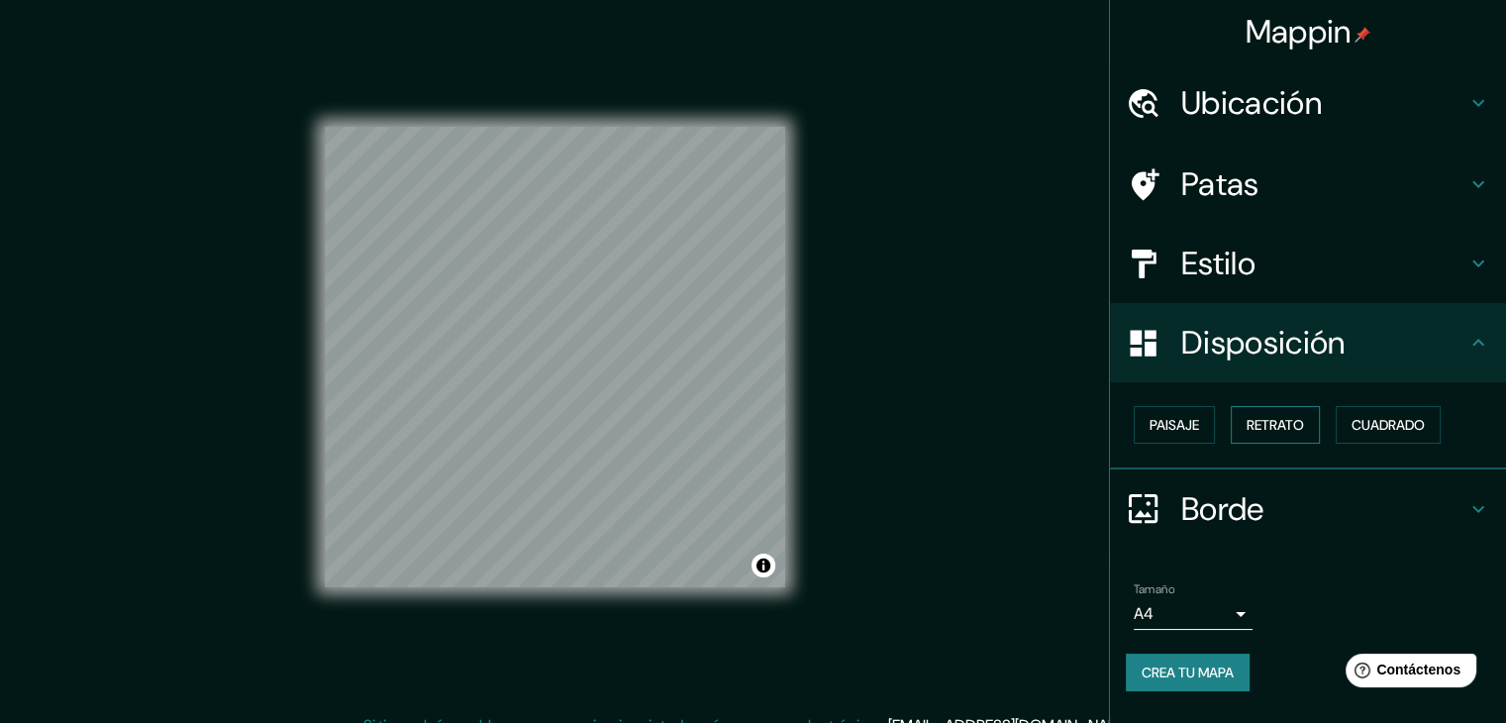
click at [1323, 421] on div "Paisaje Retrato Cuadrado" at bounding box center [1315, 424] width 380 height 53
click at [1315, 423] on button "Retrato" at bounding box center [1274, 425] width 89 height 38
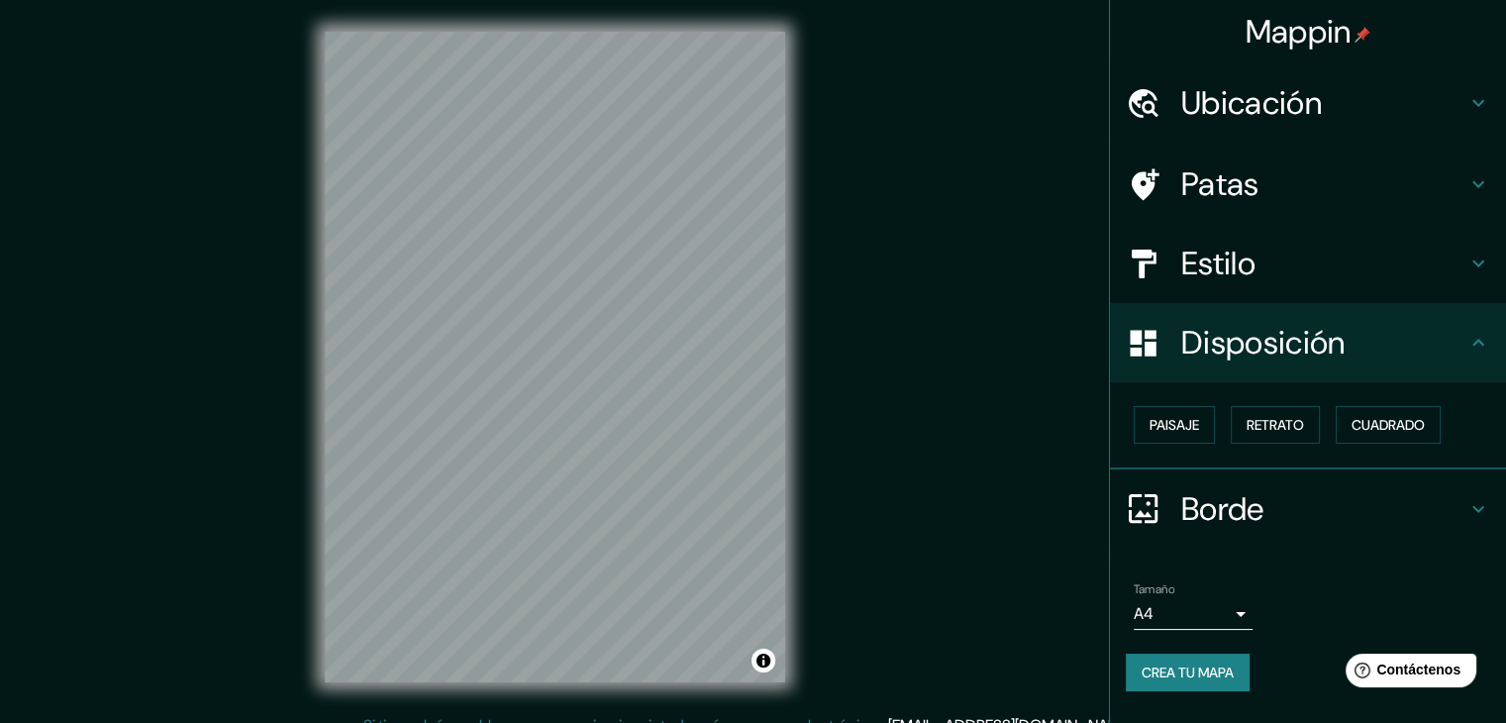
click at [1271, 266] on h4 "Estilo" at bounding box center [1323, 264] width 285 height 40
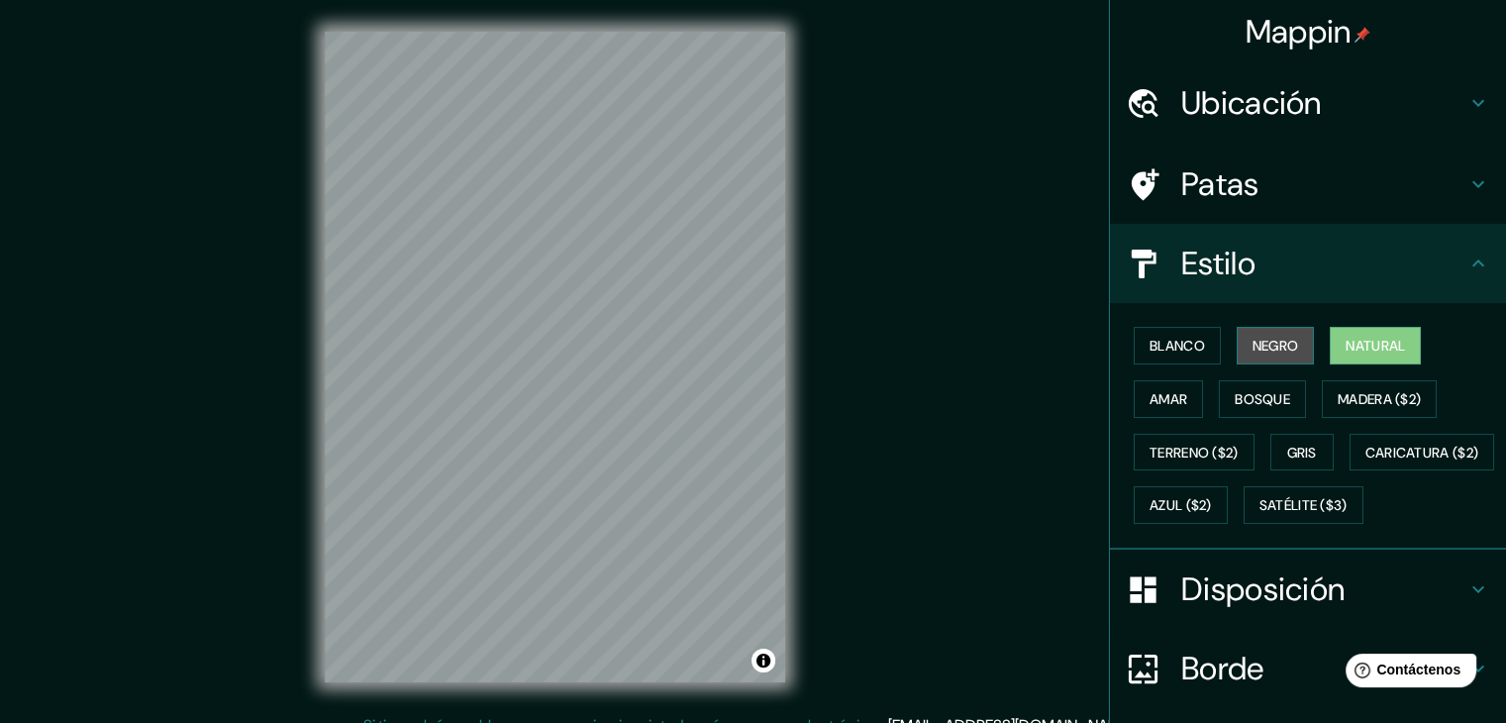
click at [1272, 343] on font "Negro" at bounding box center [1275, 346] width 47 height 18
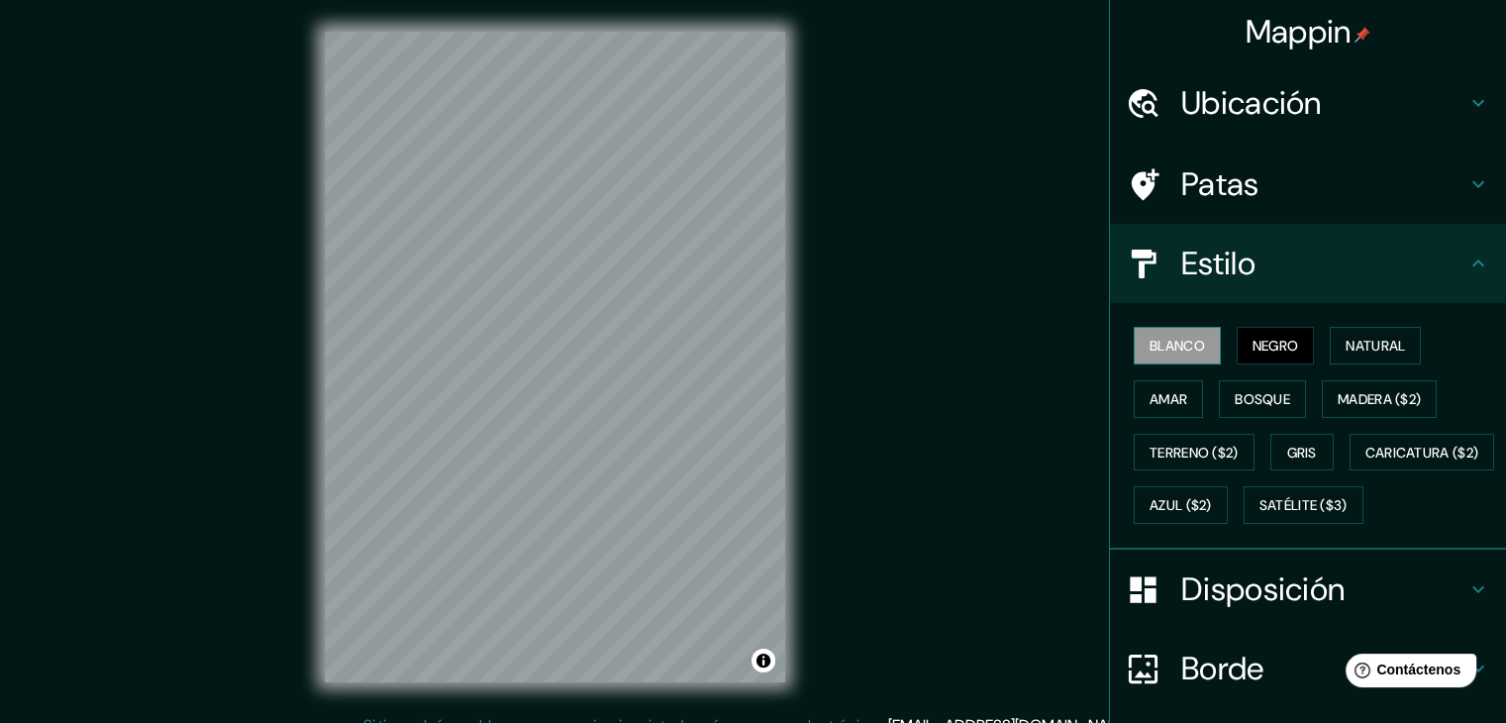
click at [1186, 345] on font "Blanco" at bounding box center [1176, 346] width 55 height 18
click at [1329, 336] on button "Natural" at bounding box center [1374, 346] width 91 height 38
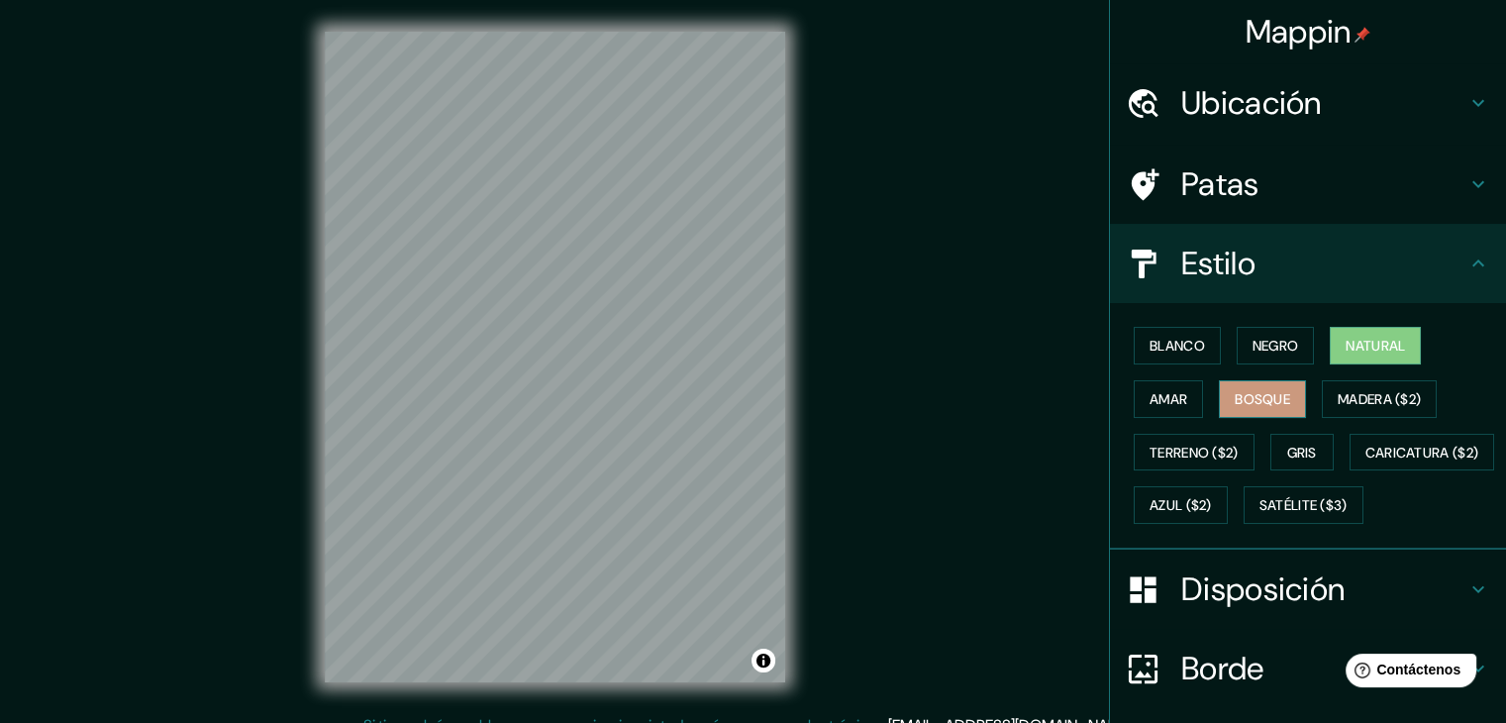
click at [1252, 390] on font "Bosque" at bounding box center [1261, 399] width 55 height 18
click at [1125, 399] on div "Blanco Negro Natural Amar Bosque Madera ($2) Terreno ($2) Gris Caricatura ($2) …" at bounding box center [1315, 425] width 380 height 213
click at [1149, 395] on font "Amar" at bounding box center [1168, 399] width 38 height 18
click at [1234, 391] on font "Bosque" at bounding box center [1261, 399] width 55 height 18
click at [1288, 453] on font "Gris" at bounding box center [1302, 452] width 30 height 18
